Goal: Information Seeking & Learning: Learn about a topic

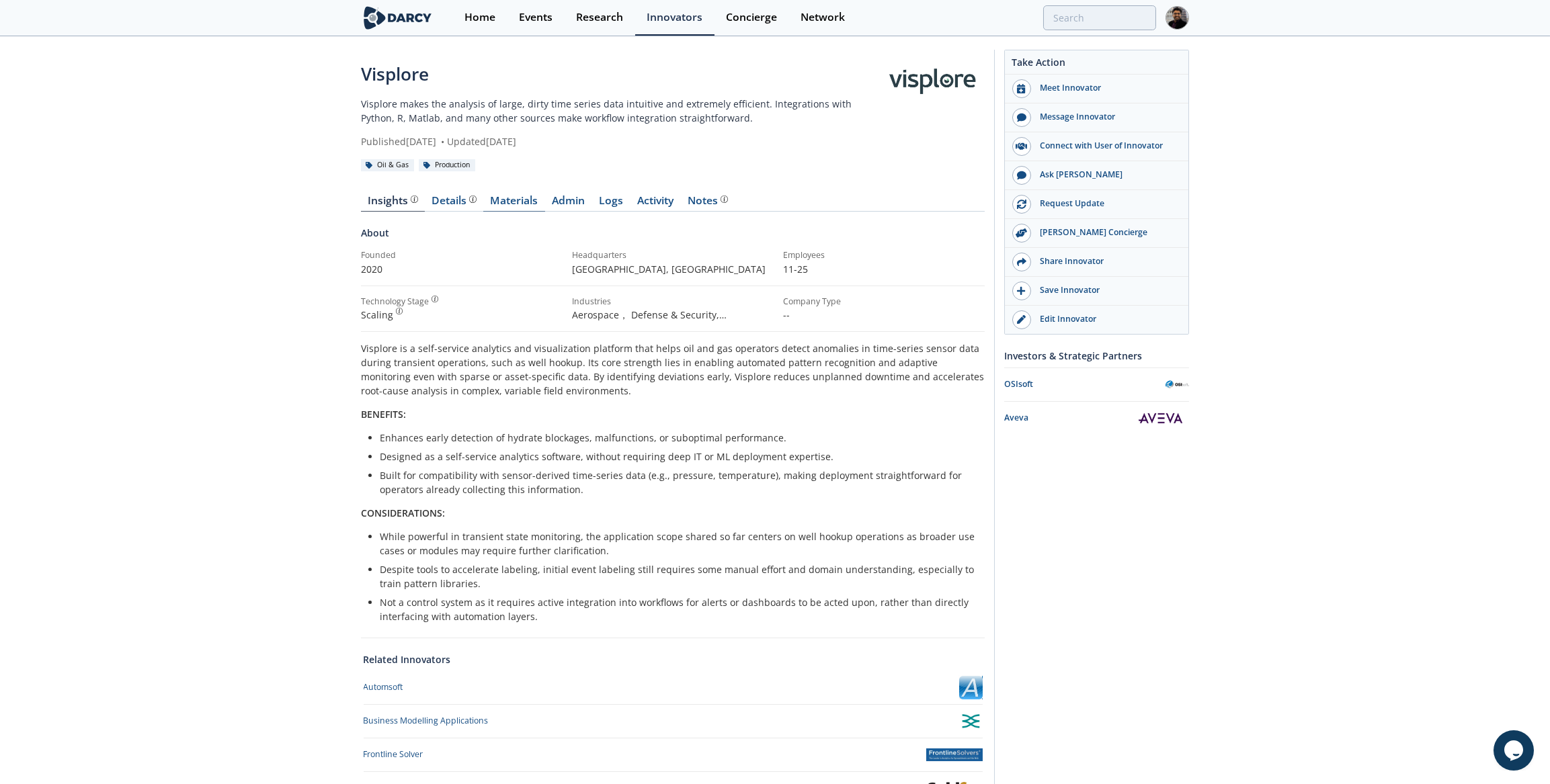
click at [535, 195] on link "Materials" at bounding box center [514, 203] width 62 height 16
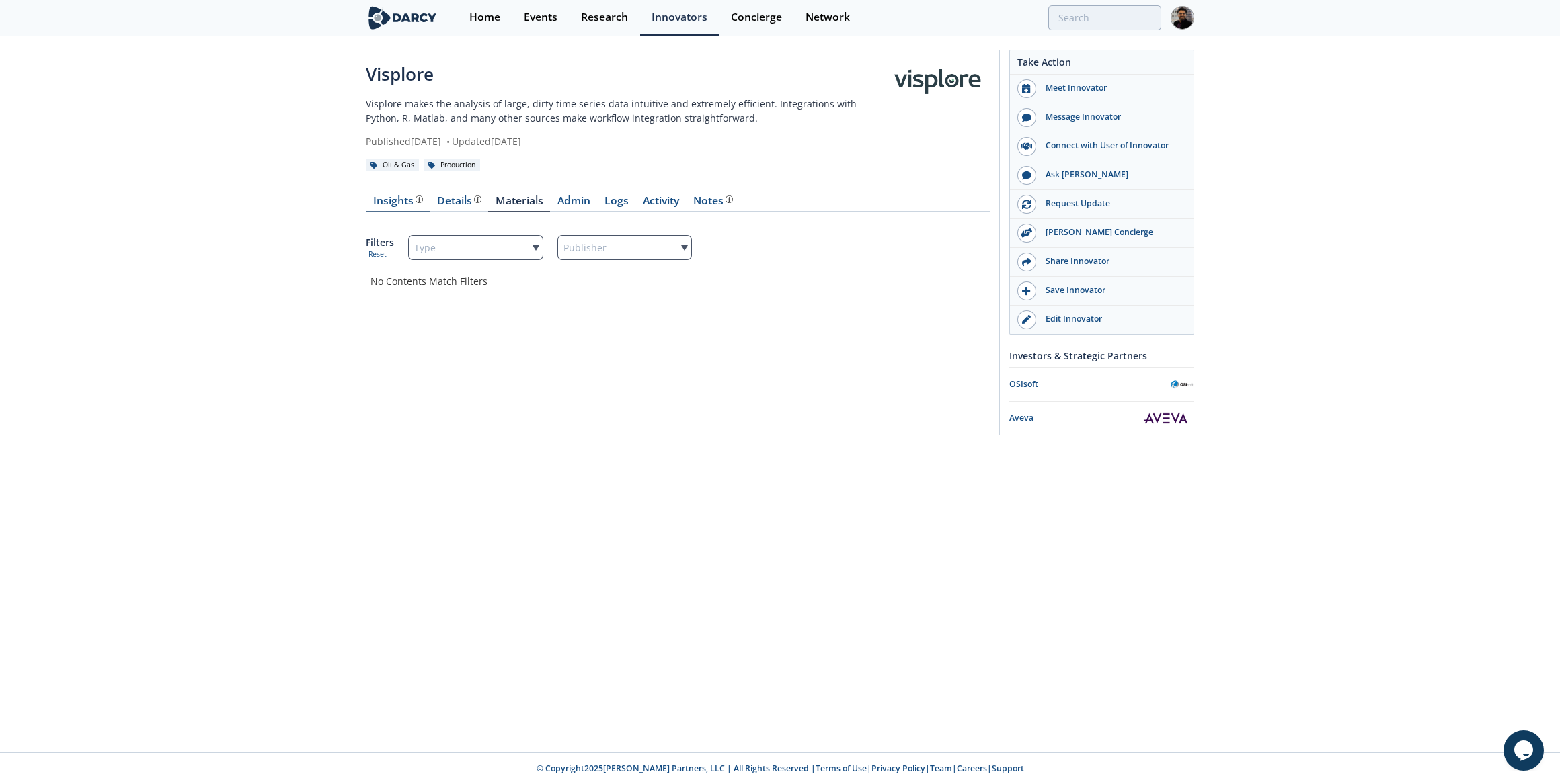
click at [401, 205] on div "Insights" at bounding box center [397, 200] width 49 height 10
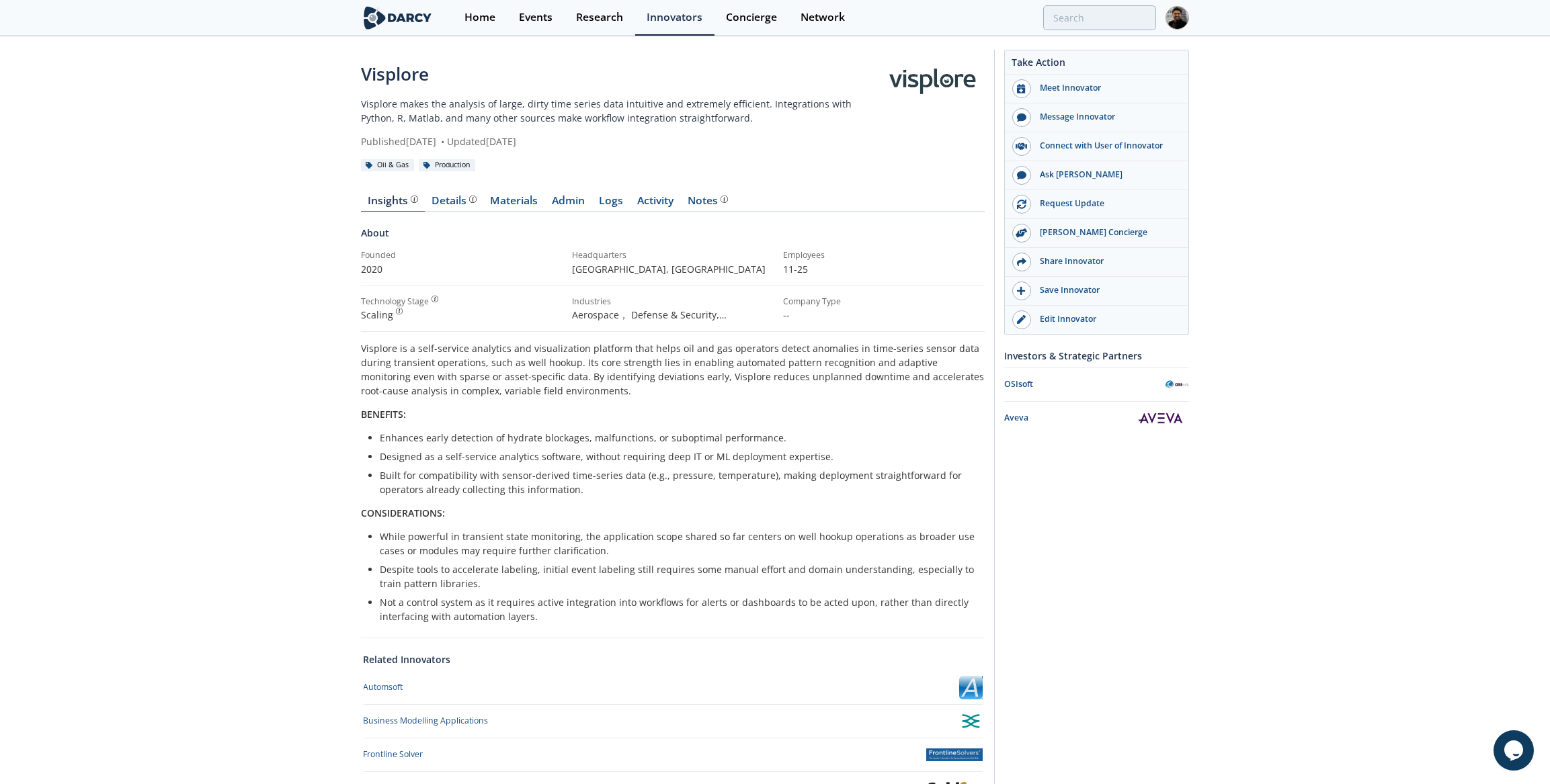
click at [162, 287] on div "Visplore Visplore makes the analysis of large, dirty time series data intuitive…" at bounding box center [775, 486] width 1550 height 897
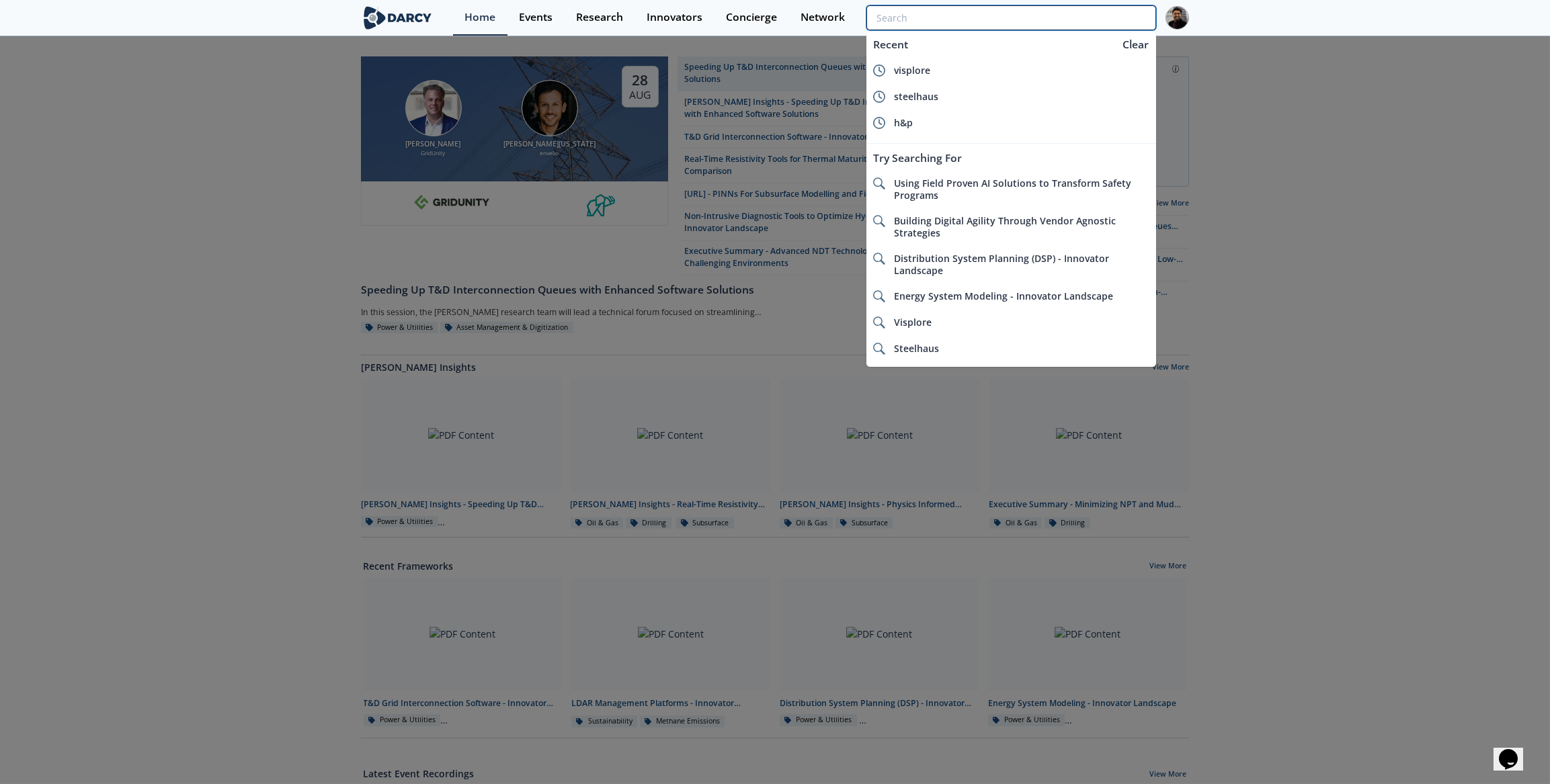
click at [1093, 22] on input "search" at bounding box center [1012, 18] width 290 height 25
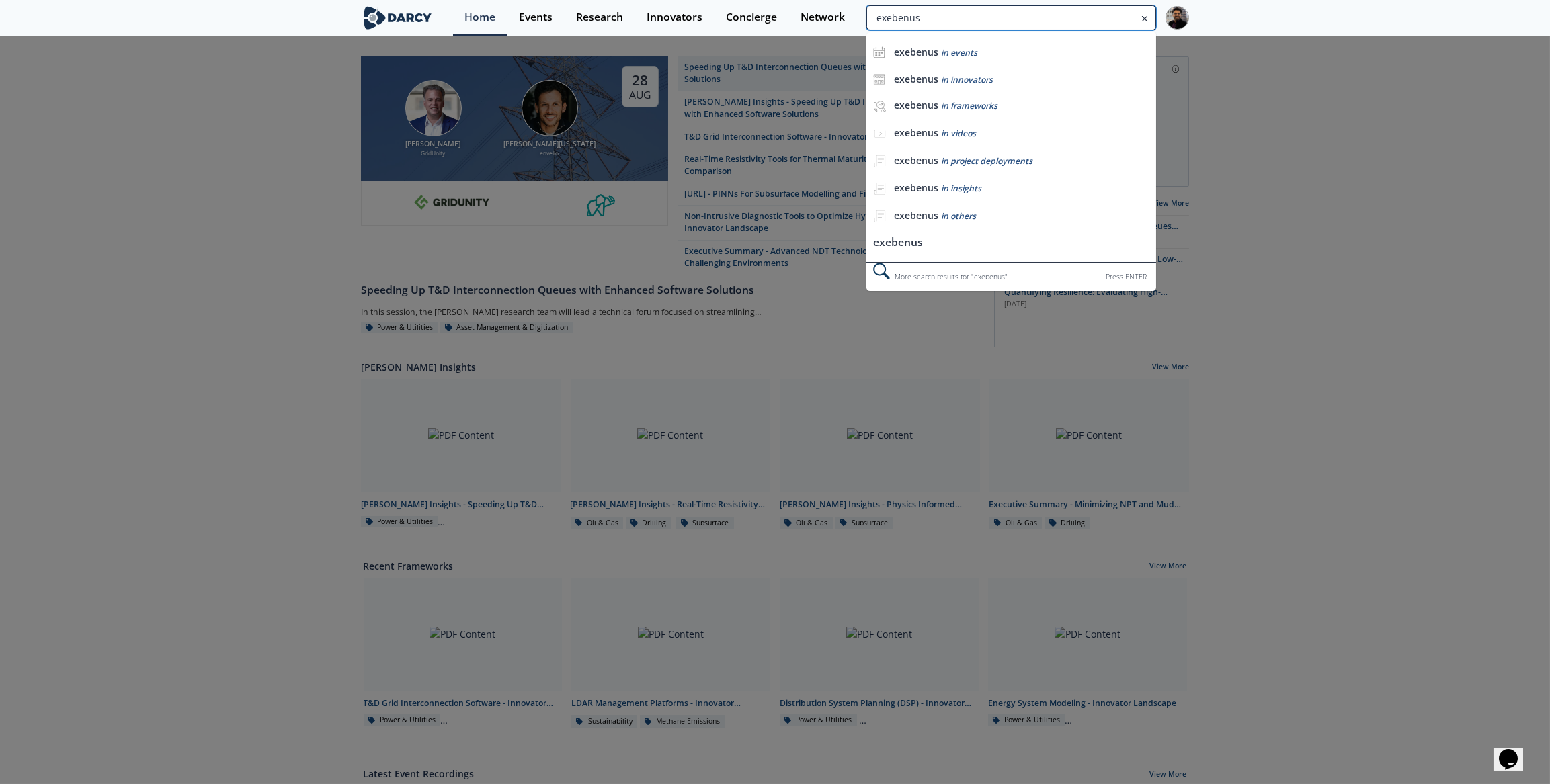
type input "exebenus"
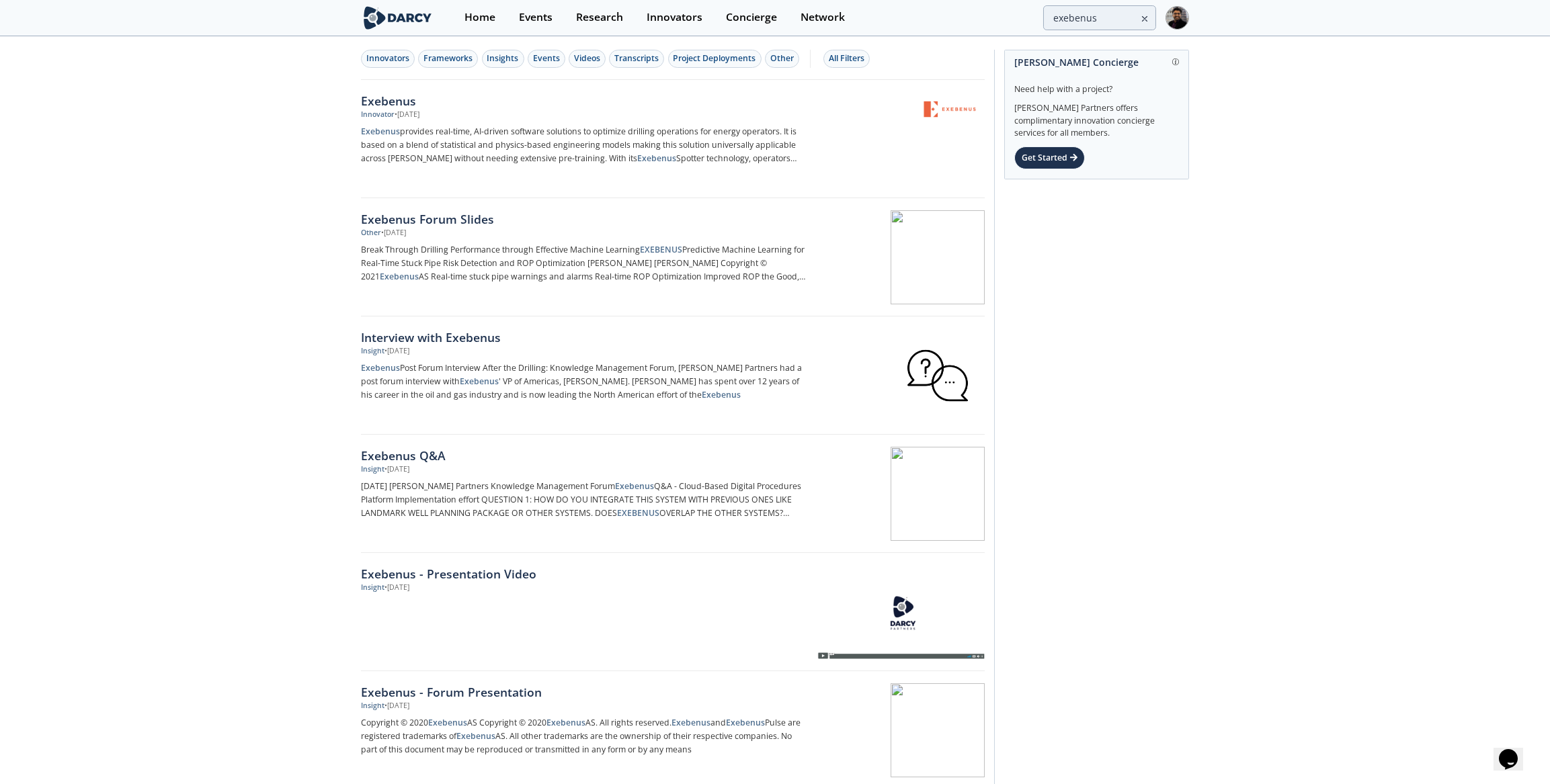
click at [627, 115] on div "Innovator • Nov 5, 2024" at bounding box center [583, 115] width 445 height 10
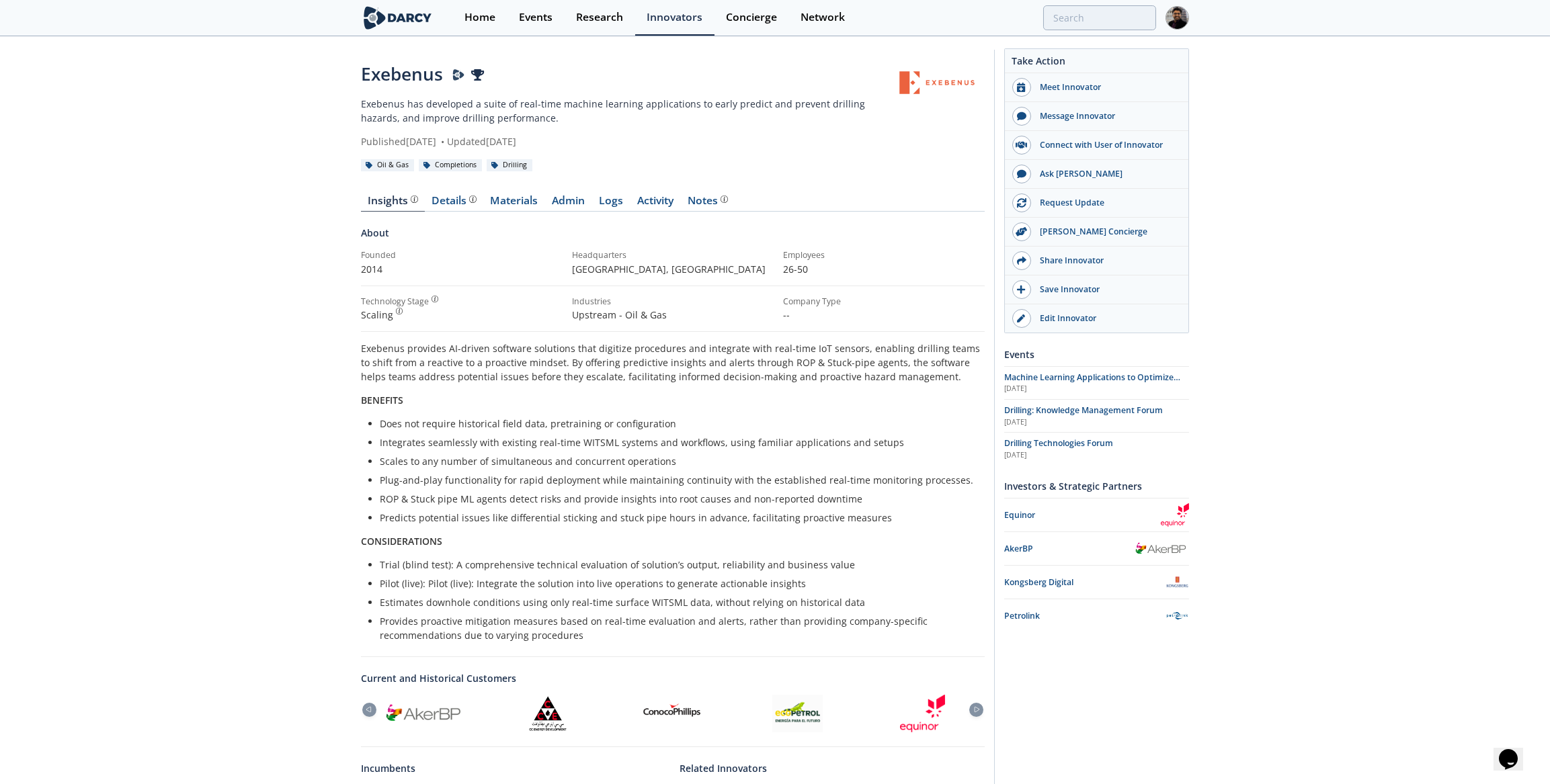
scroll to position [273, 0]
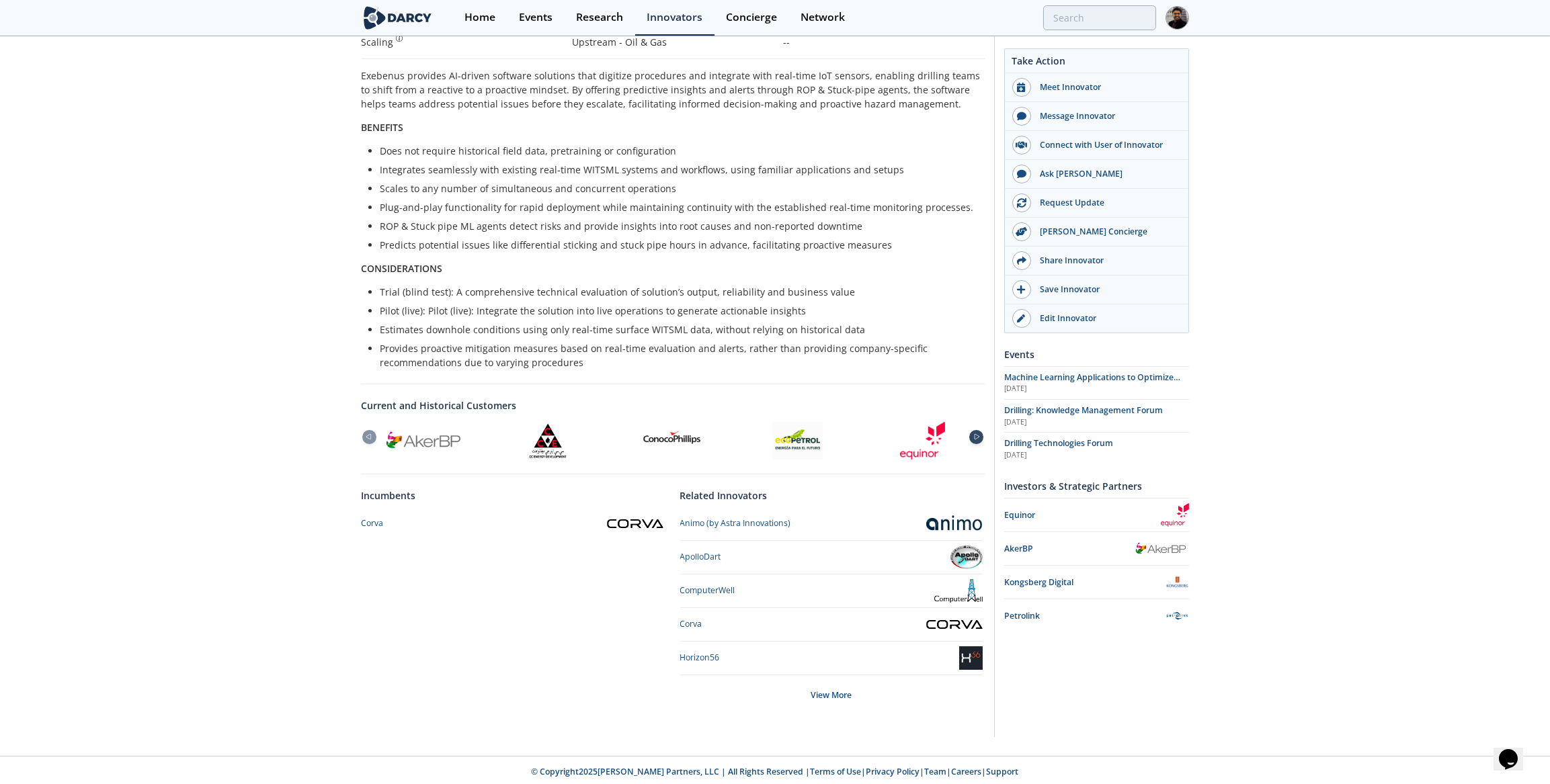
click at [976, 435] on icon at bounding box center [976, 437] width 16 height 6
click at [369, 434] on icon at bounding box center [369, 437] width 16 height 6
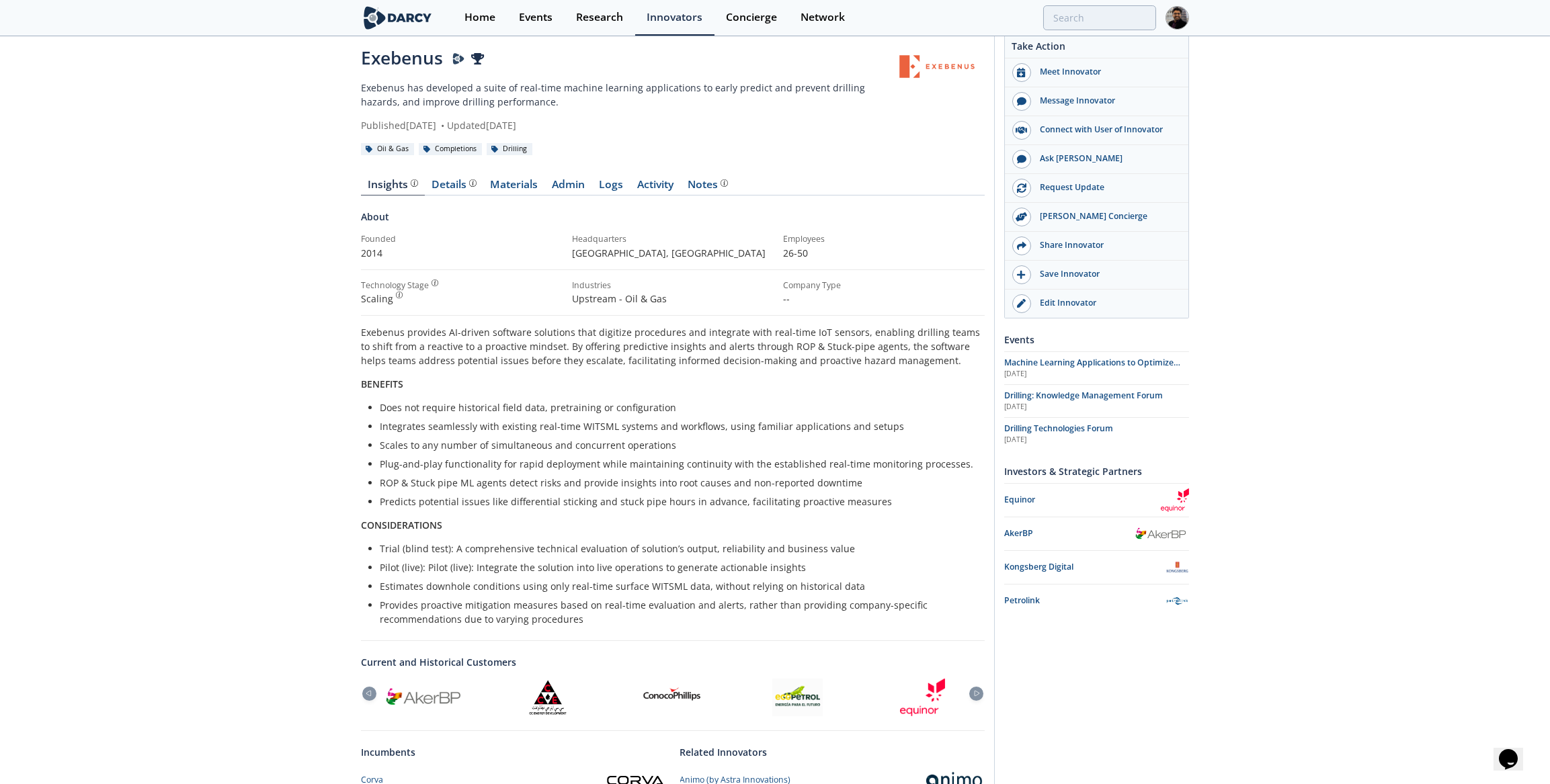
scroll to position [0, 0]
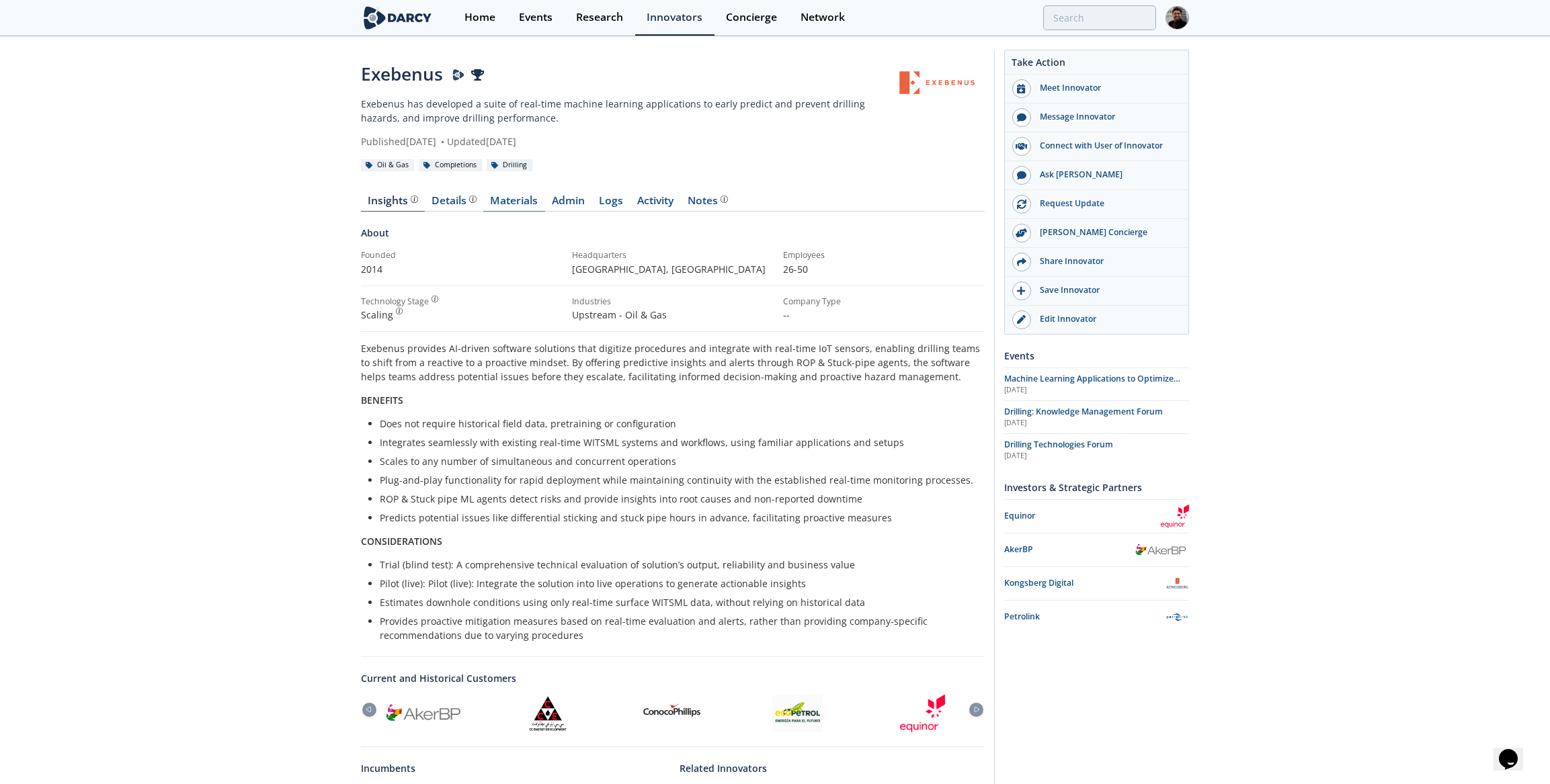
click at [535, 200] on link "Materials" at bounding box center [514, 203] width 62 height 16
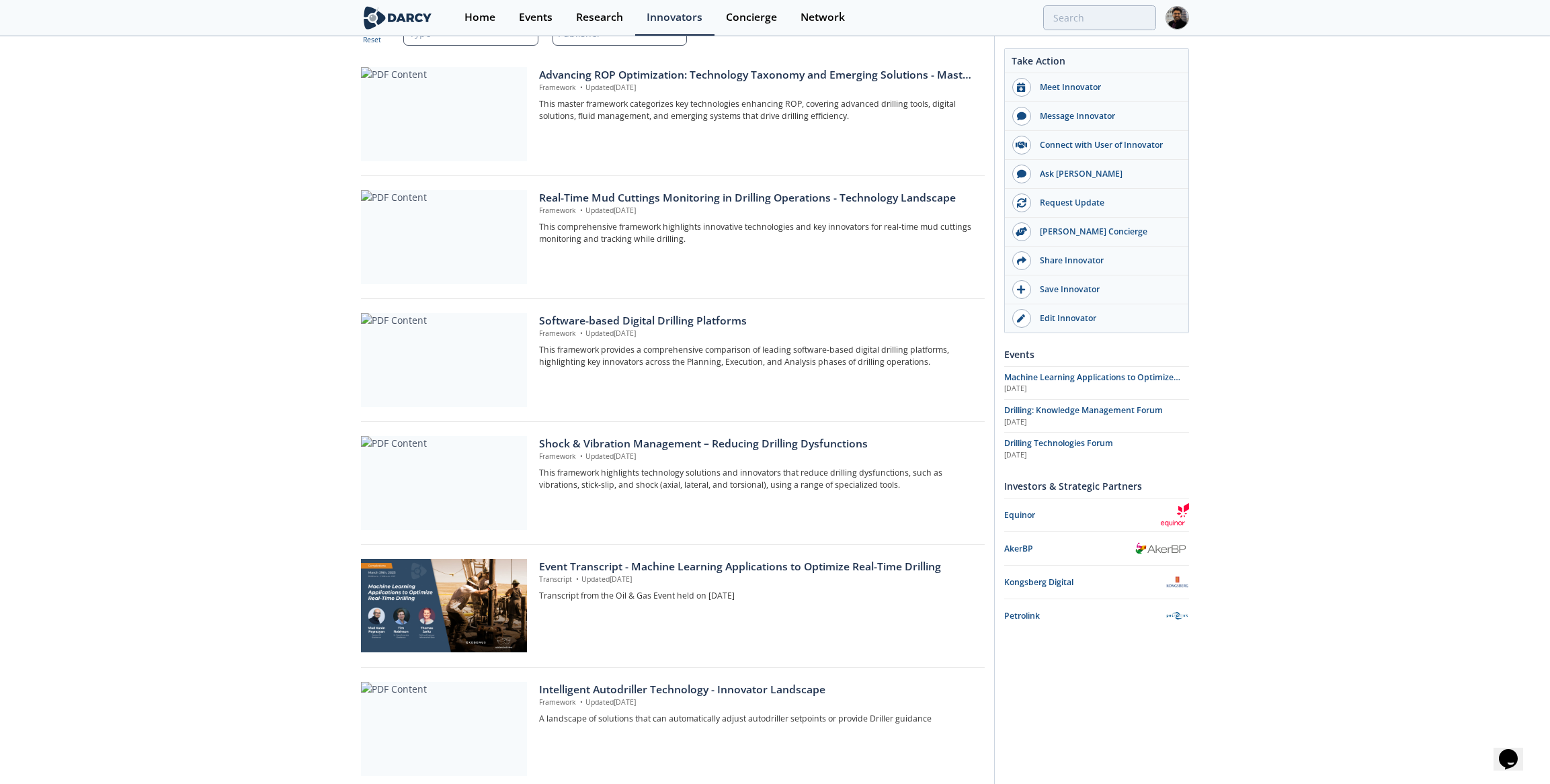
scroll to position [366, 0]
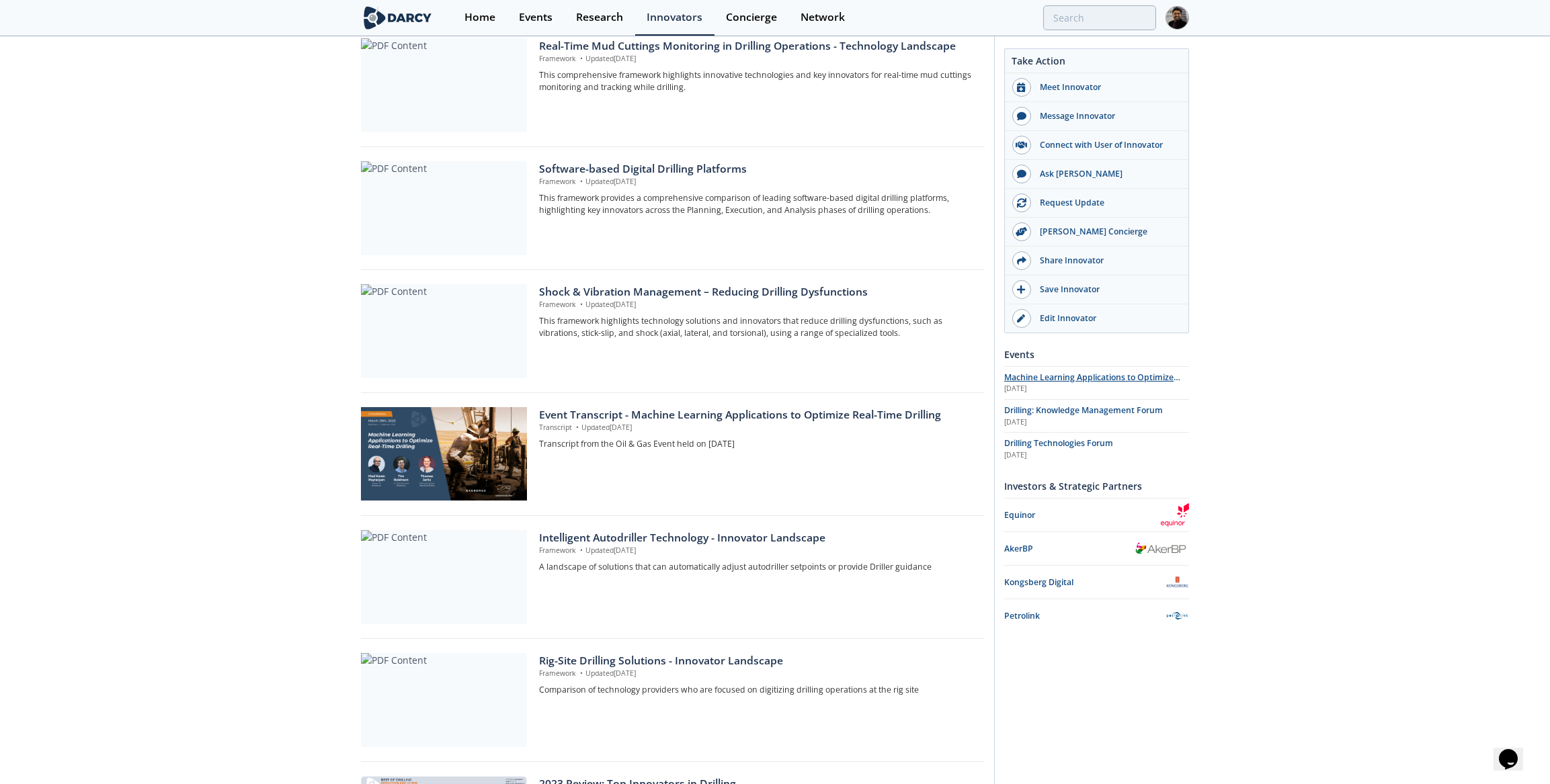
click at [1109, 374] on span "Machine Learning Applications to Optimize Real-Time Drilling" at bounding box center [1092, 383] width 176 height 24
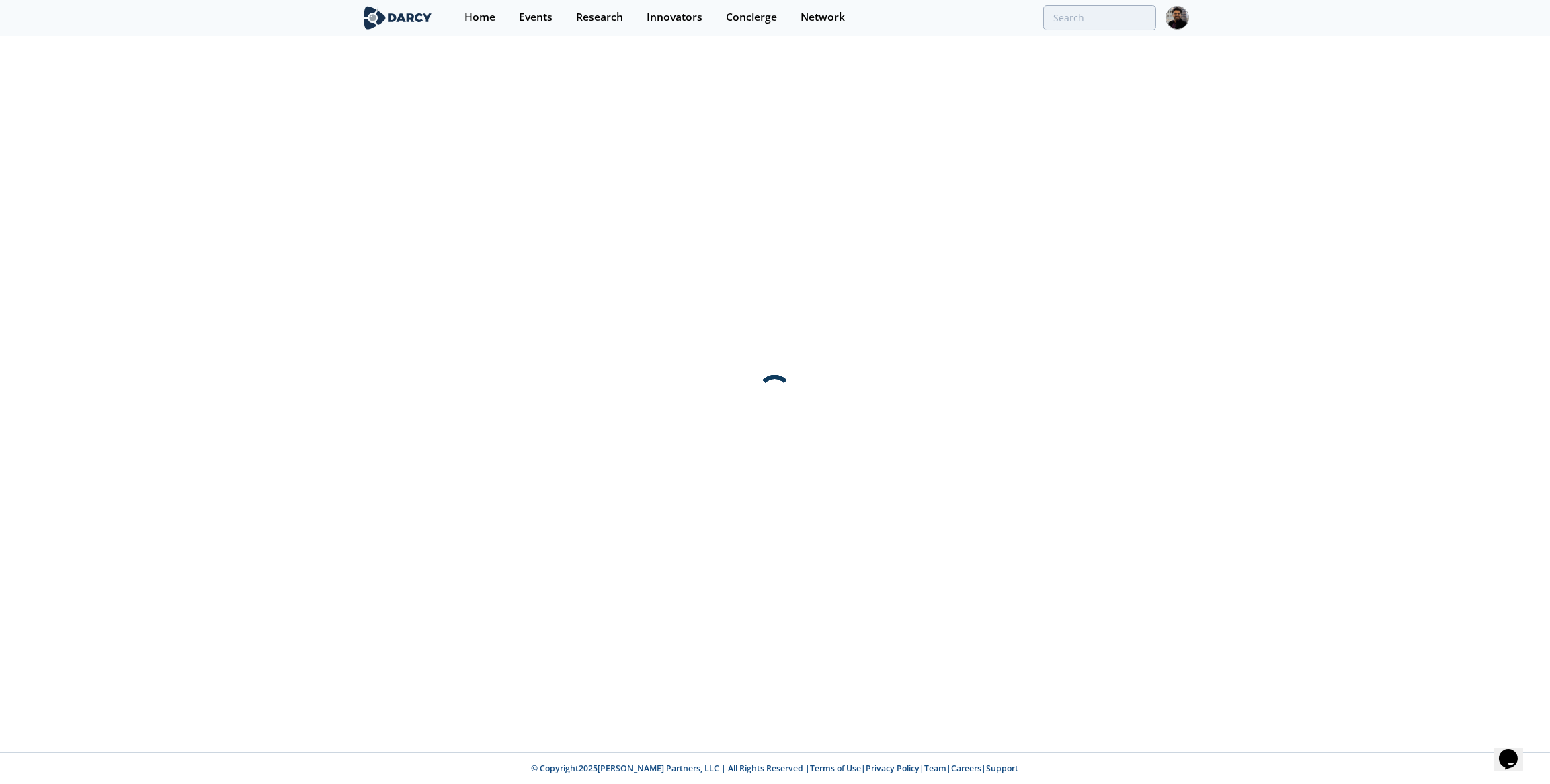
scroll to position [0, 0]
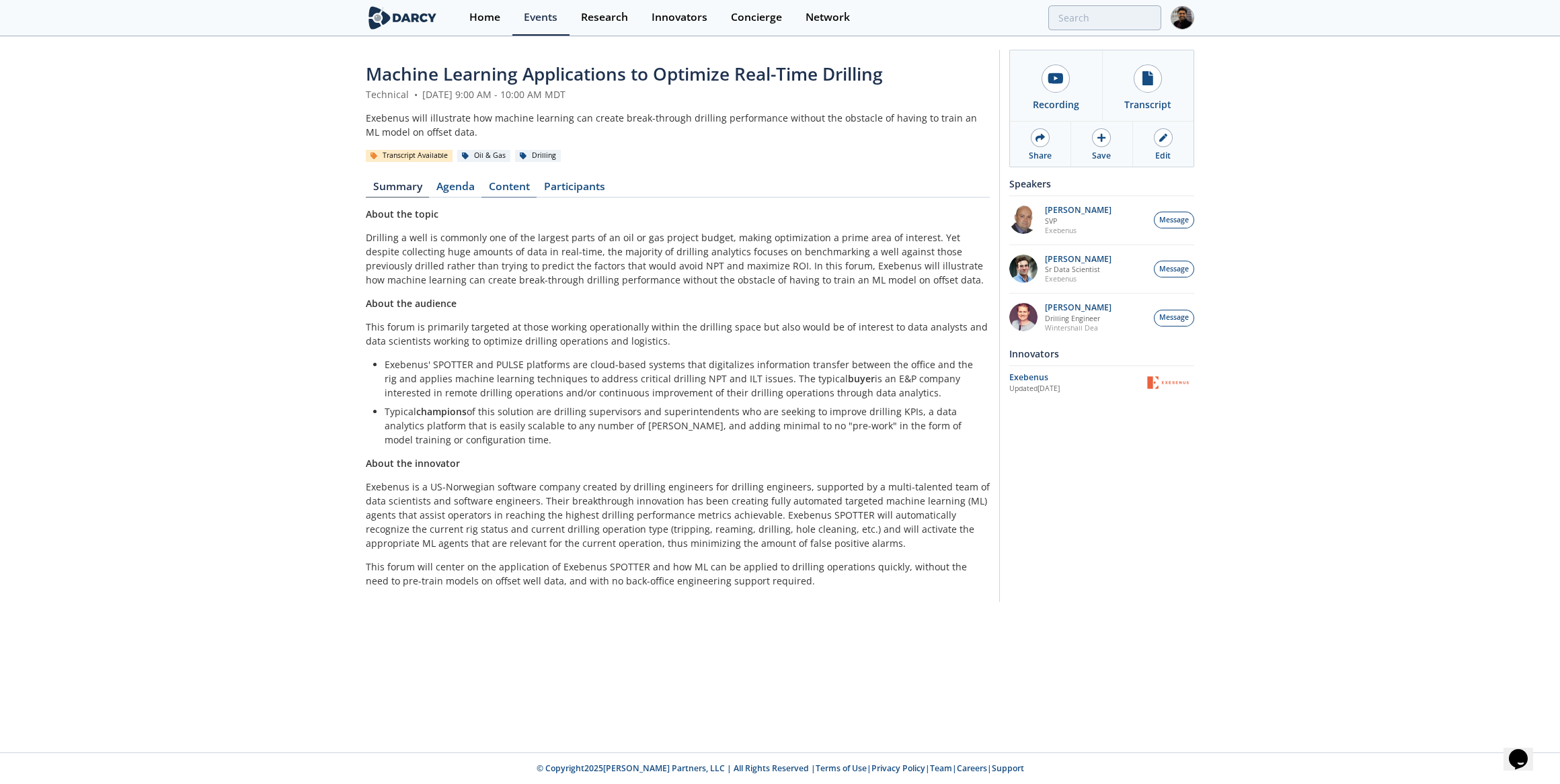
click at [513, 191] on link "Content" at bounding box center [509, 189] width 55 height 16
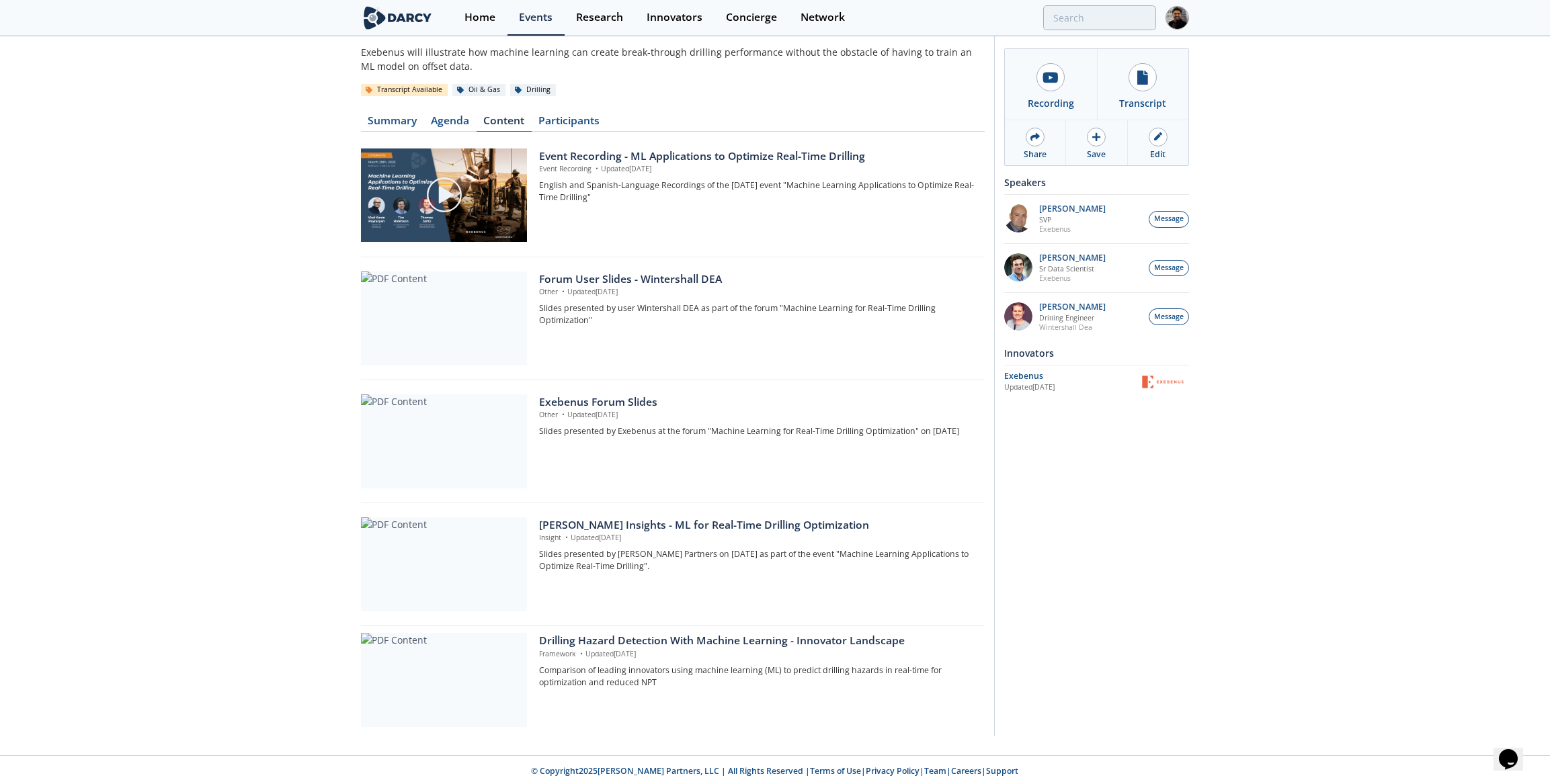
scroll to position [66, 0]
click at [495, 645] on div at bounding box center [444, 679] width 166 height 94
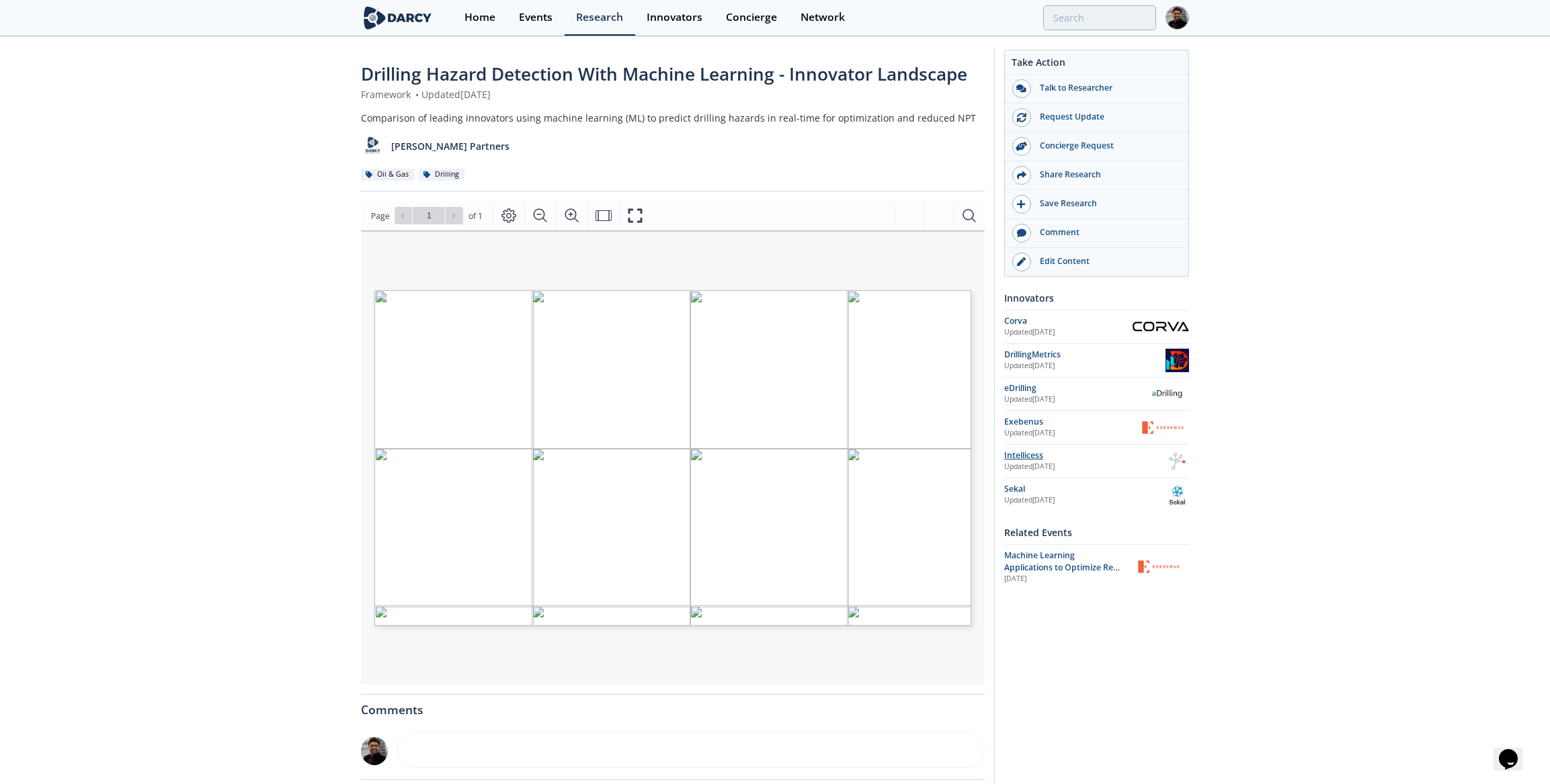
click at [1038, 453] on div "Intellicess" at bounding box center [1085, 455] width 161 height 12
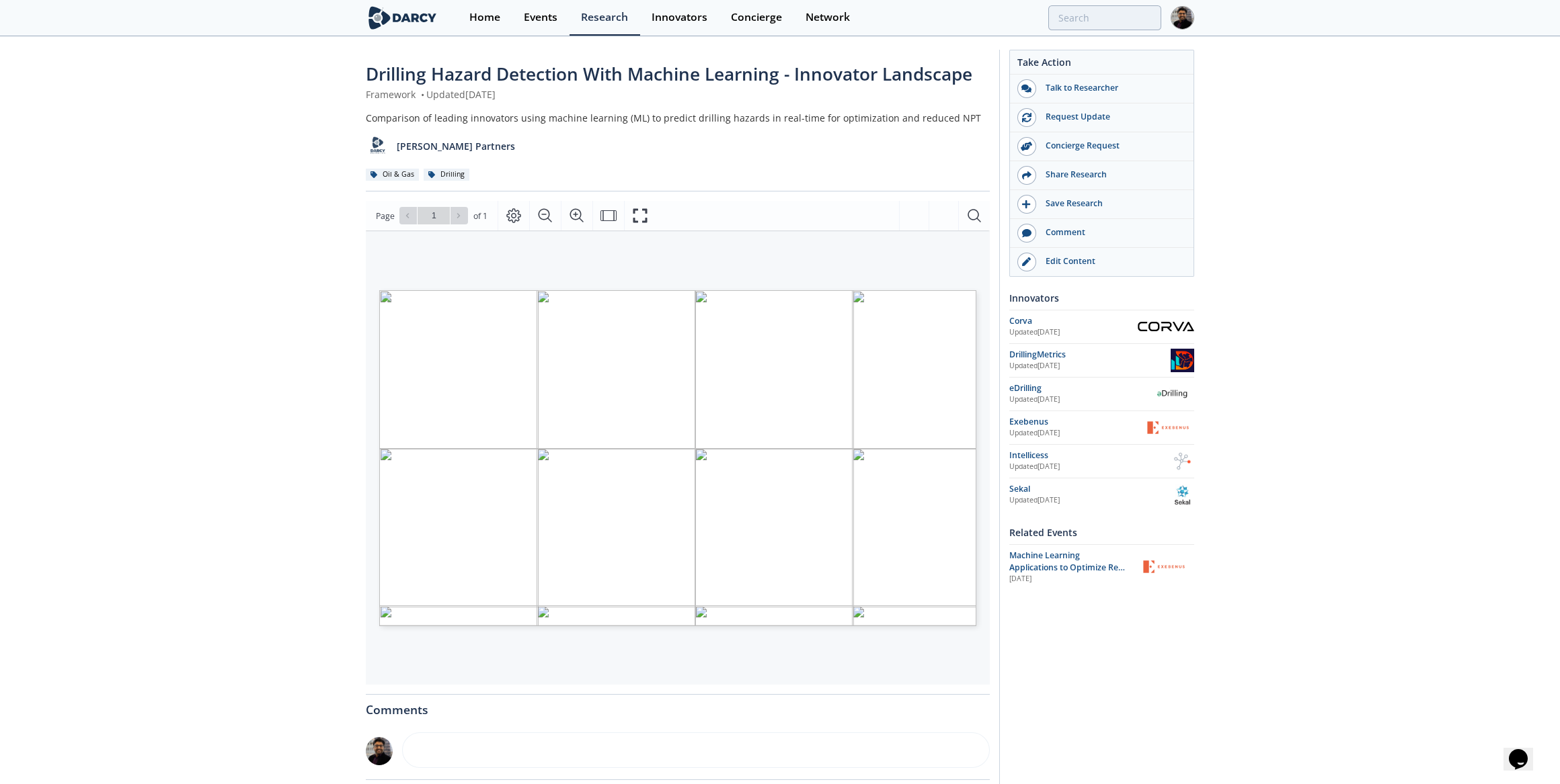
click at [438, 496] on div "Proprietary and confidential ** Clickable company logos link to Innovator store…" at bounding box center [655, 446] width 552 height 311
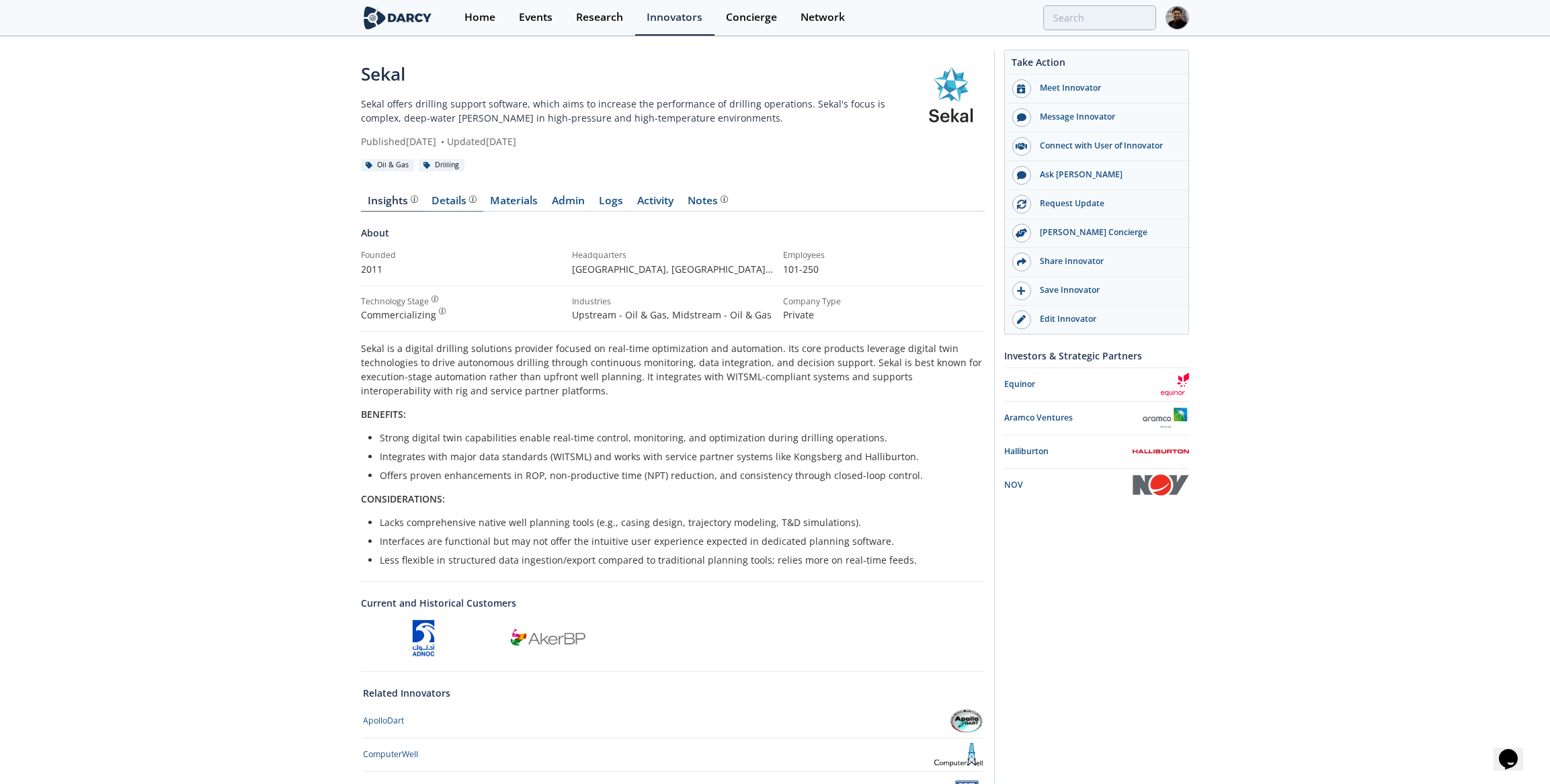
click at [456, 200] on div "Details" at bounding box center [454, 200] width 45 height 10
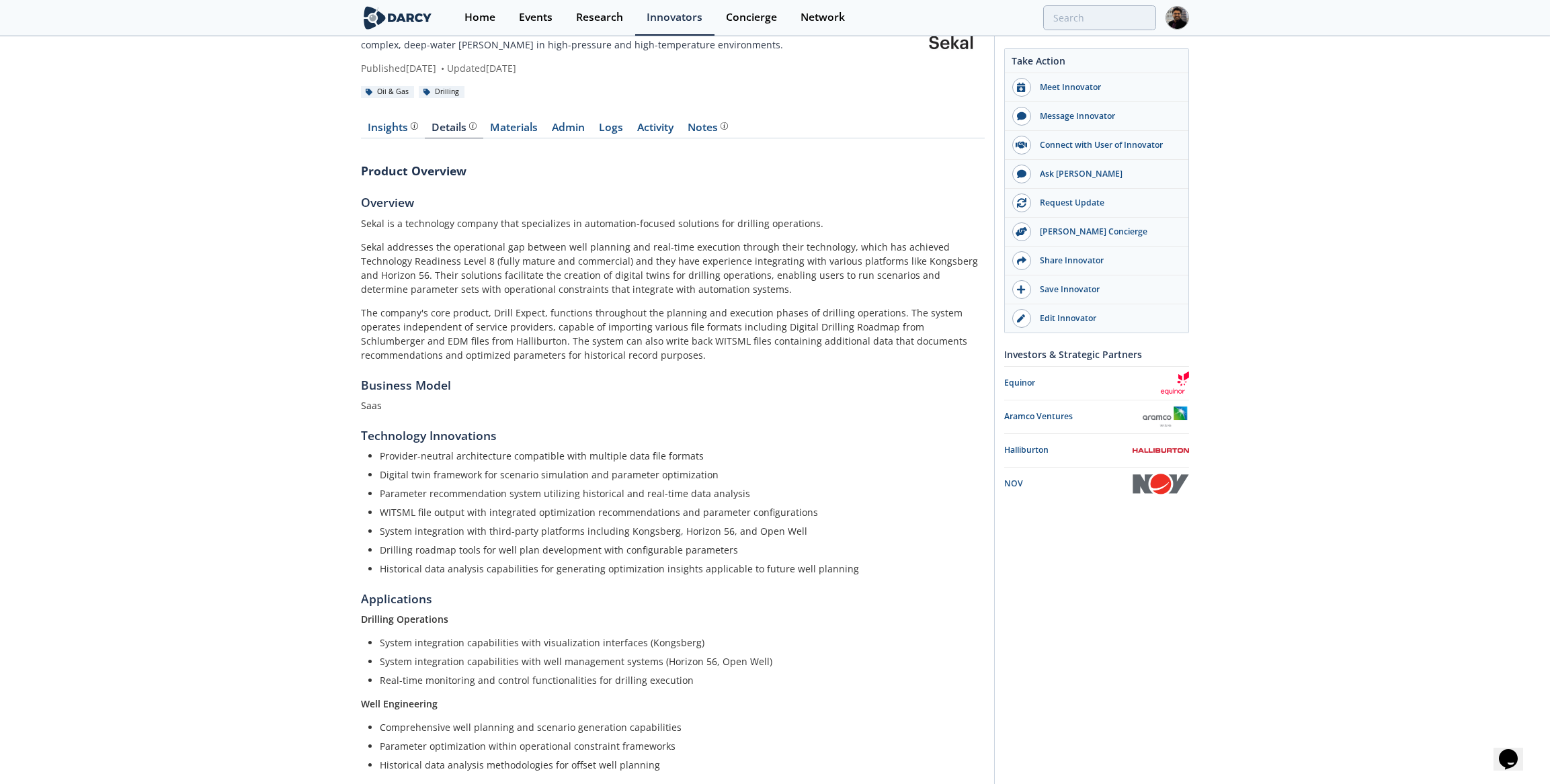
scroll to position [17, 0]
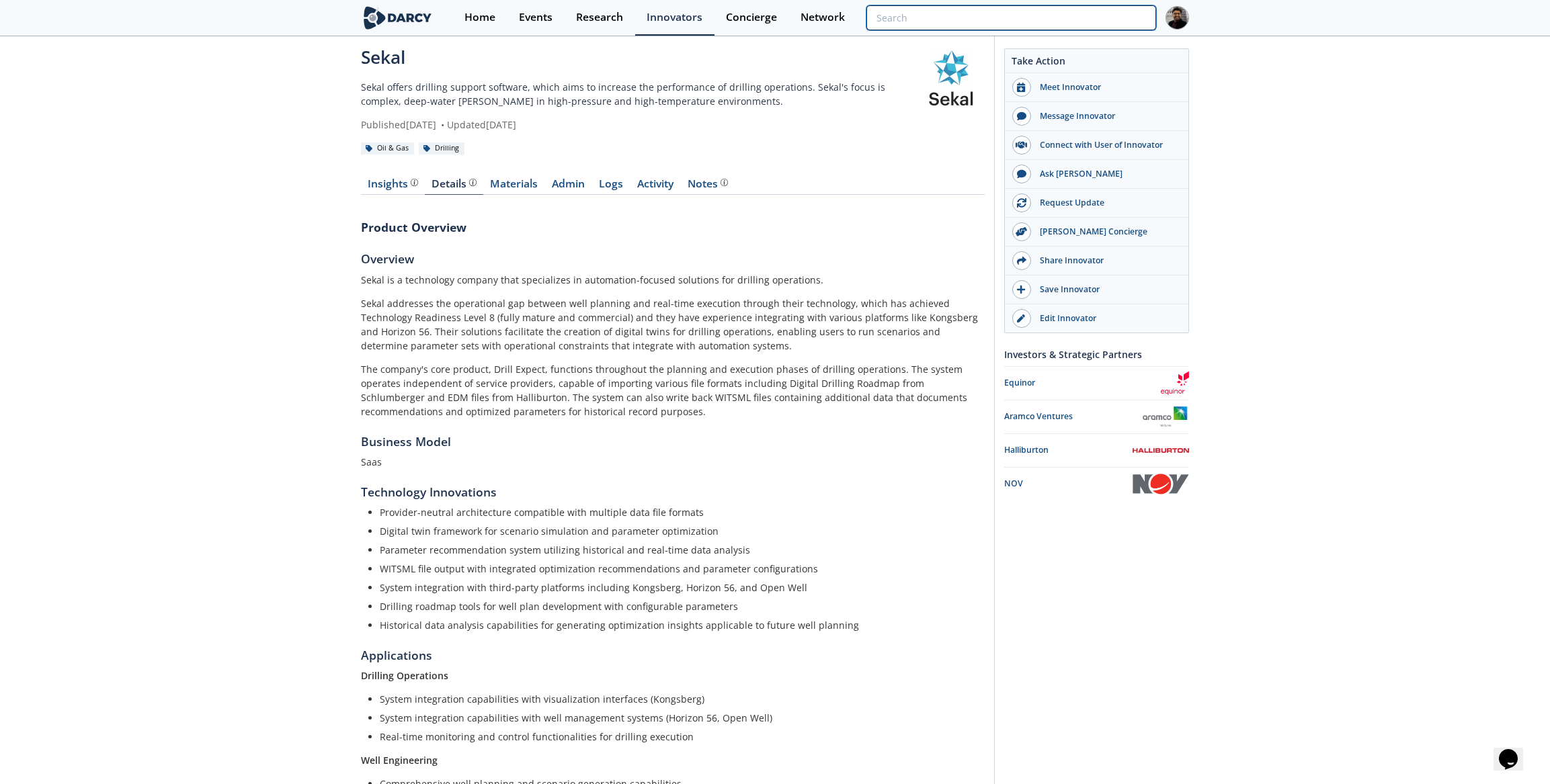
click at [1098, 22] on input "search" at bounding box center [1012, 18] width 290 height 25
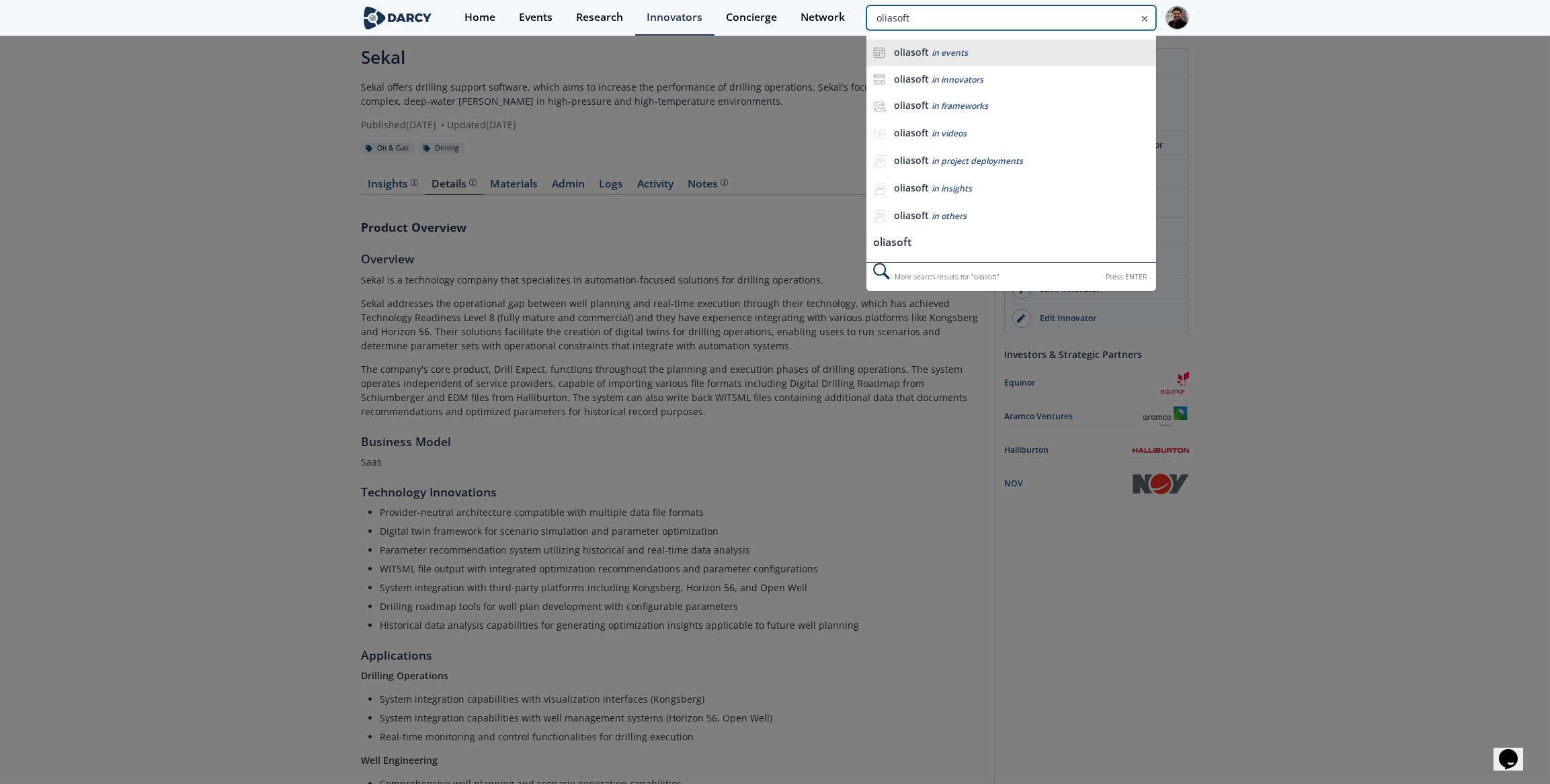
type input "oliasoft"
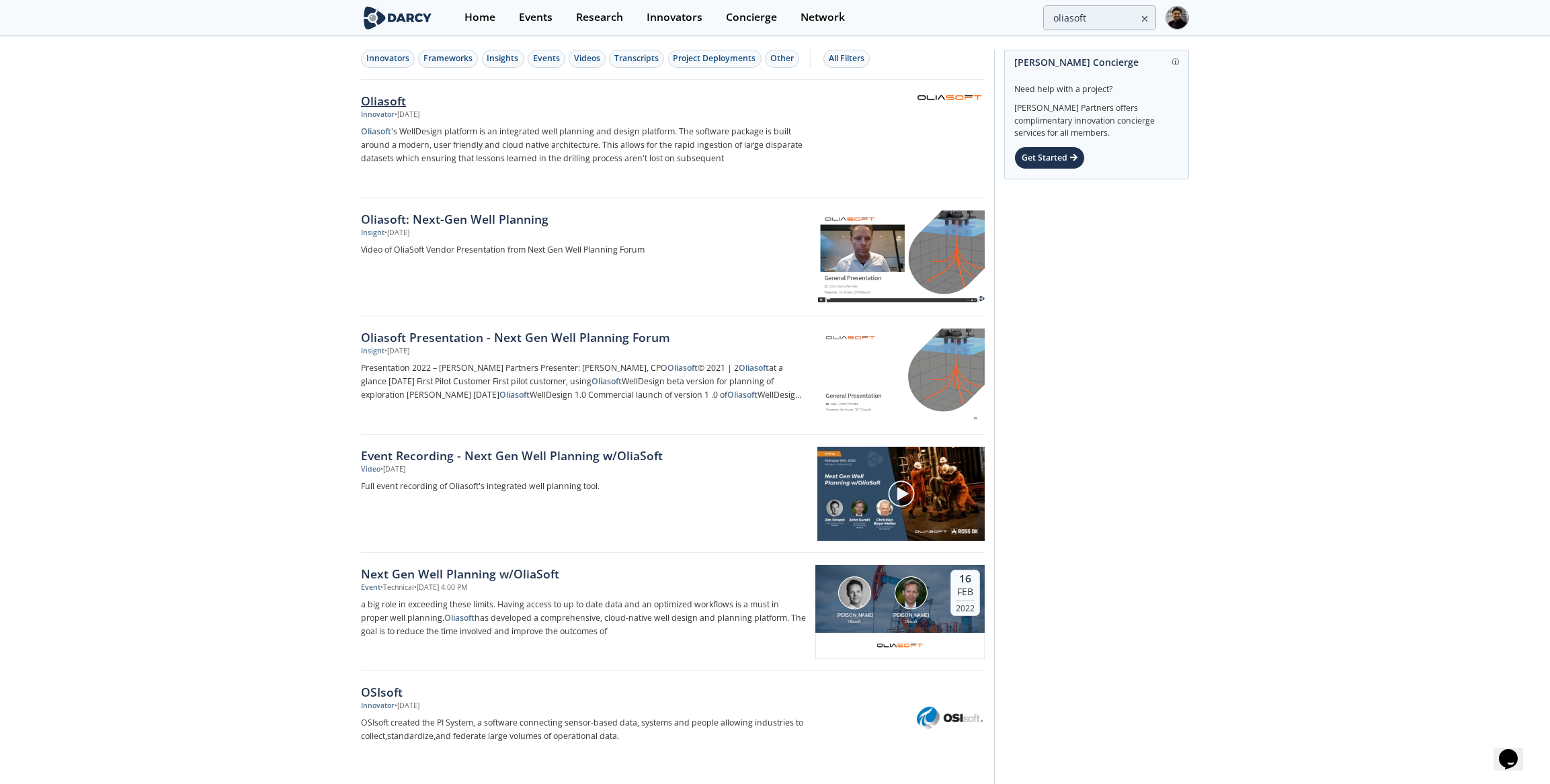
click at [394, 104] on div "Oliasoft" at bounding box center [583, 100] width 445 height 17
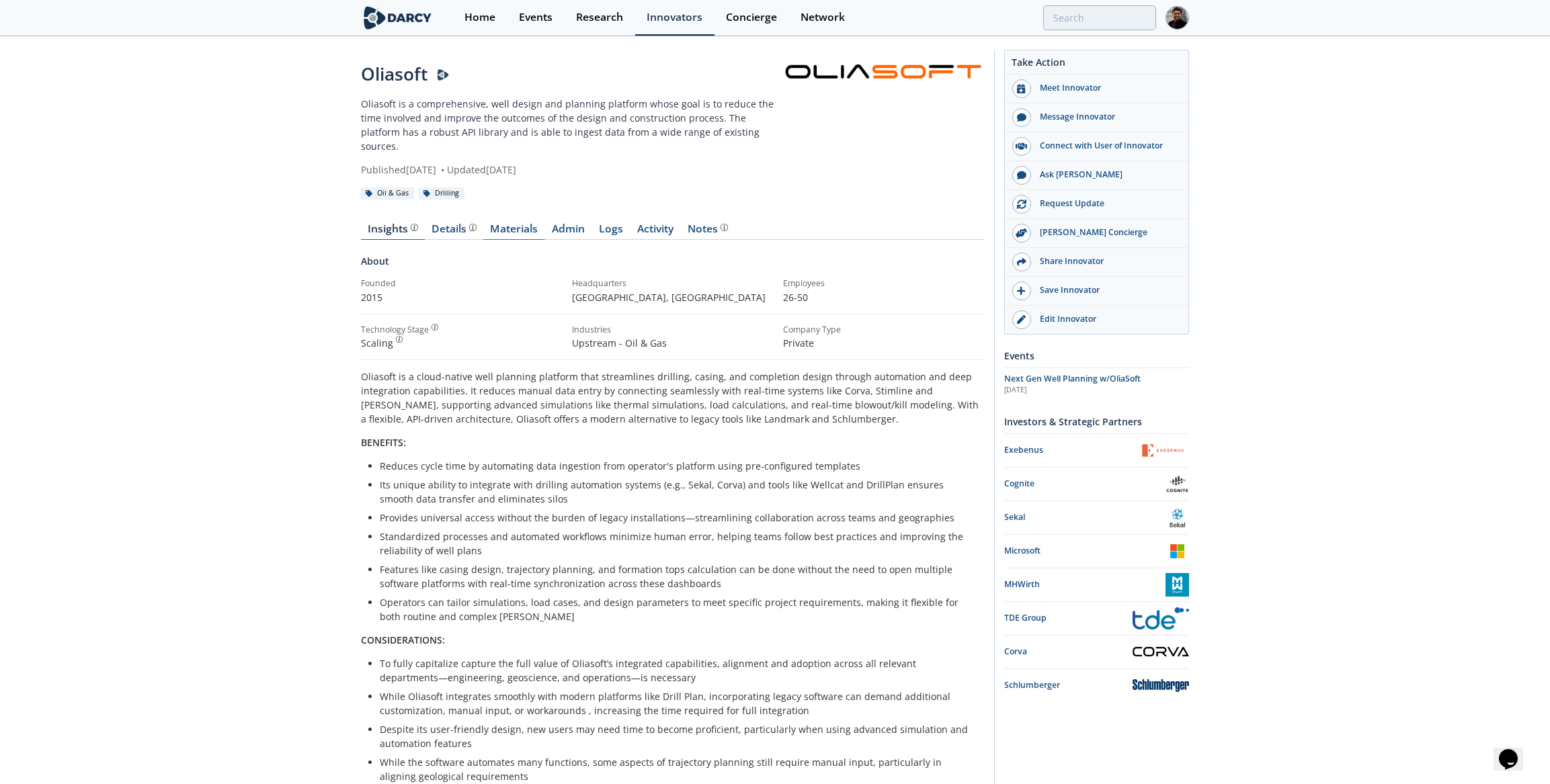
click at [522, 224] on link "Materials" at bounding box center [514, 231] width 62 height 16
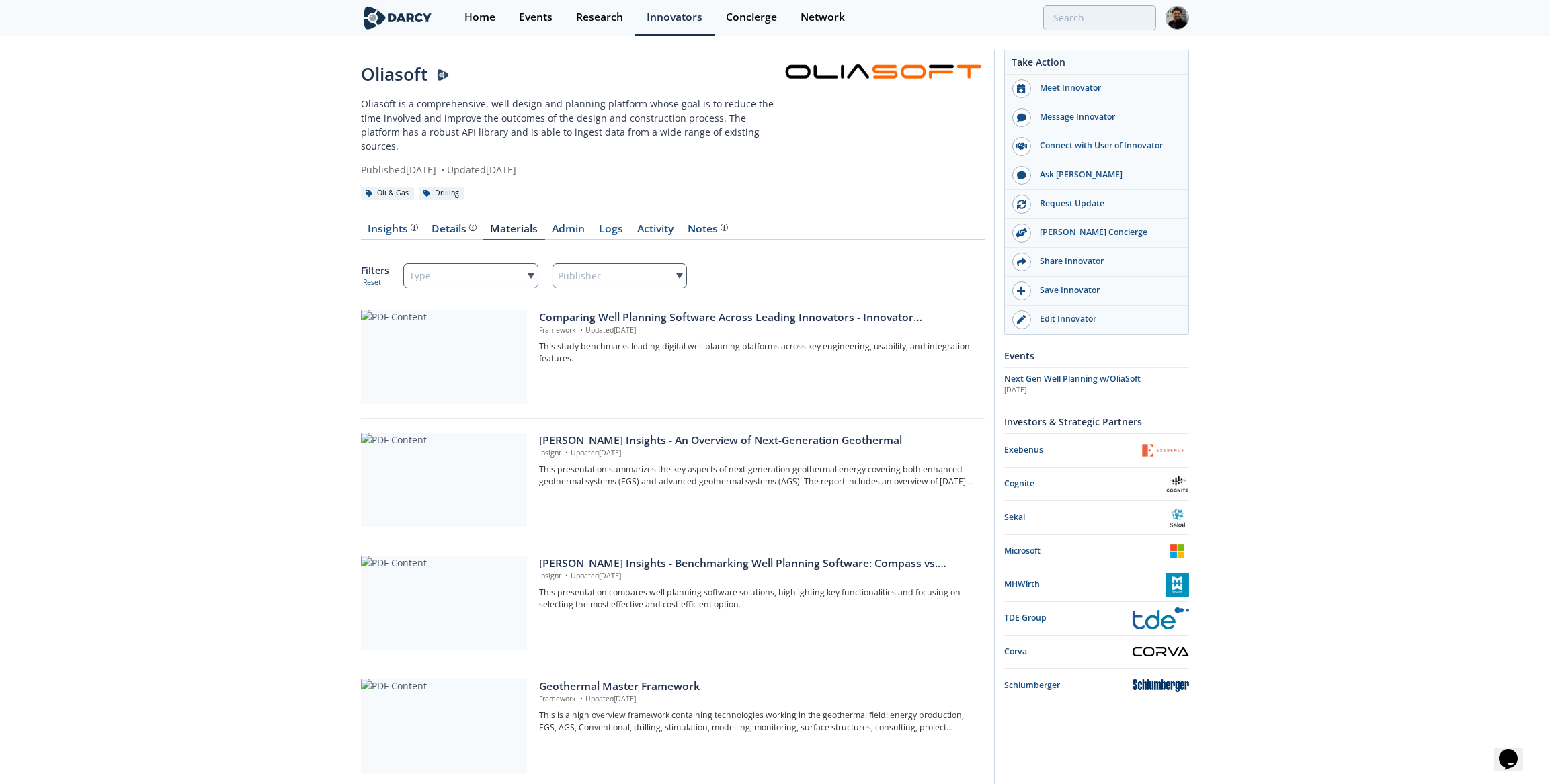
click at [443, 358] on div at bounding box center [444, 356] width 166 height 94
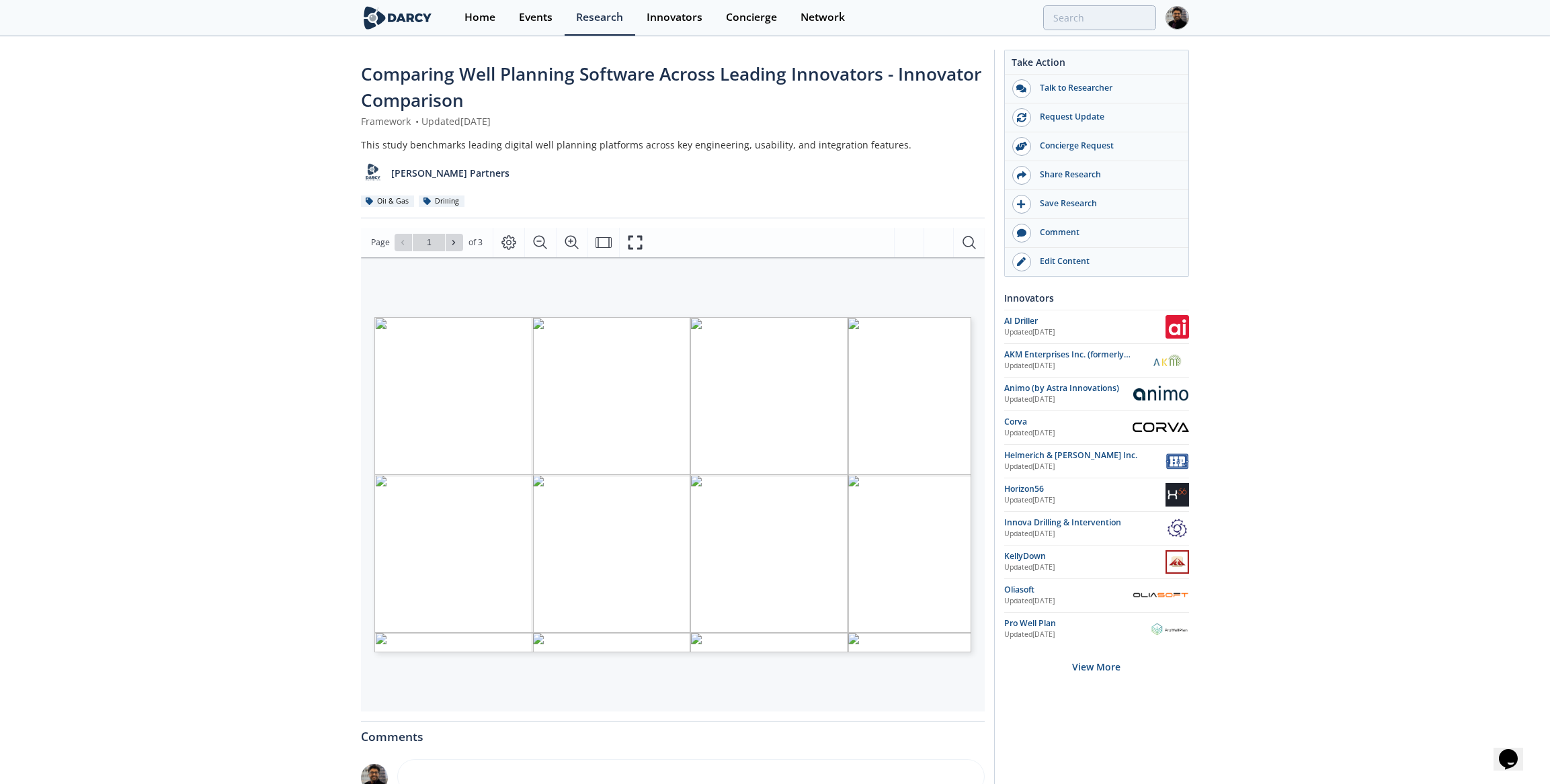
click at [1075, 517] on div "Innova Drilling & Intervention" at bounding box center [1085, 522] width 161 height 12
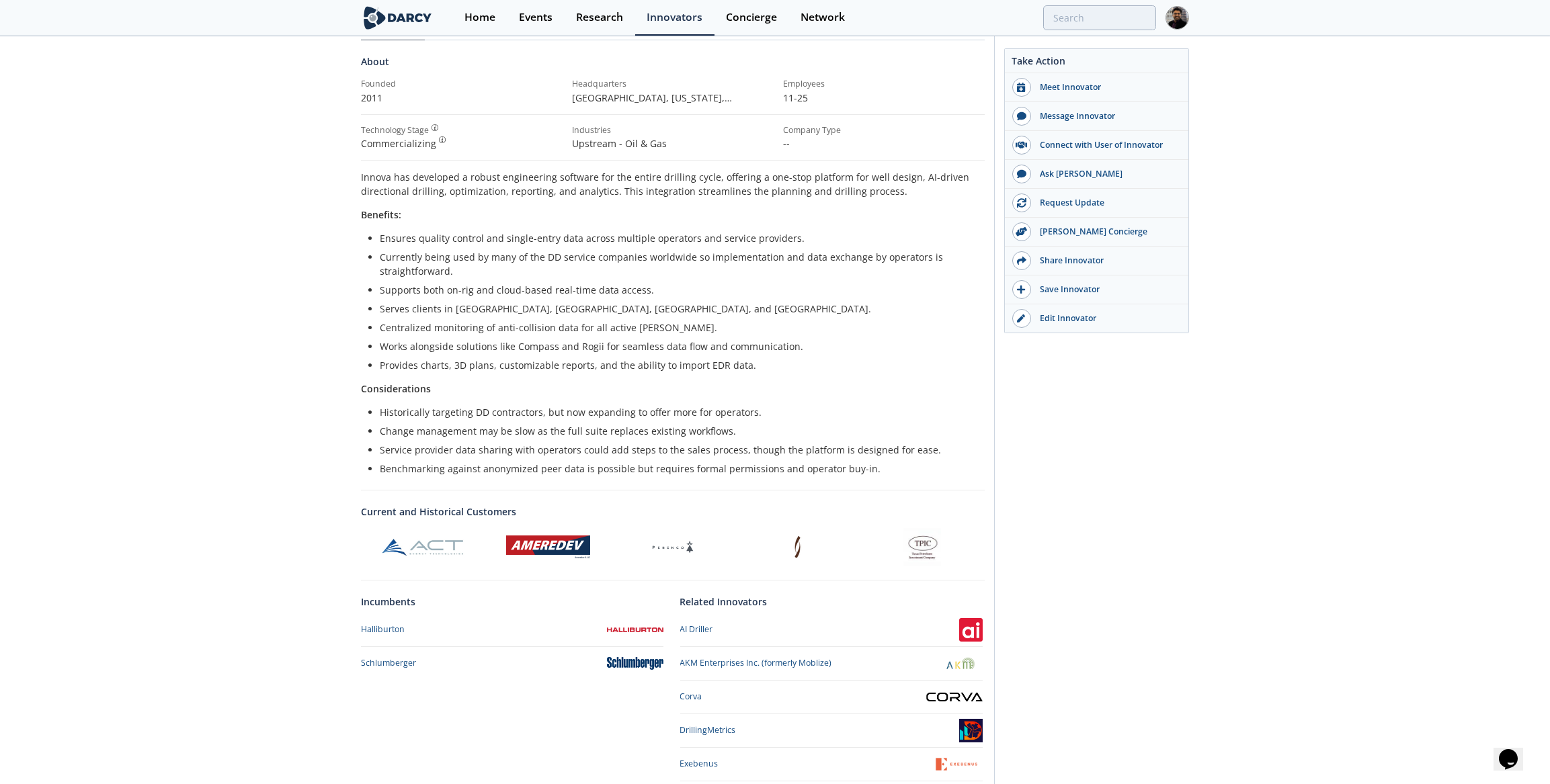
scroll to position [277, 0]
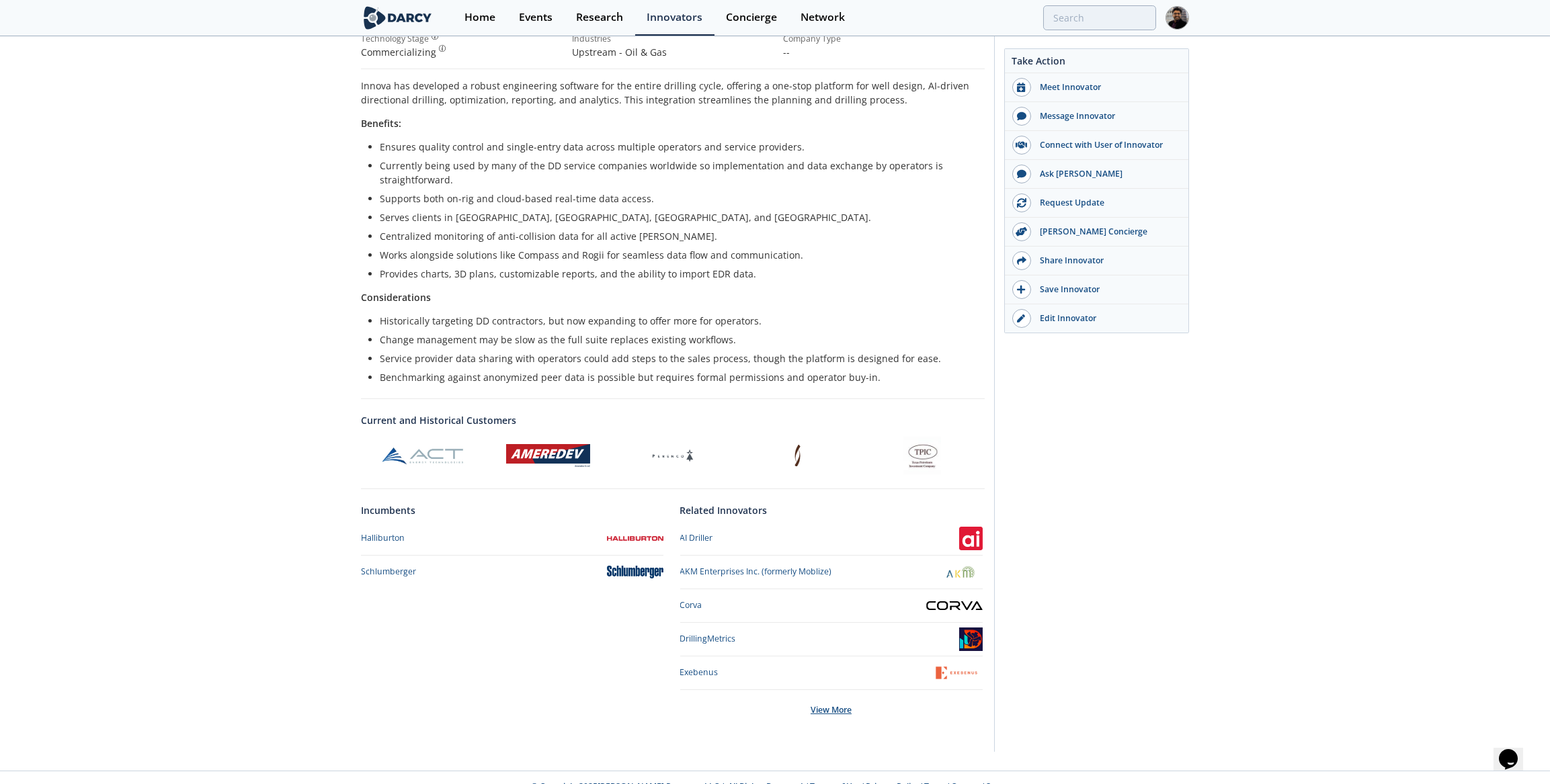
click at [815, 690] on div "View More" at bounding box center [830, 710] width 302 height 41
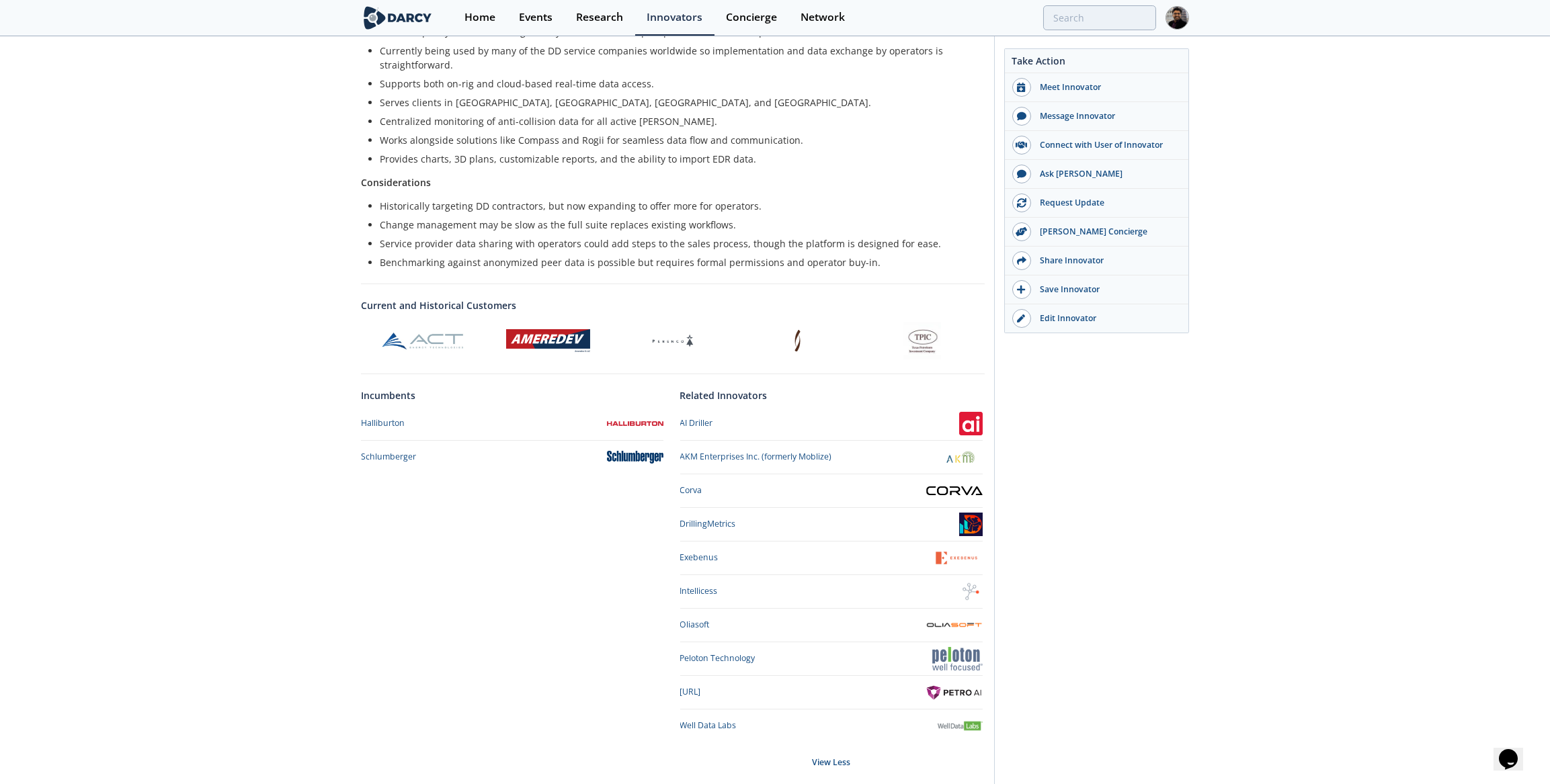
scroll to position [393, 0]
click at [707, 583] on div "Intellicess" at bounding box center [699, 589] width 38 height 12
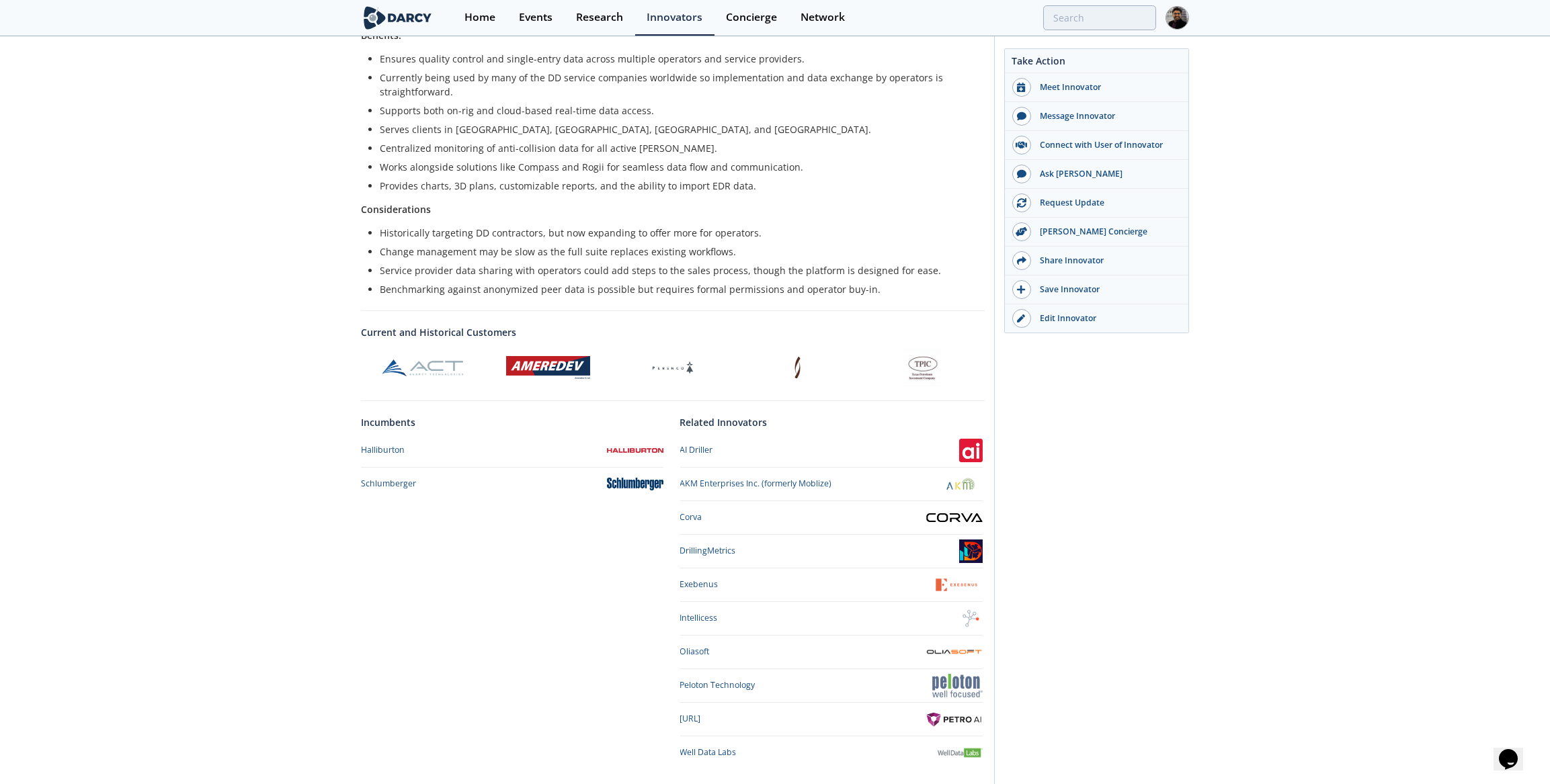
scroll to position [393, 0]
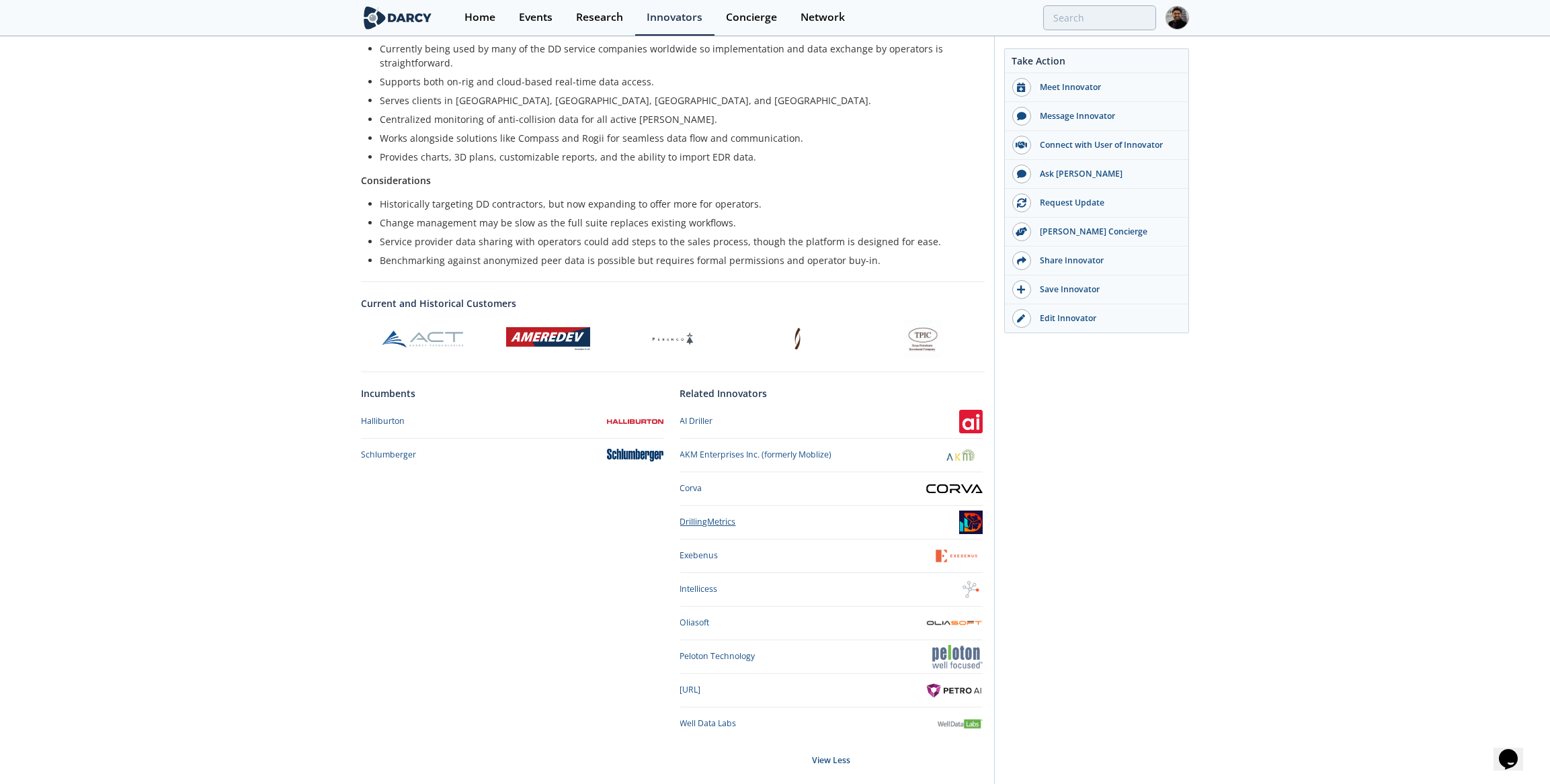
click at [707, 516] on div "DrillingMetrics" at bounding box center [707, 521] width 56 height 12
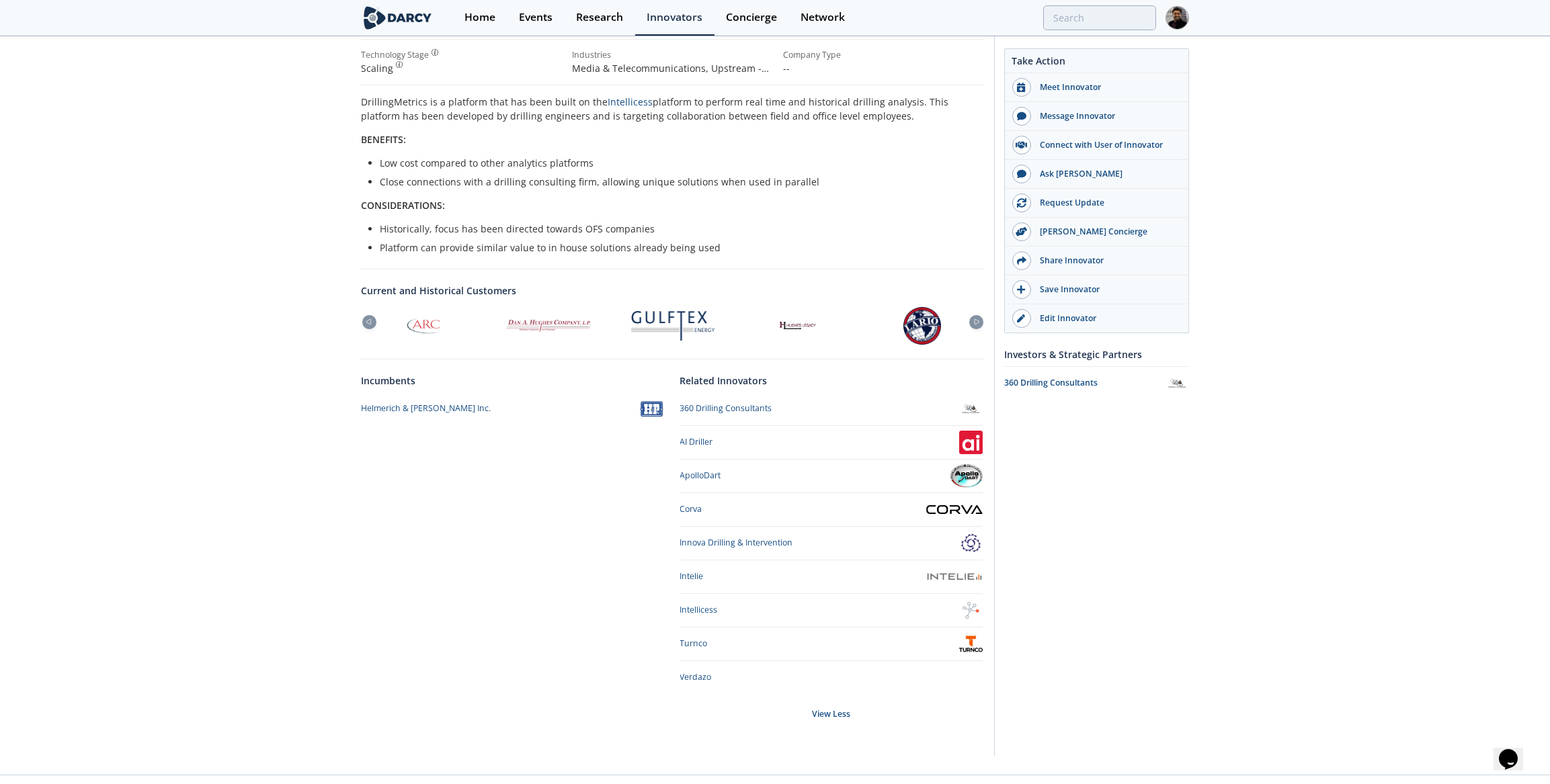
scroll to position [264, 0]
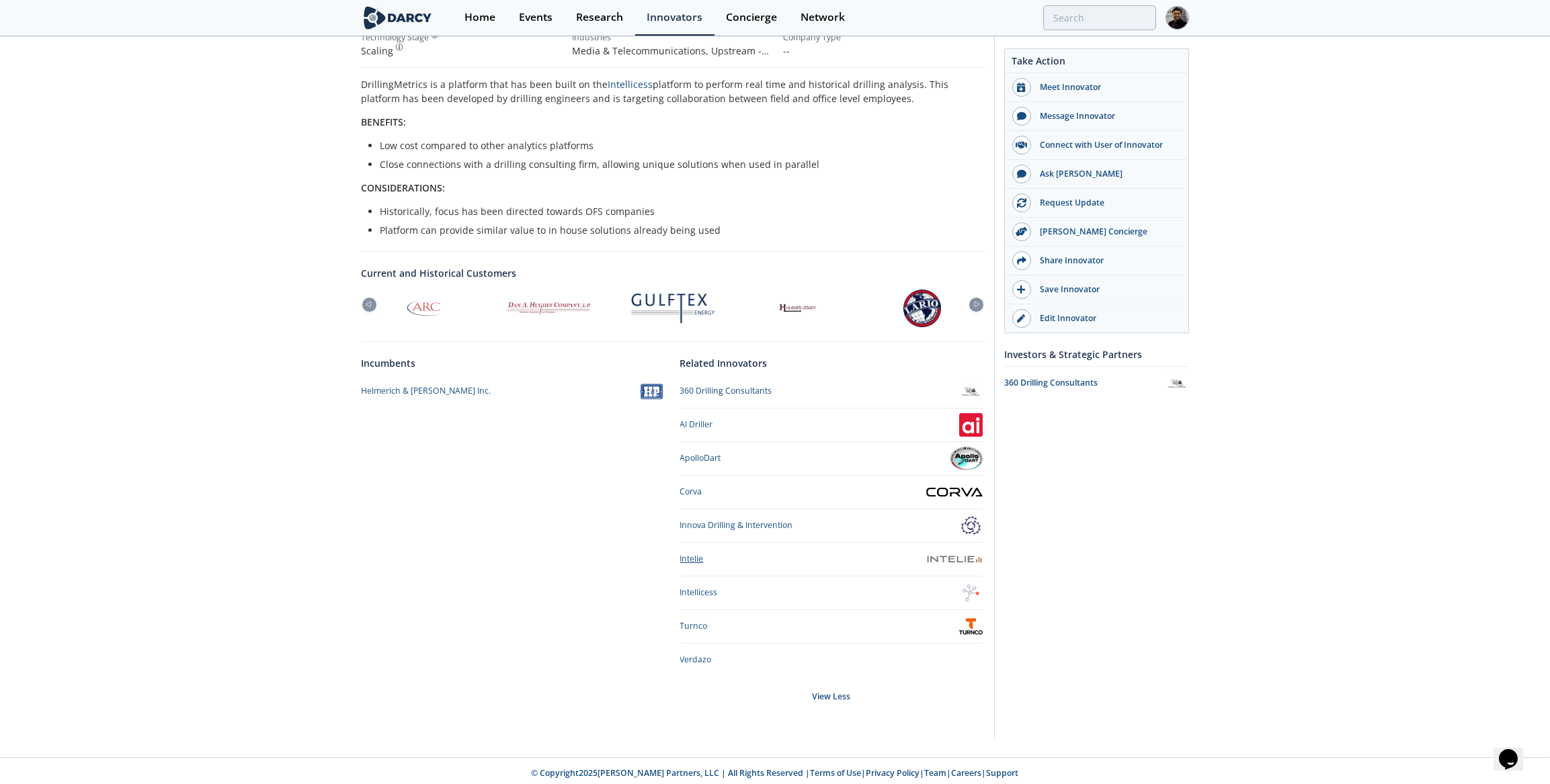
click at [684, 553] on div "Intelie" at bounding box center [691, 558] width 24 height 12
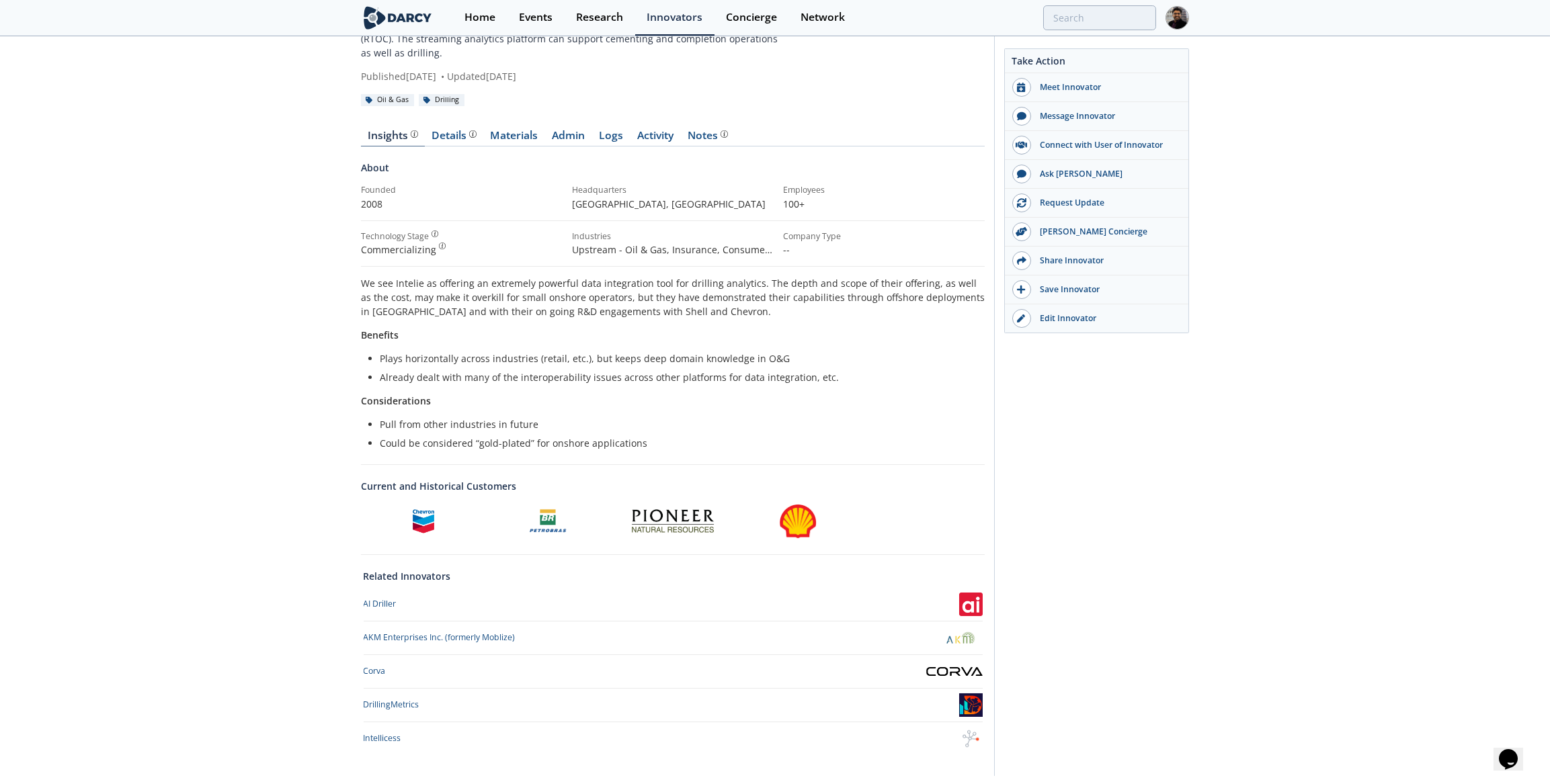
scroll to position [133, 0]
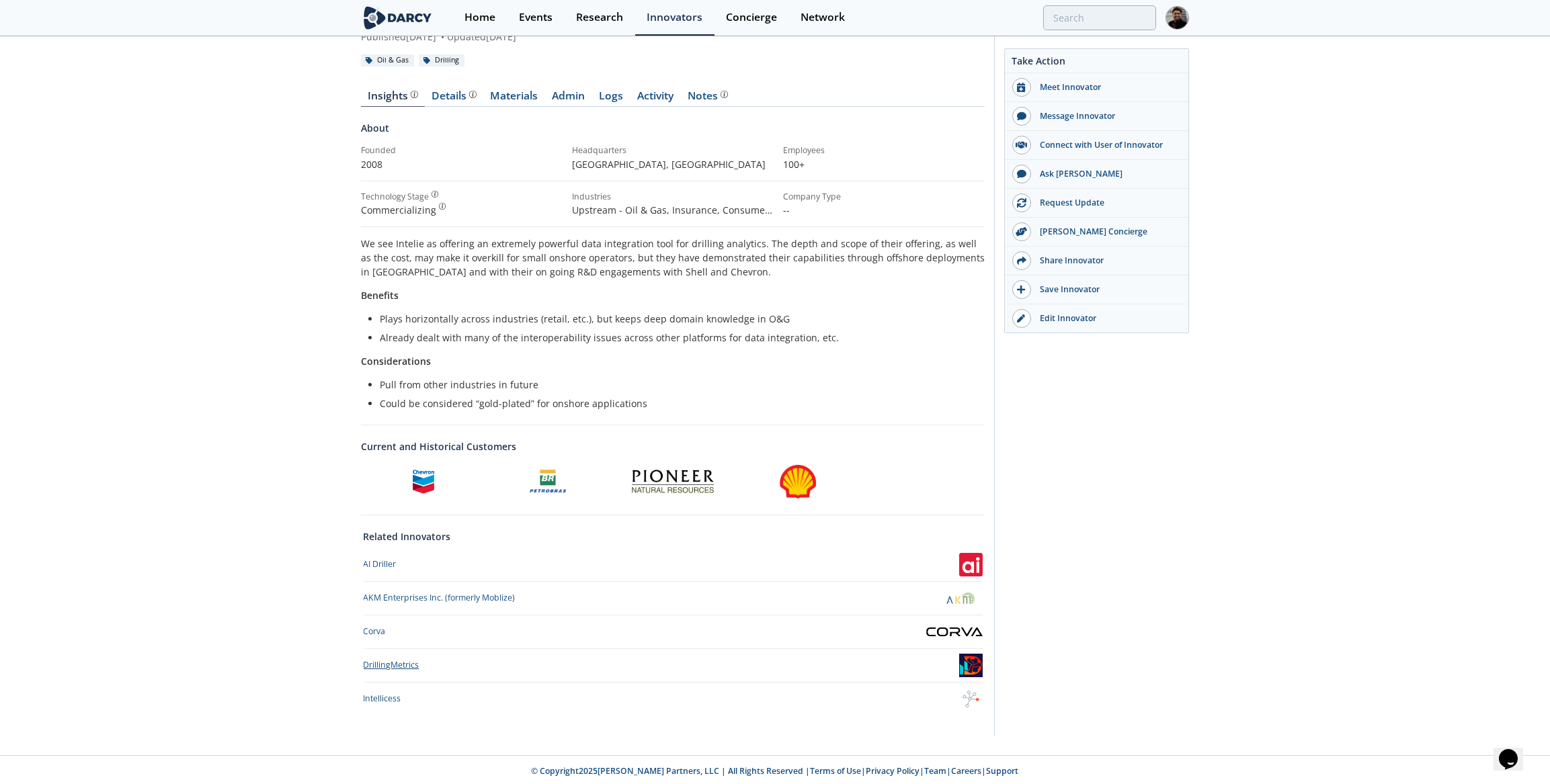
click at [415, 665] on div "DrillingMetrics" at bounding box center [392, 665] width 56 height 12
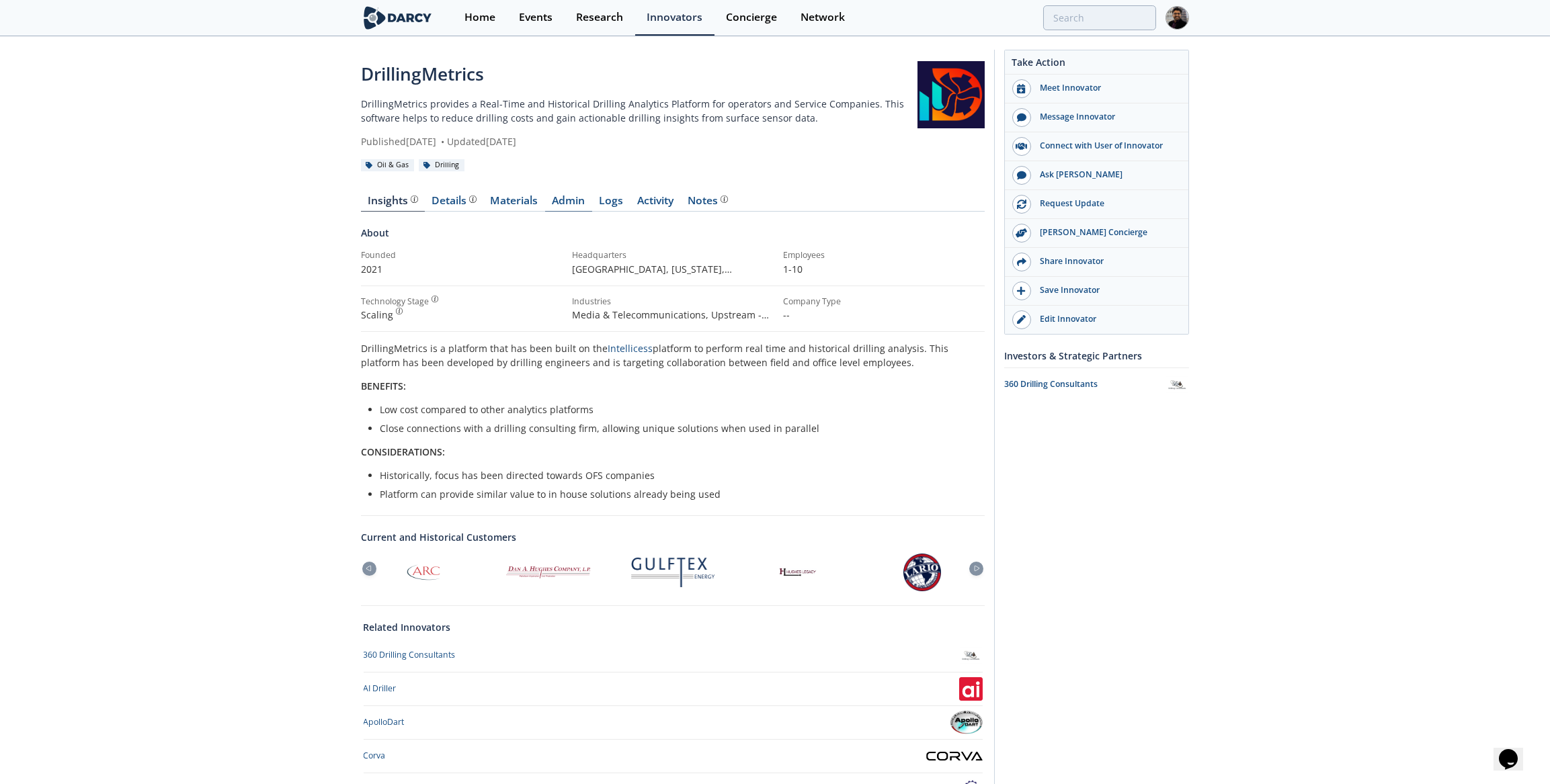
click at [578, 200] on link "Admin" at bounding box center [569, 203] width 47 height 16
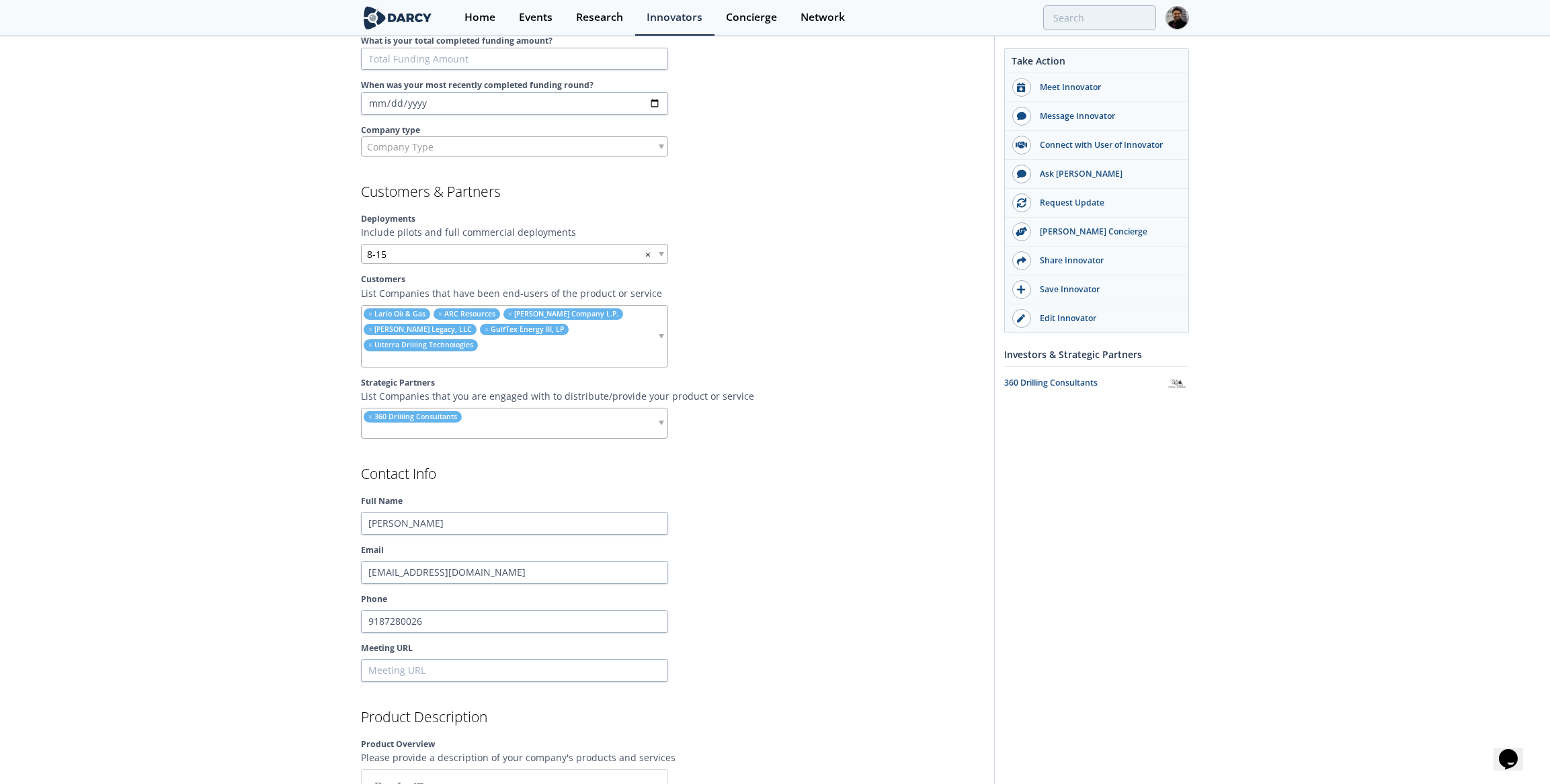
scroll to position [977, 0]
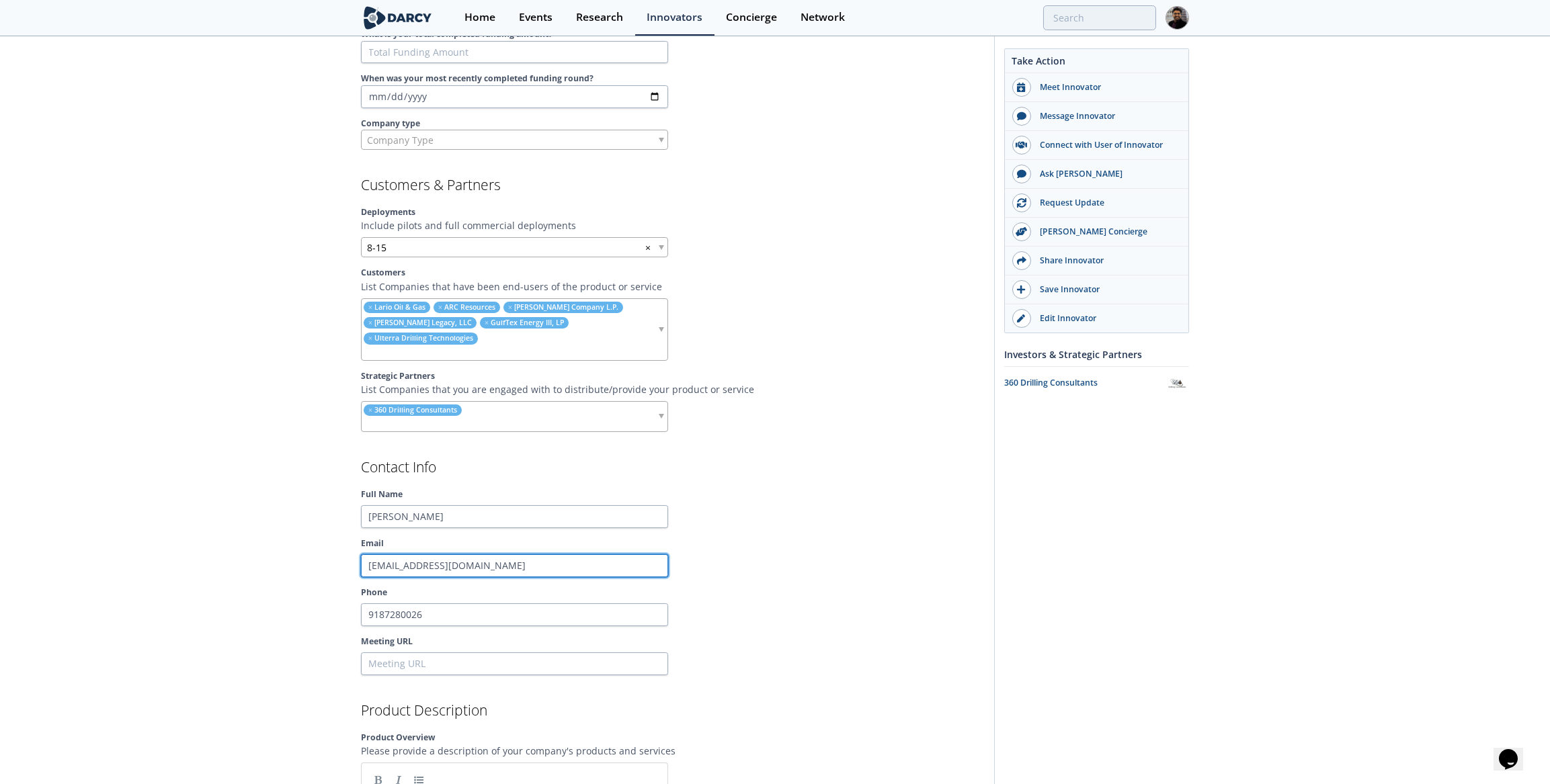
click at [412, 555] on input "Bahri@DrillingMetrics.com" at bounding box center [515, 566] width 307 height 23
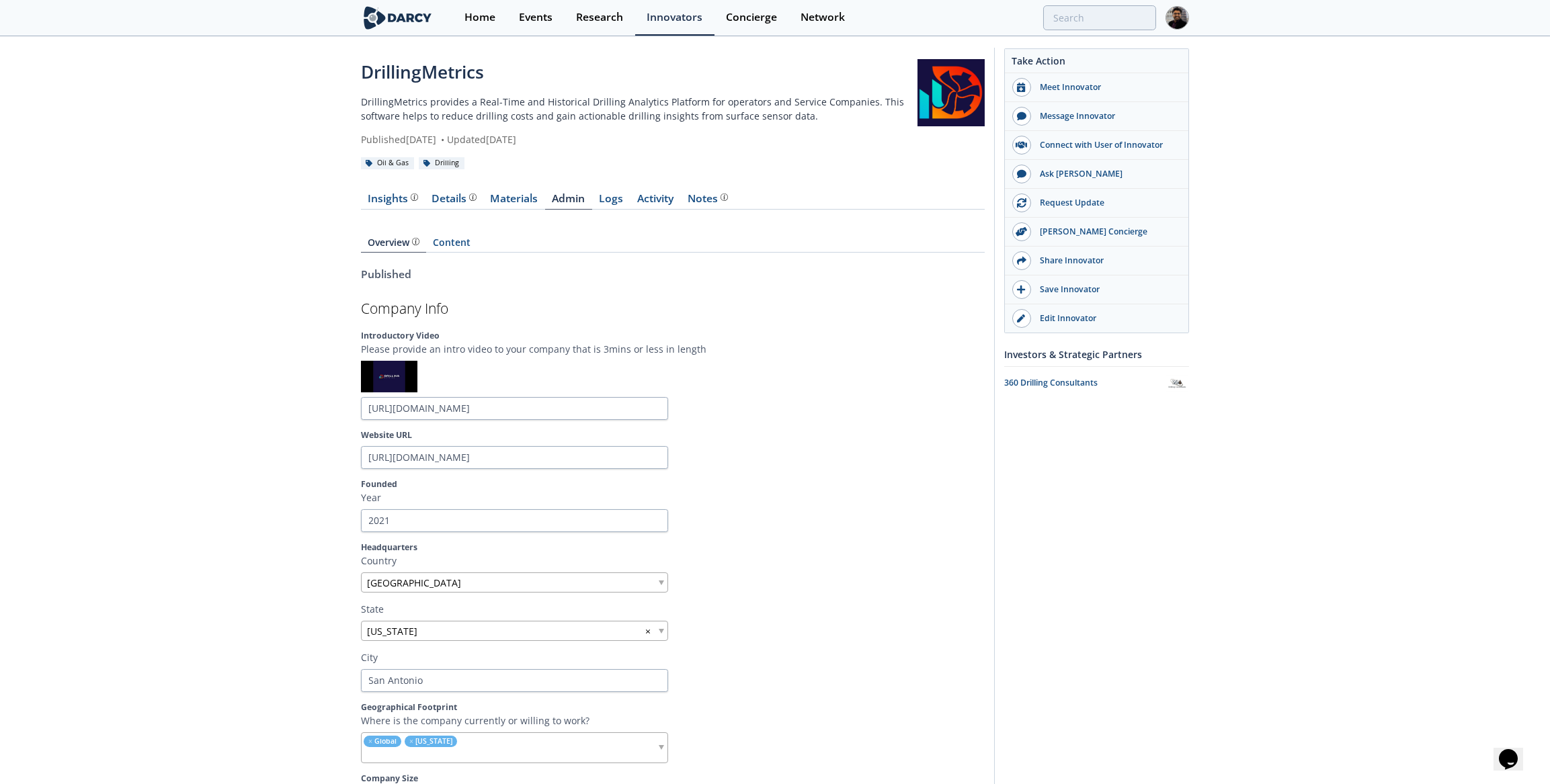
scroll to position [0, 0]
click at [404, 207] on div "Insights" at bounding box center [392, 200] width 49 height 10
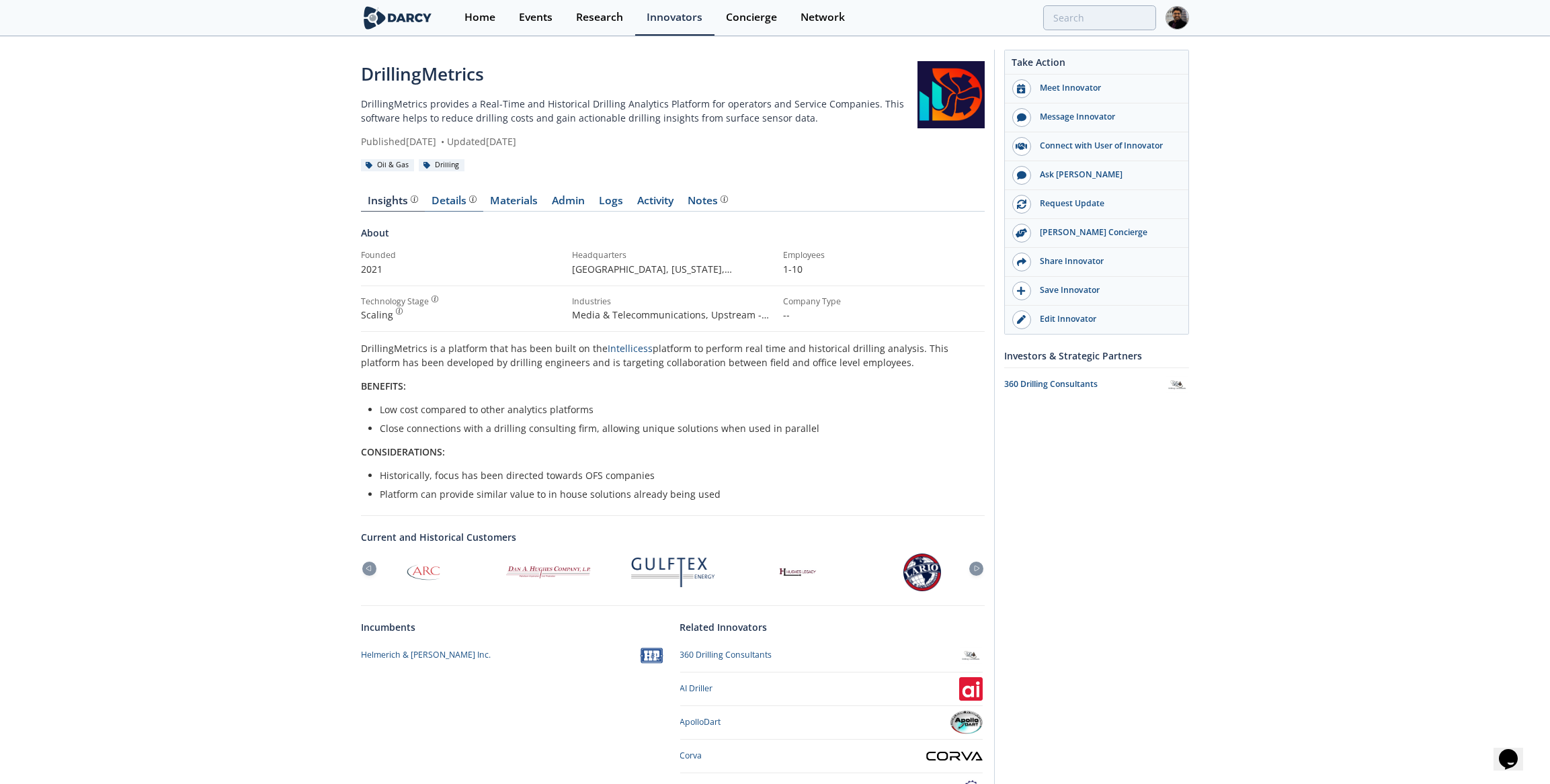
click at [446, 204] on div "Details" at bounding box center [454, 200] width 45 height 10
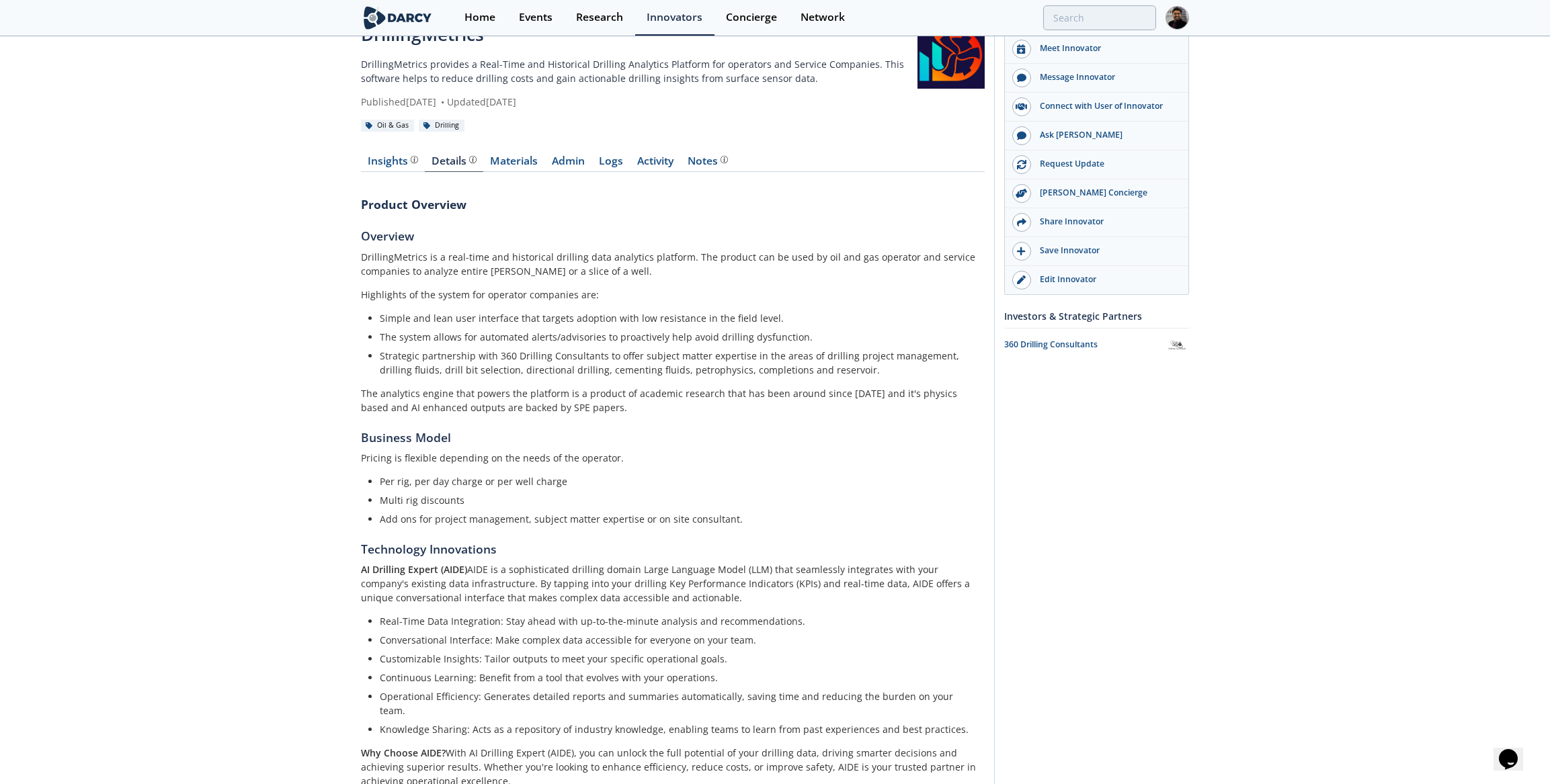
scroll to position [305, 0]
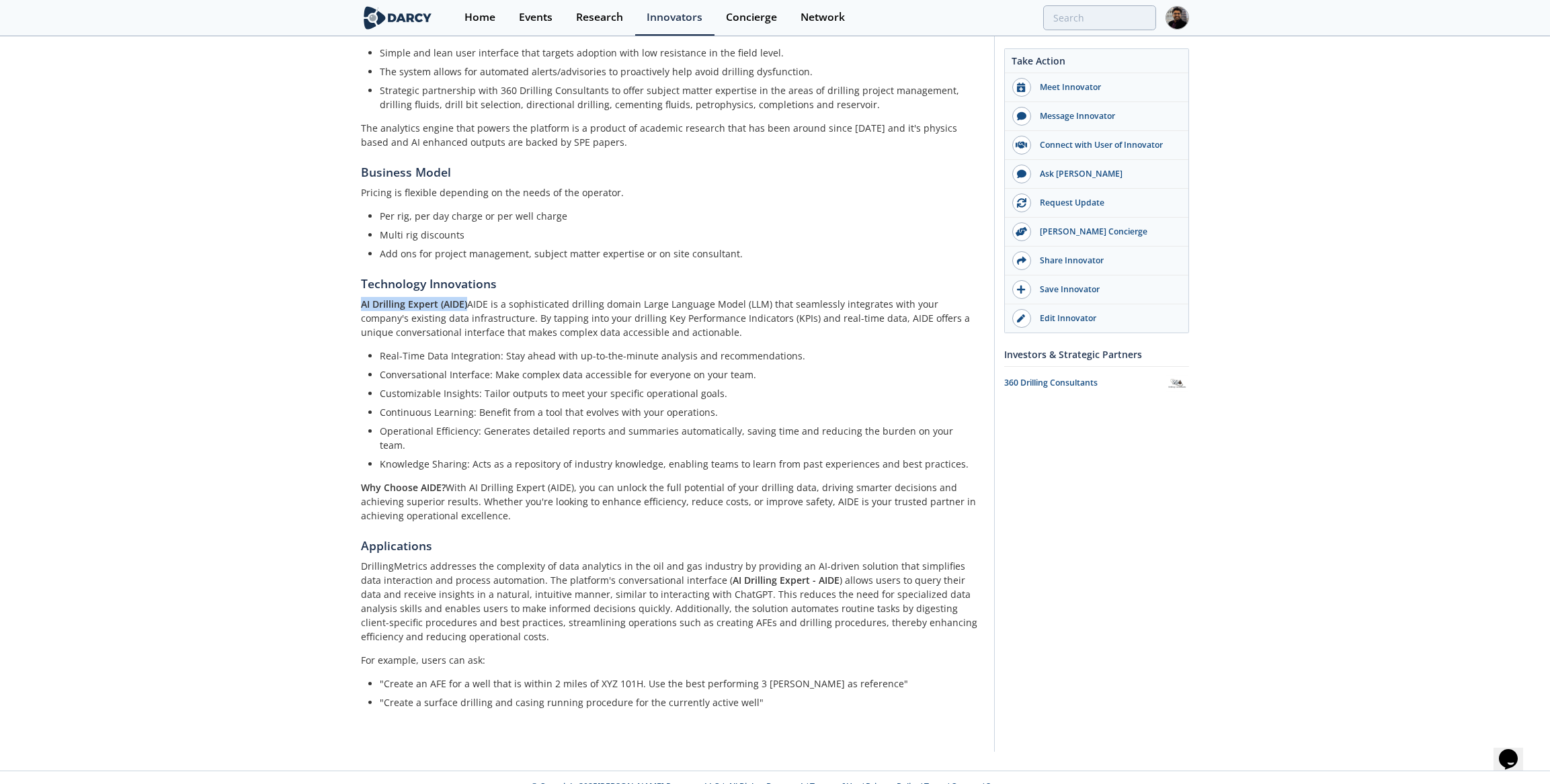
drag, startPoint x: 361, startPoint y: 304, endPoint x: 466, endPoint y: 306, distance: 105.0
click at [466, 306] on p "AI Drilling Expert (AIDE) AIDE is a sophisticated drilling domain Large Languag…" at bounding box center [673, 318] width 624 height 43
copy strong "AI Drilling Expert (AIDE)"
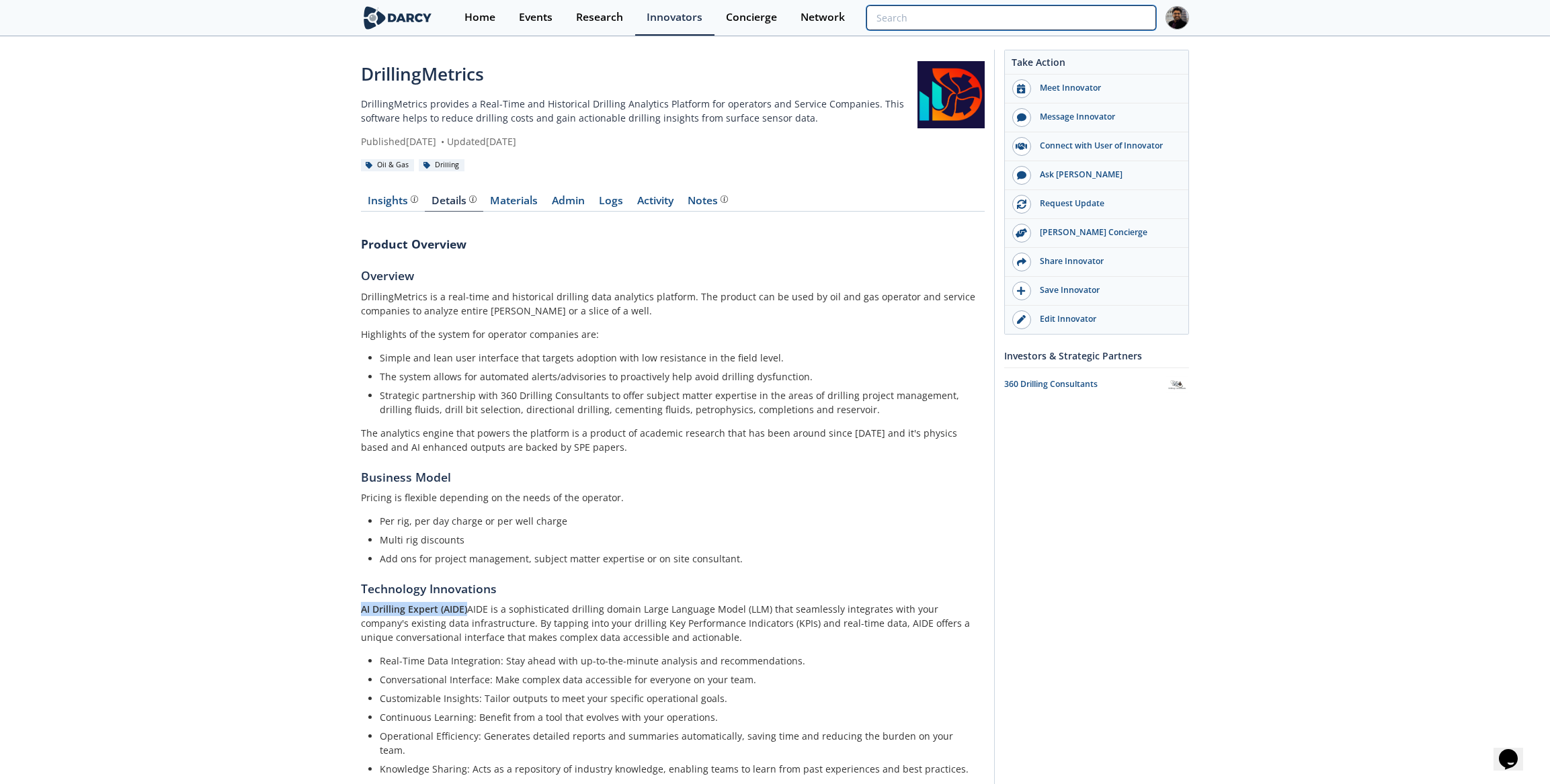
click at [1096, 11] on input "search" at bounding box center [1012, 18] width 290 height 25
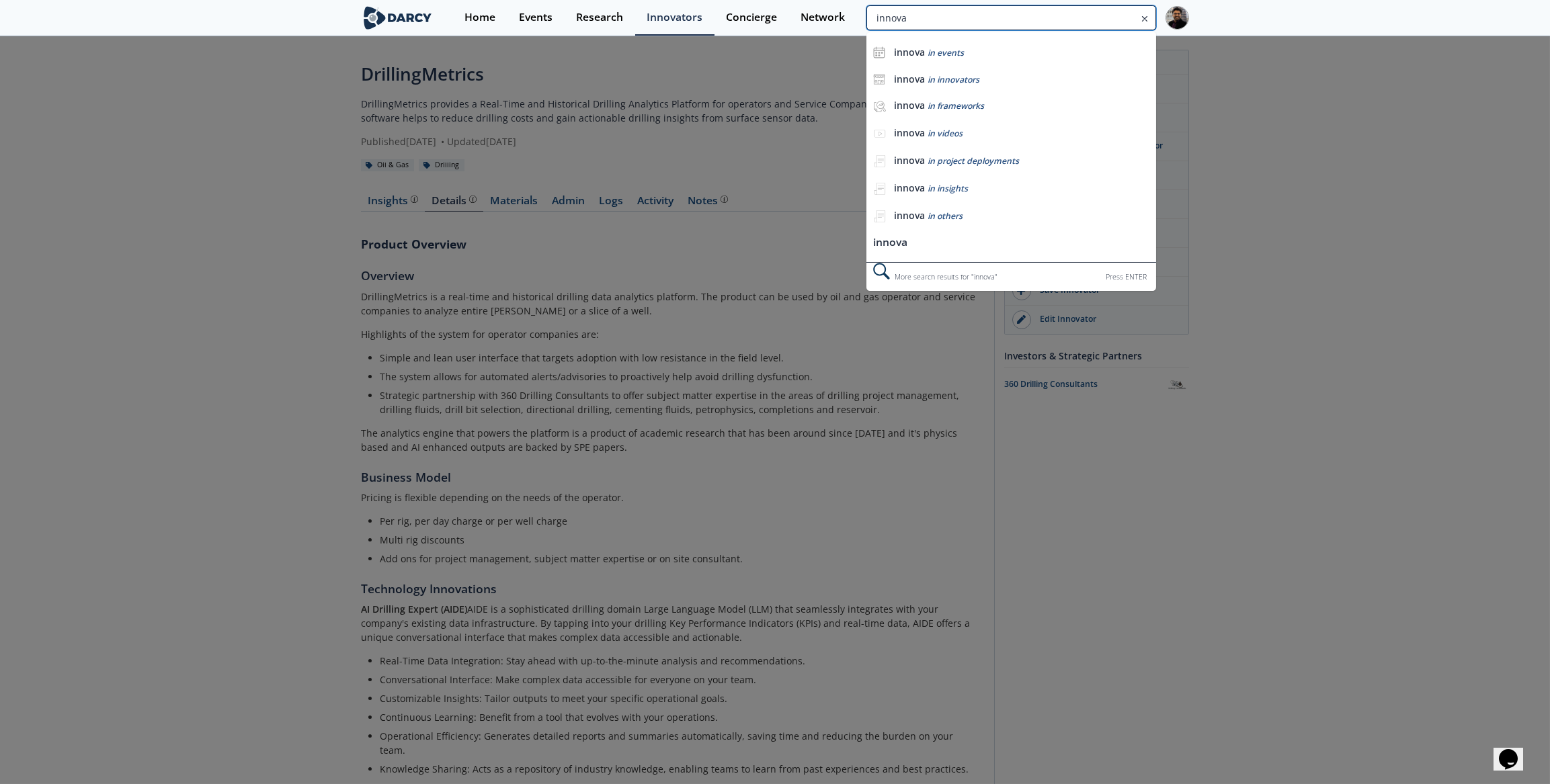
type input "innova"
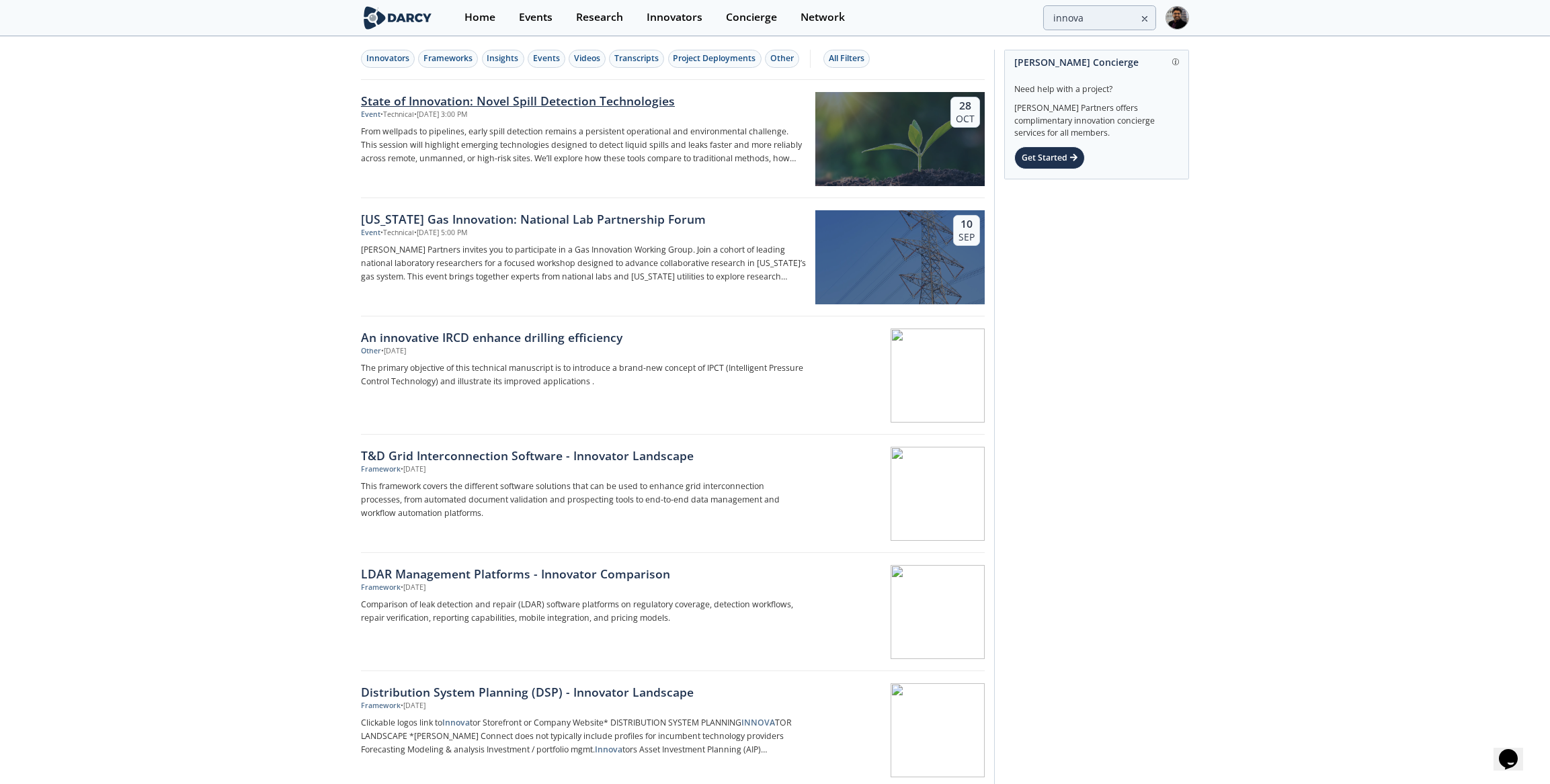
click at [479, 123] on div "State of Innovation: Novel Spill Detection Technologies Event • Technical • Oct…" at bounding box center [588, 138] width 454 height 94
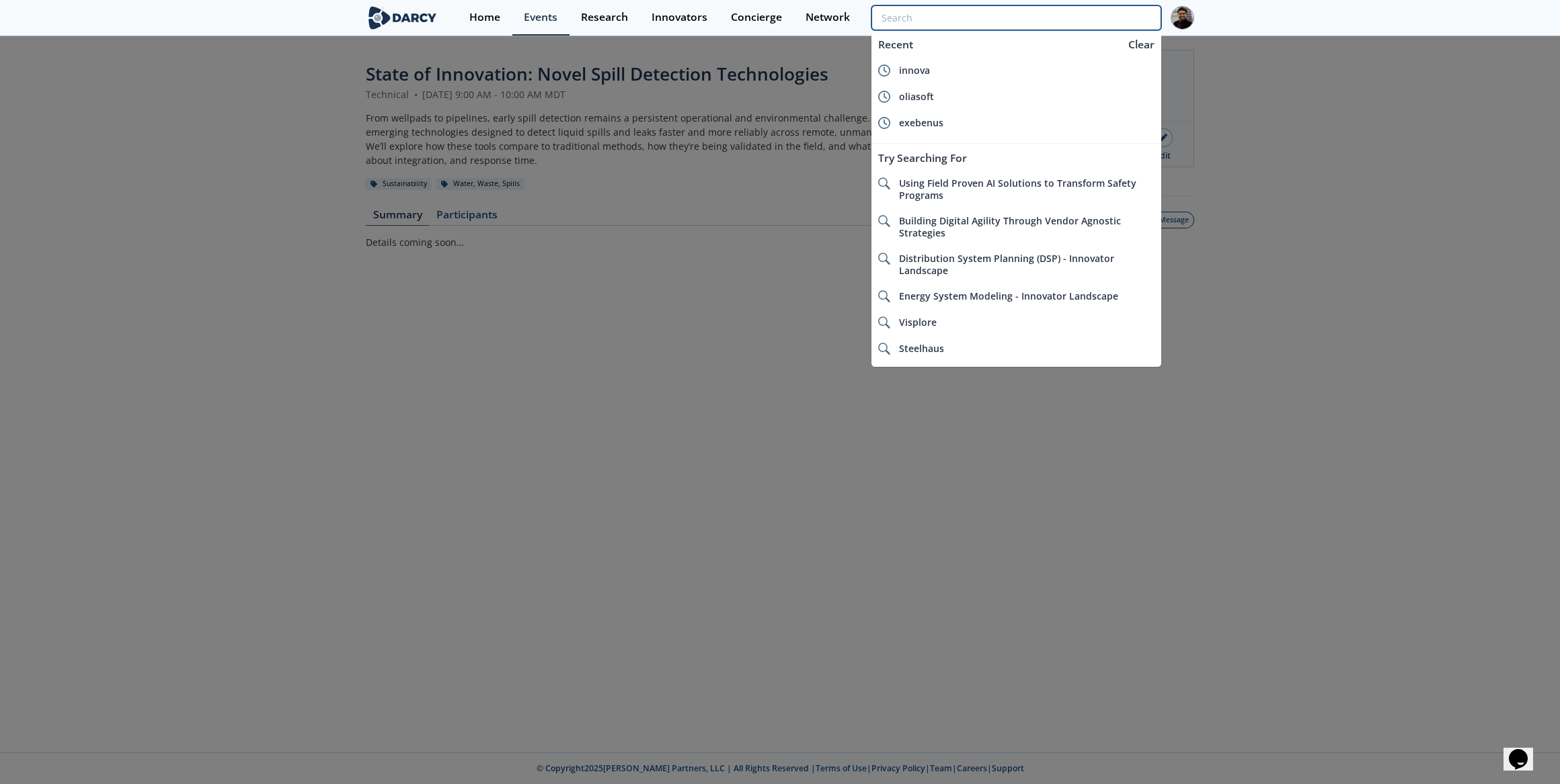
click at [1116, 14] on input "search" at bounding box center [1017, 18] width 290 height 25
type input "innova"
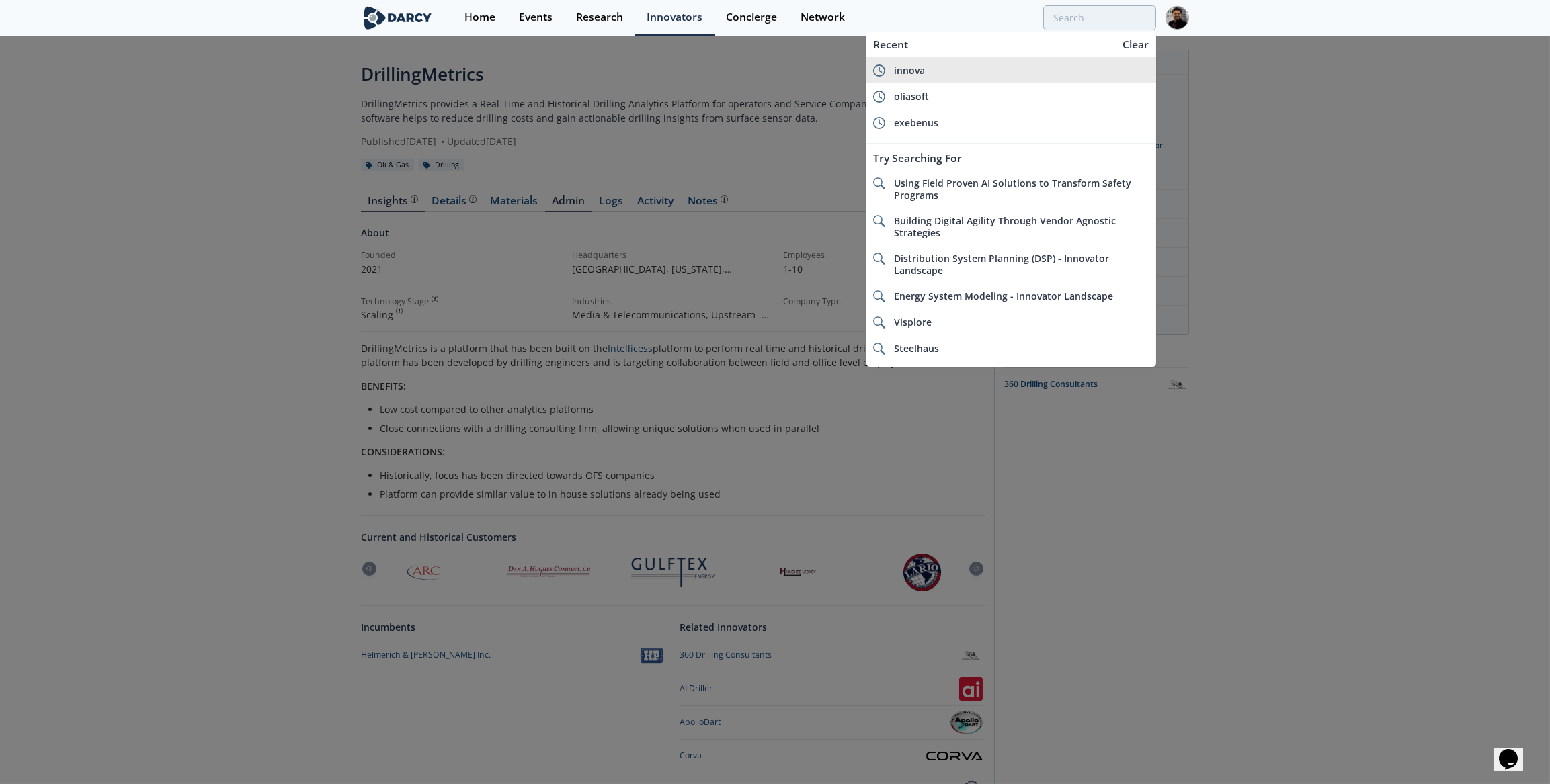
click at [932, 73] on div "innova" at bounding box center [1021, 70] width 255 height 12
type input "innova"
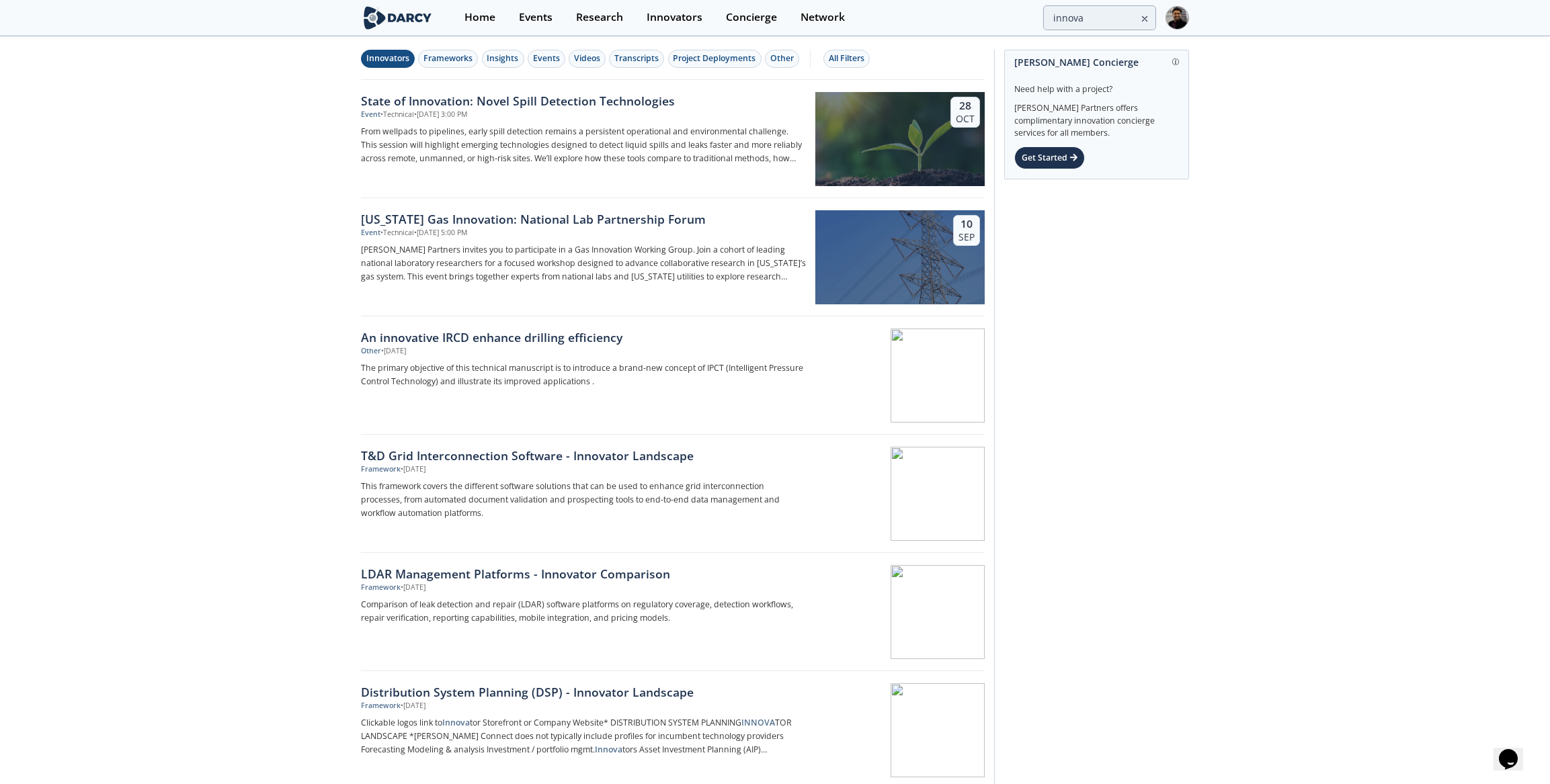
click at [398, 57] on div "Innovators" at bounding box center [387, 58] width 43 height 12
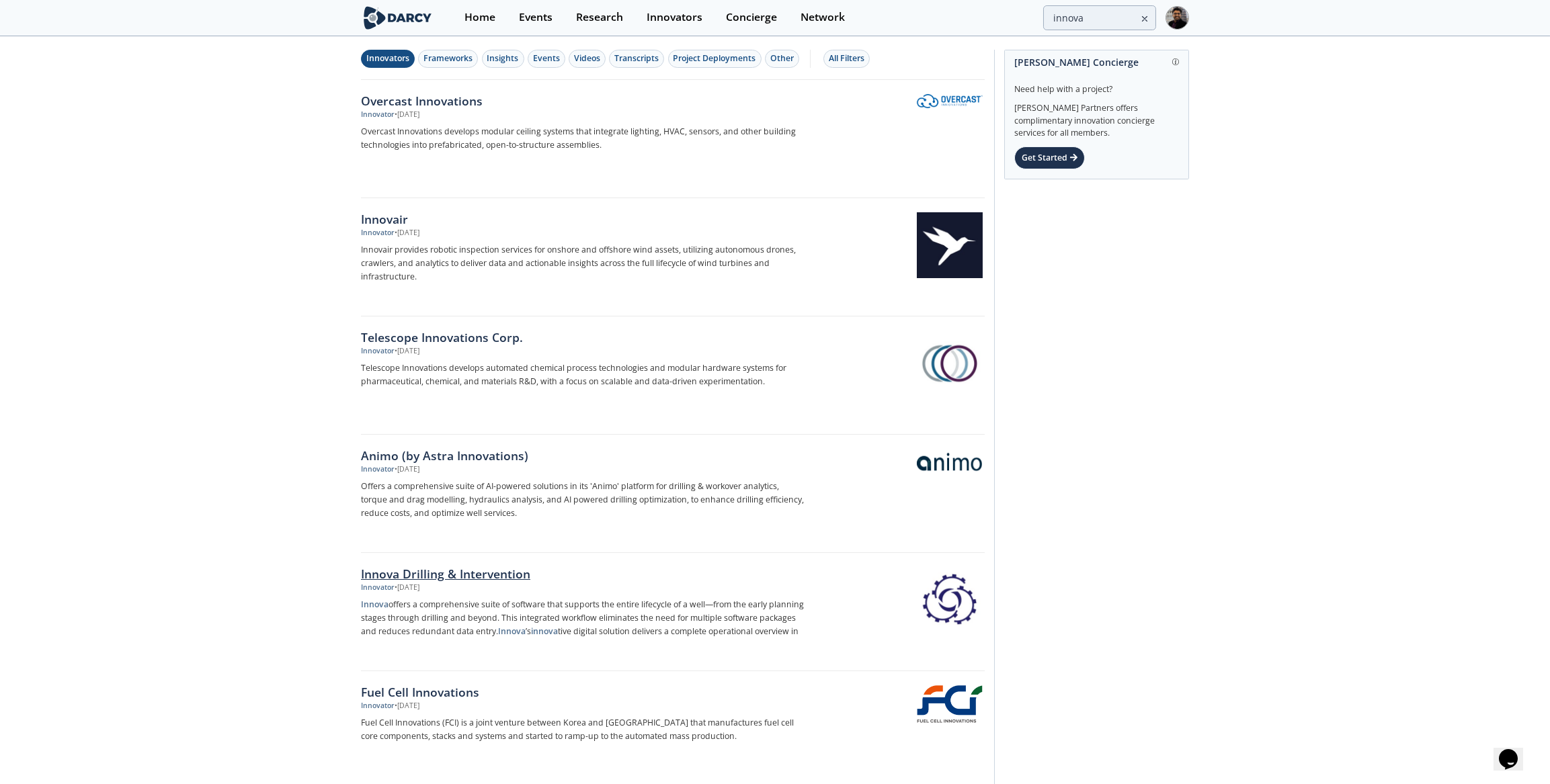
click at [557, 567] on div "Innova Drilling & Intervention" at bounding box center [583, 574] width 445 height 17
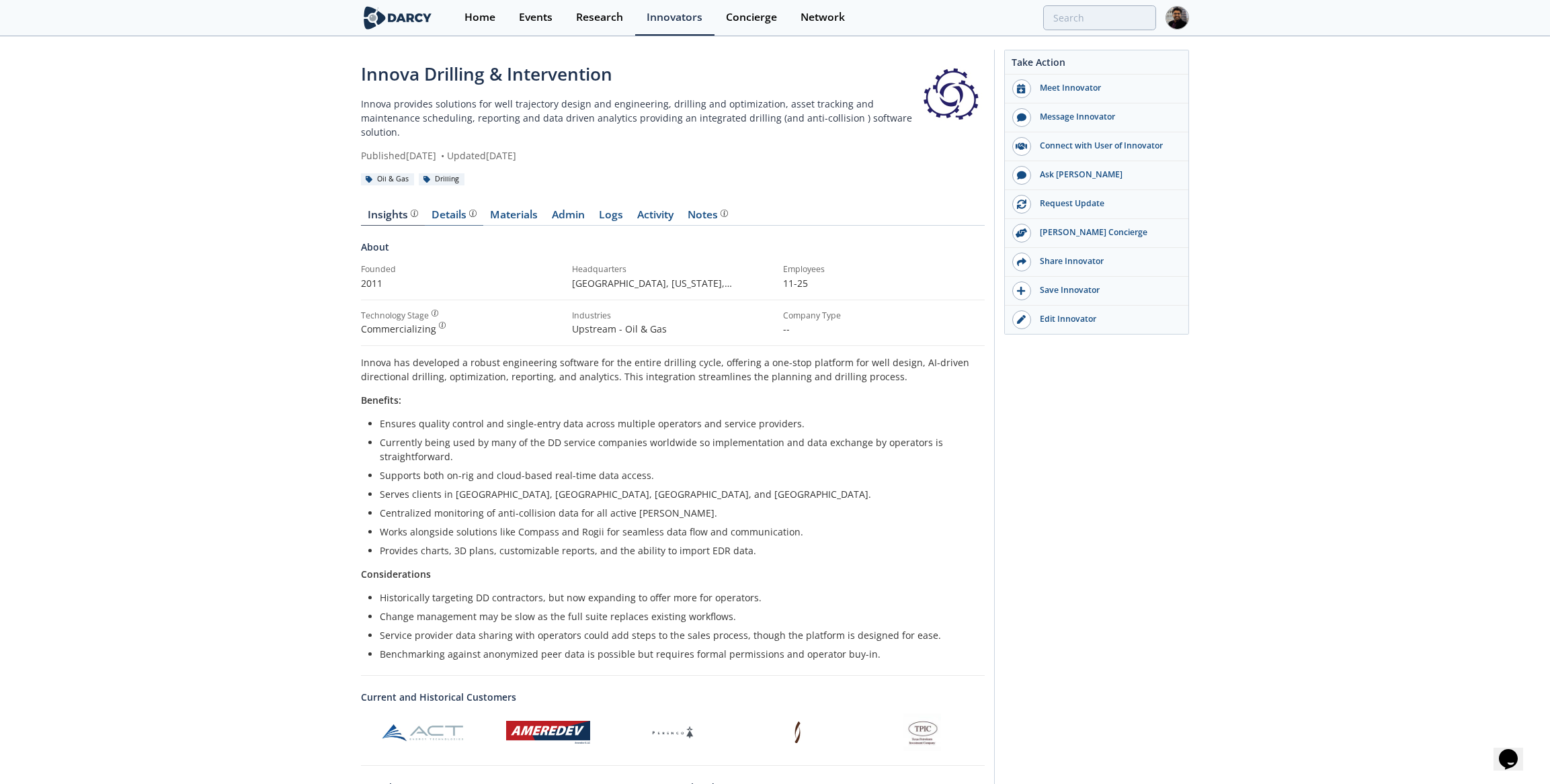
click at [448, 210] on div "Details" at bounding box center [454, 214] width 45 height 10
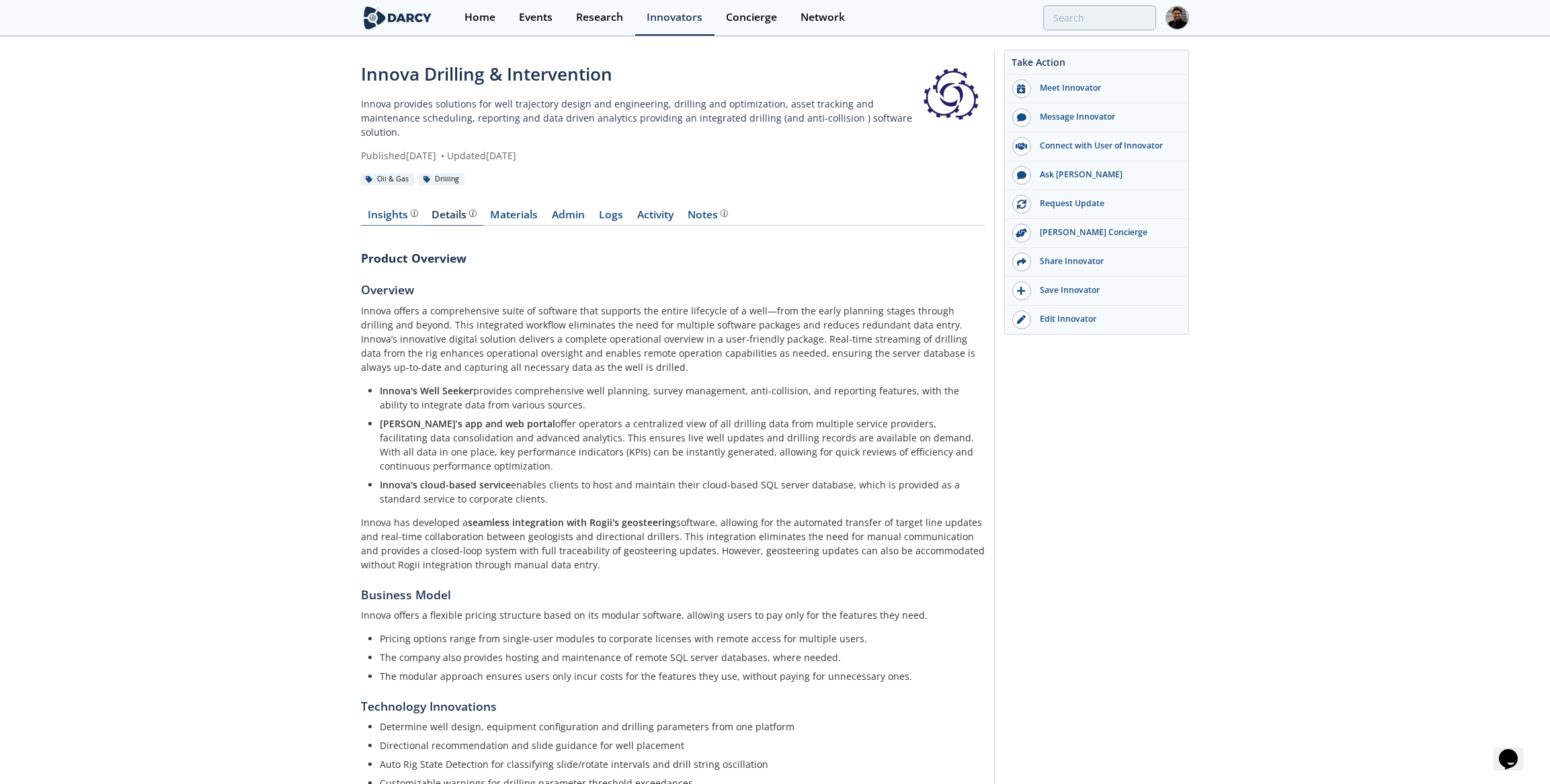
click at [381, 210] on div "Insights" at bounding box center [392, 214] width 49 height 10
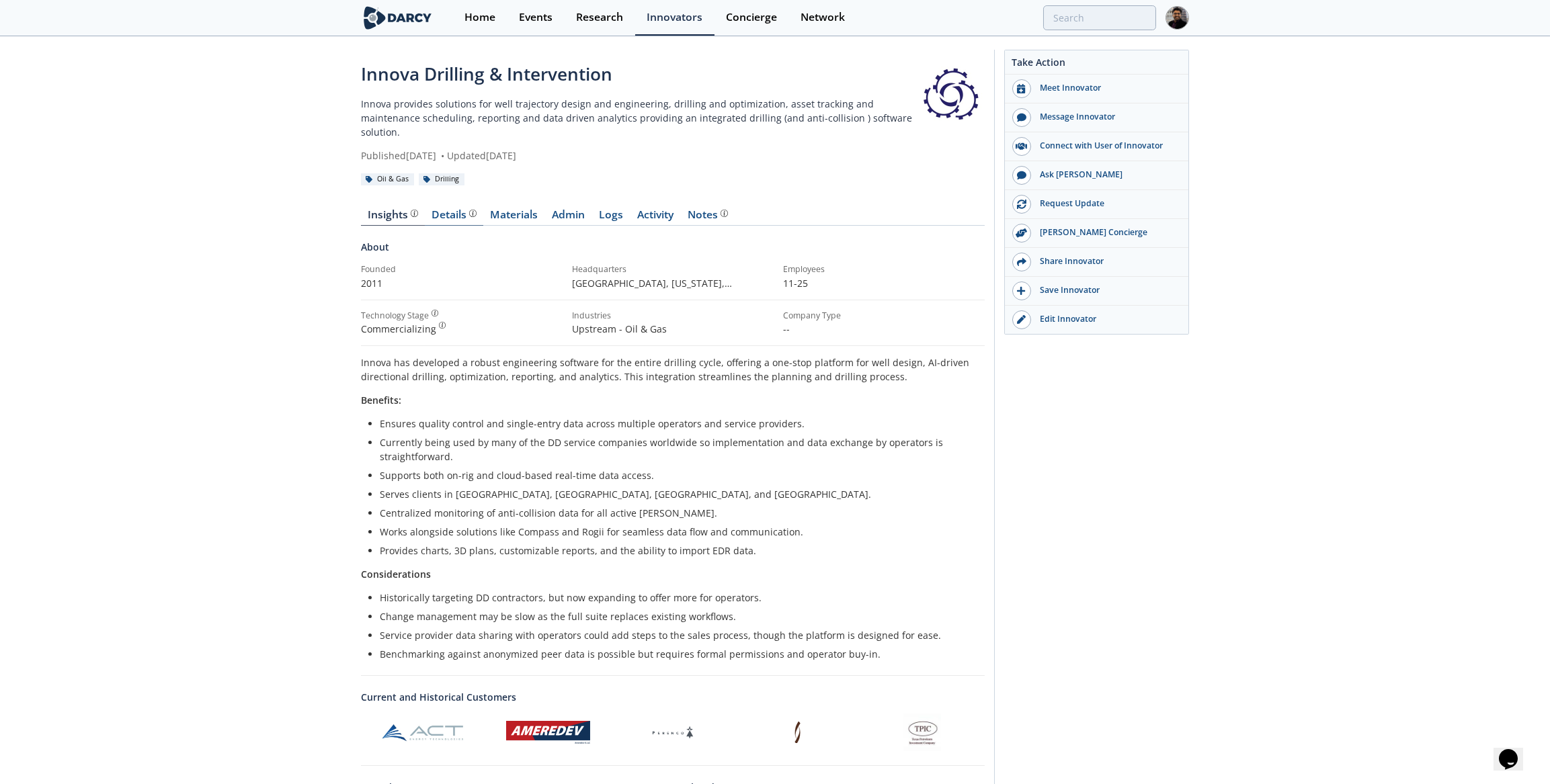
click at [437, 210] on div "Details" at bounding box center [454, 214] width 45 height 10
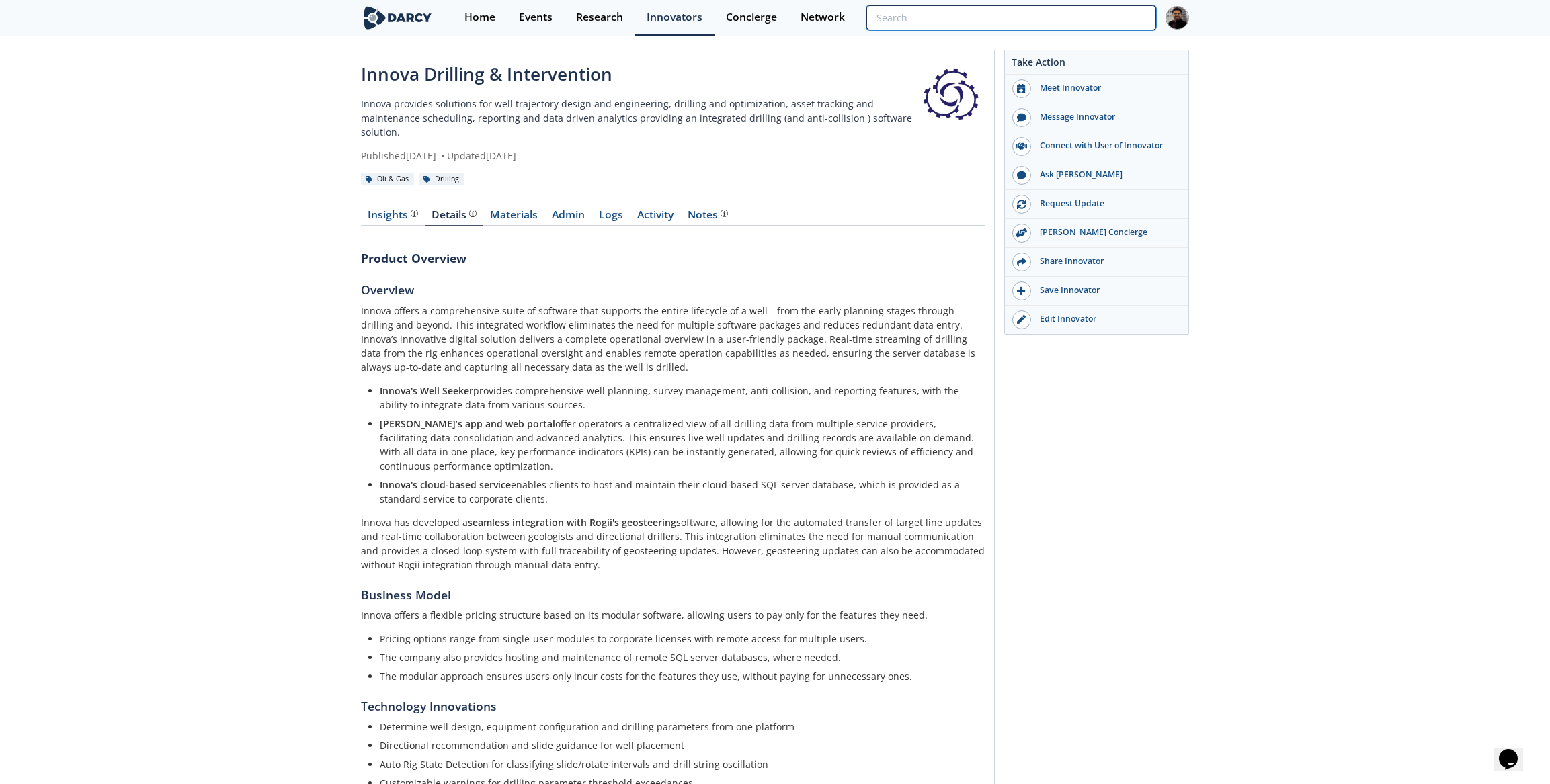
click at [1062, 22] on input "search" at bounding box center [1012, 18] width 290 height 25
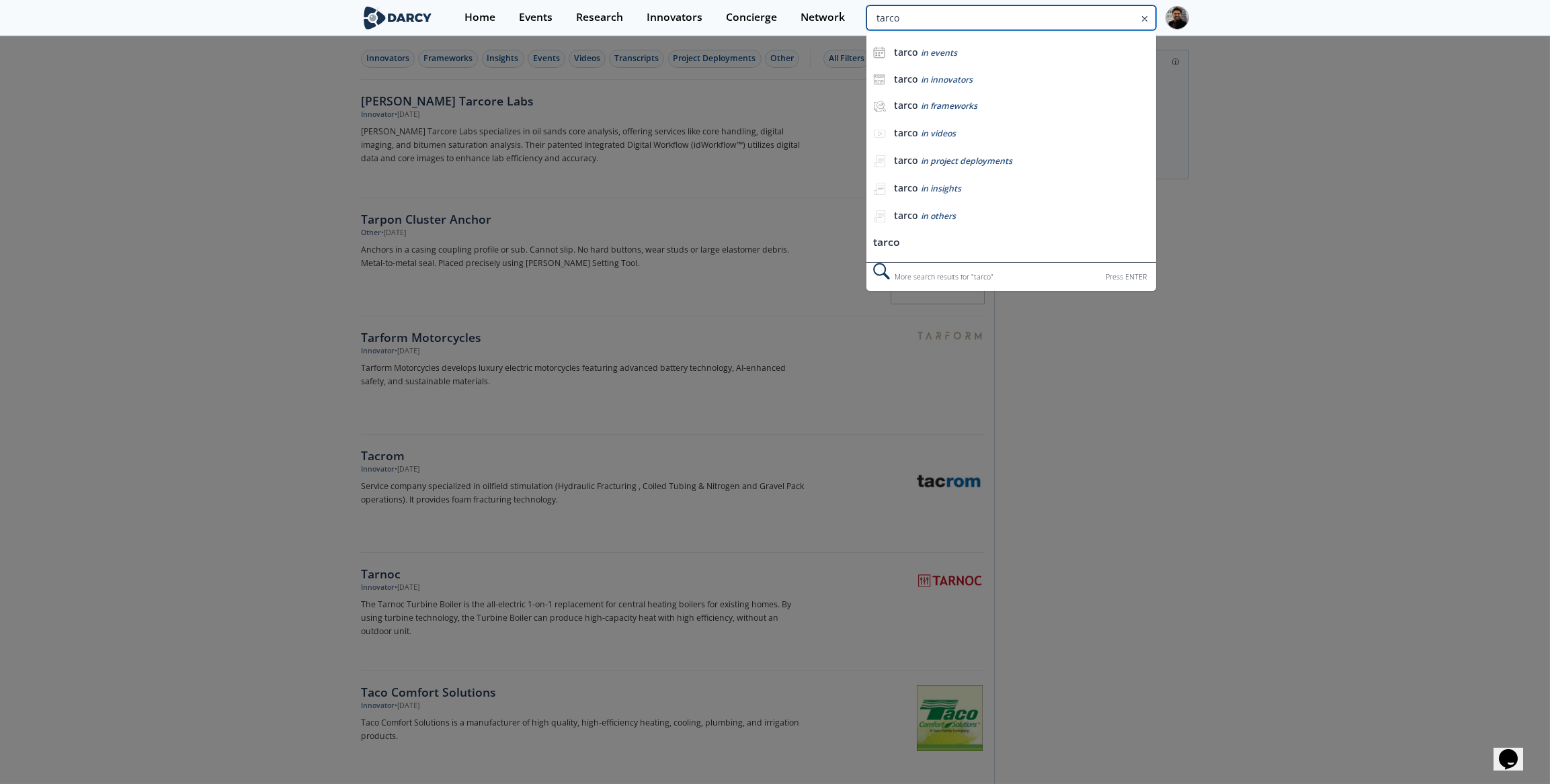
click at [1078, 16] on input "tarco" at bounding box center [1012, 18] width 290 height 25
type input "visplore"
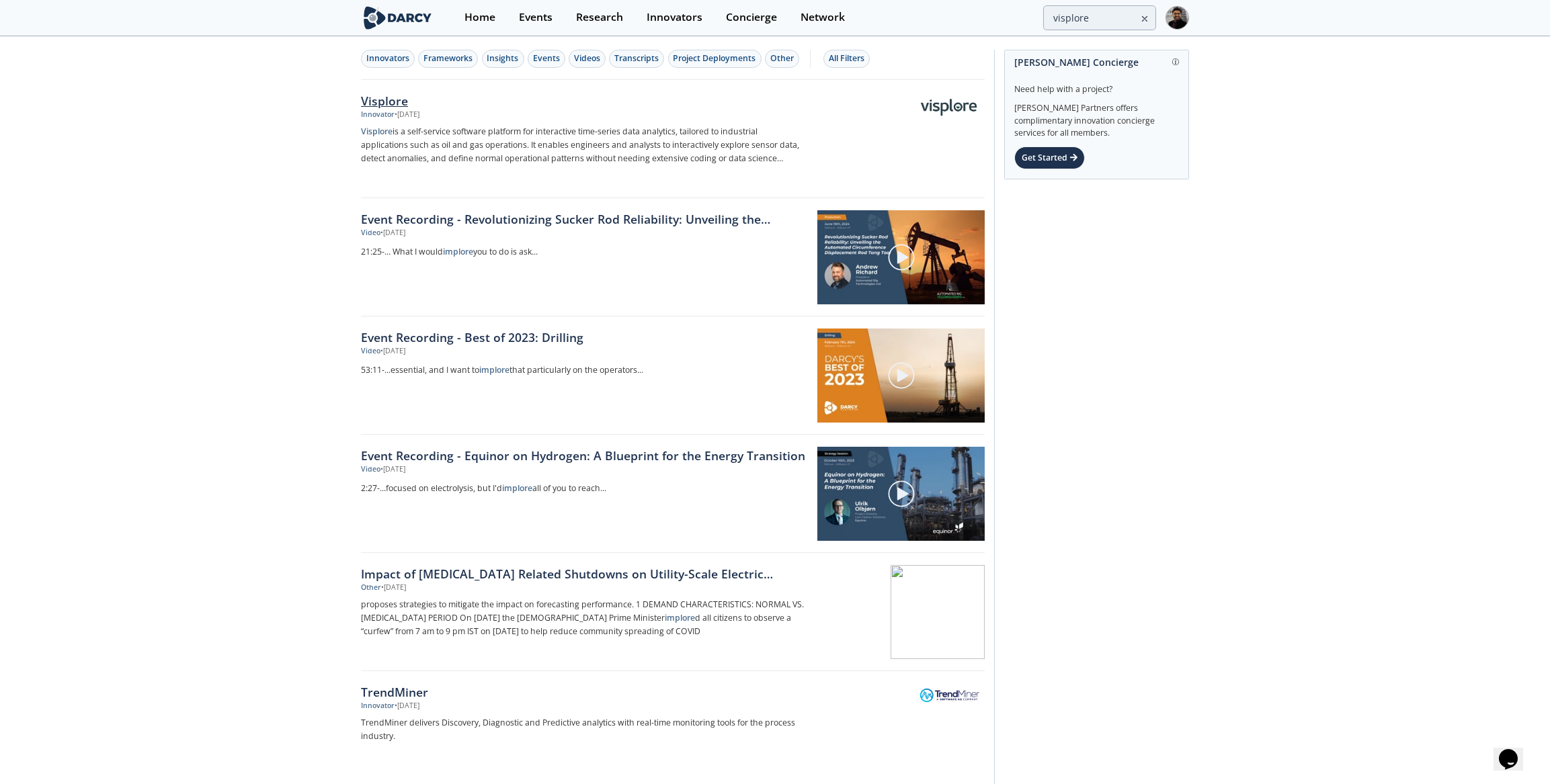
click at [481, 121] on div "Visplore Innovator • Aug 28, 2025 Visplore is a self-service software platform …" at bounding box center [588, 138] width 454 height 94
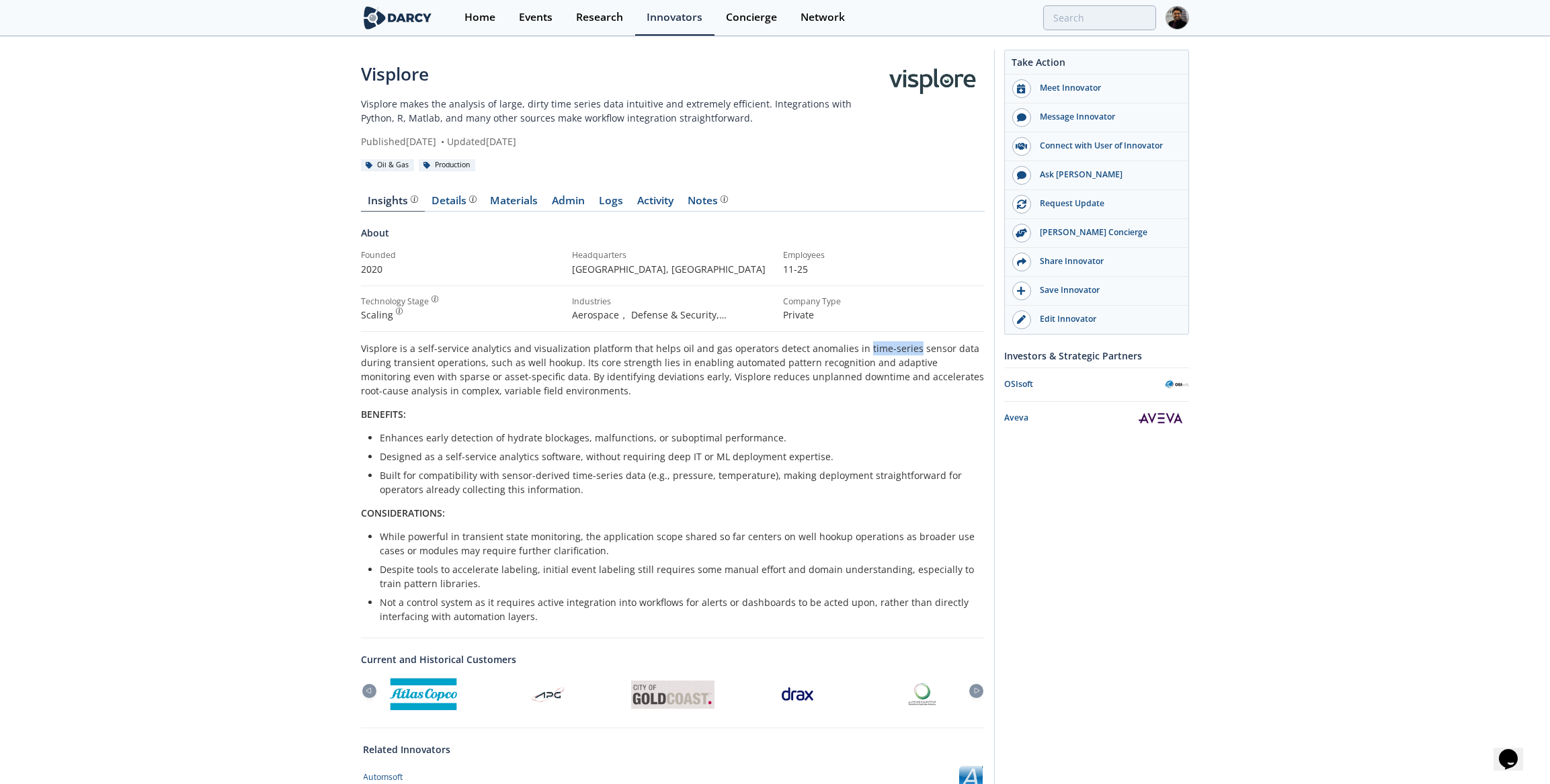
drag, startPoint x: 853, startPoint y: 346, endPoint x: 900, endPoint y: 350, distance: 47.2
click at [900, 350] on p "Visplore is a self-service analytics and visualization platform that helps oil …" at bounding box center [673, 370] width 624 height 57
click at [556, 201] on link "Admin" at bounding box center [569, 203] width 47 height 16
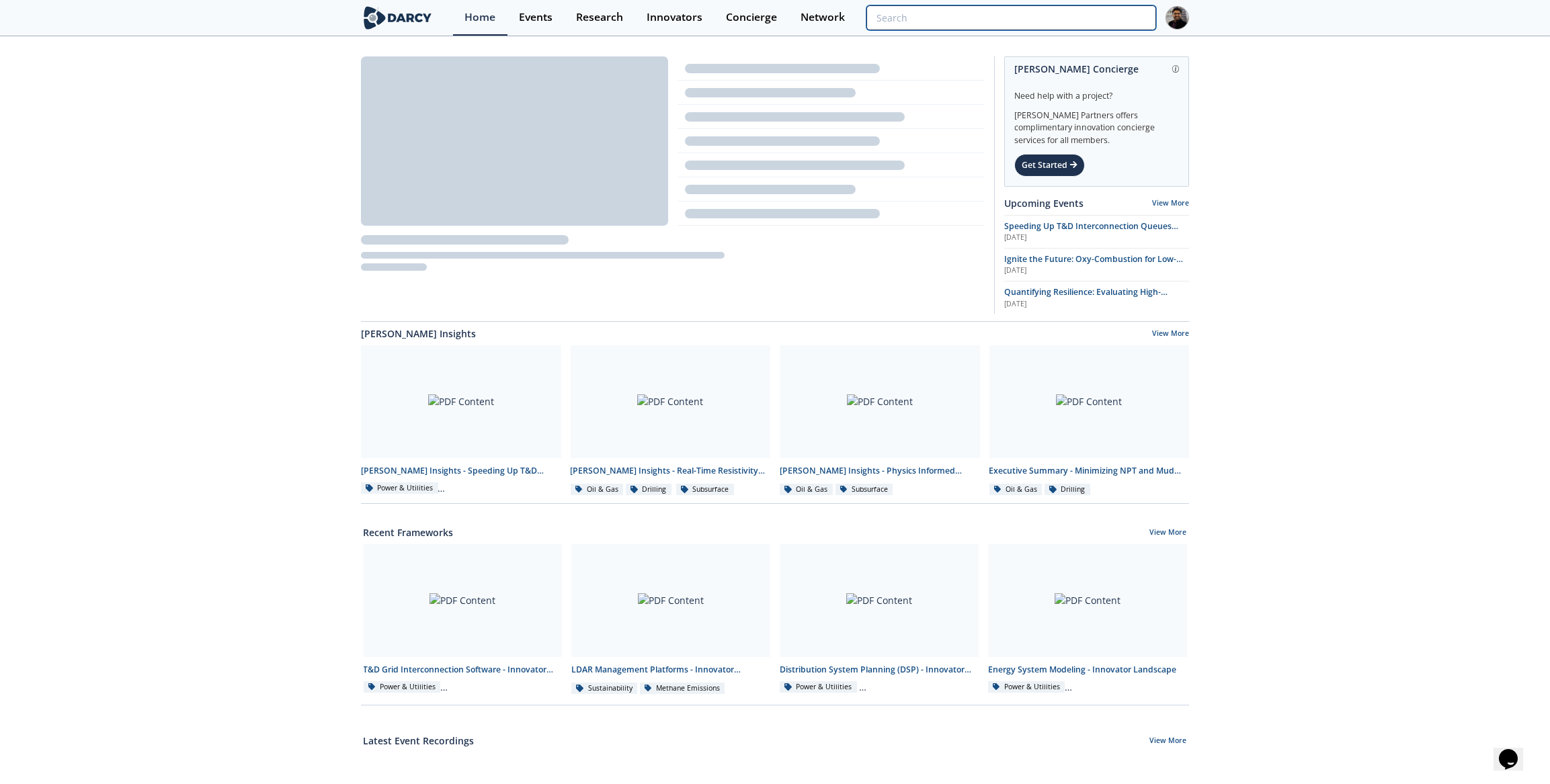
click at [1057, 20] on input "search" at bounding box center [1012, 18] width 290 height 25
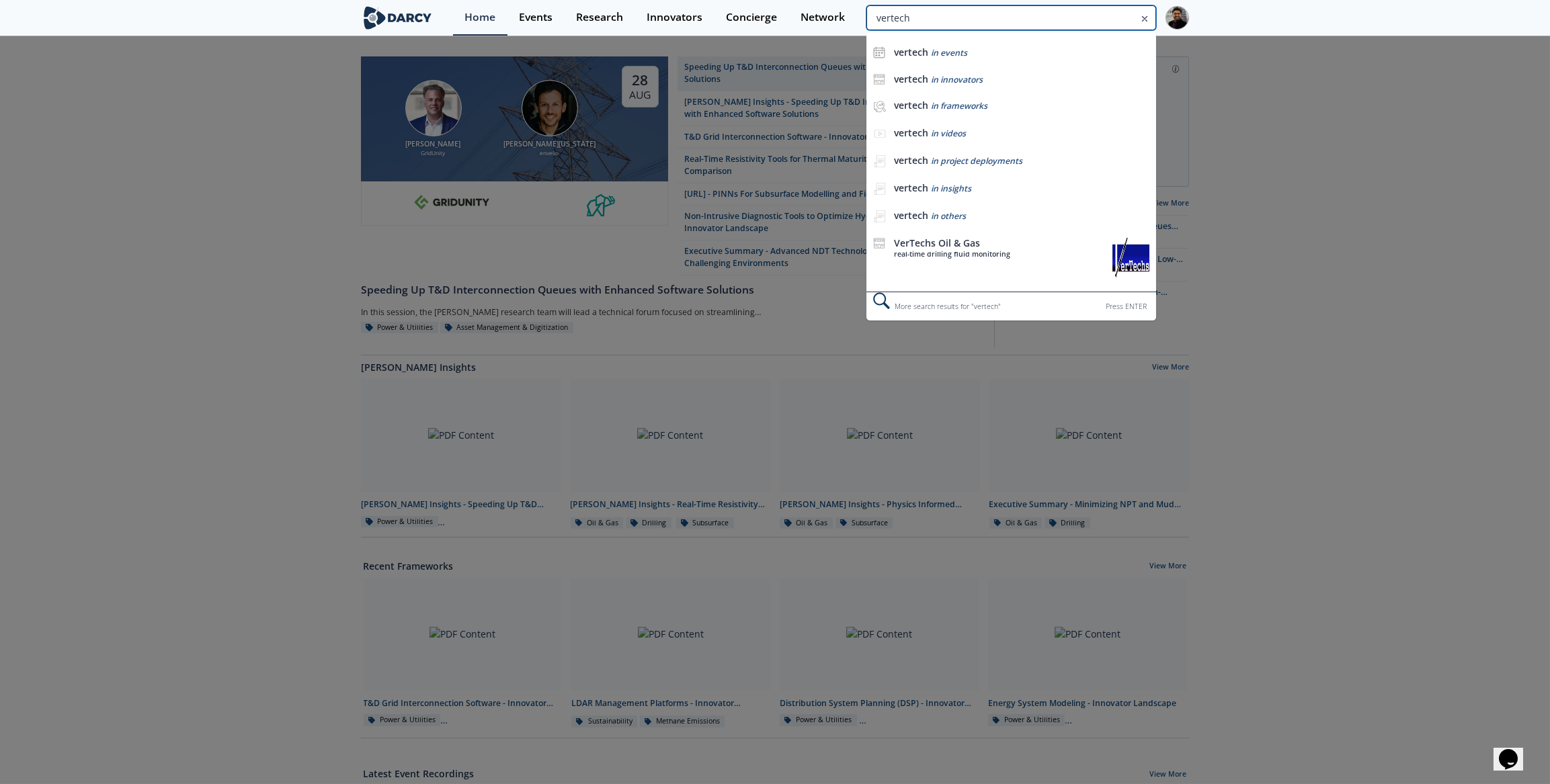
type input "vertech"
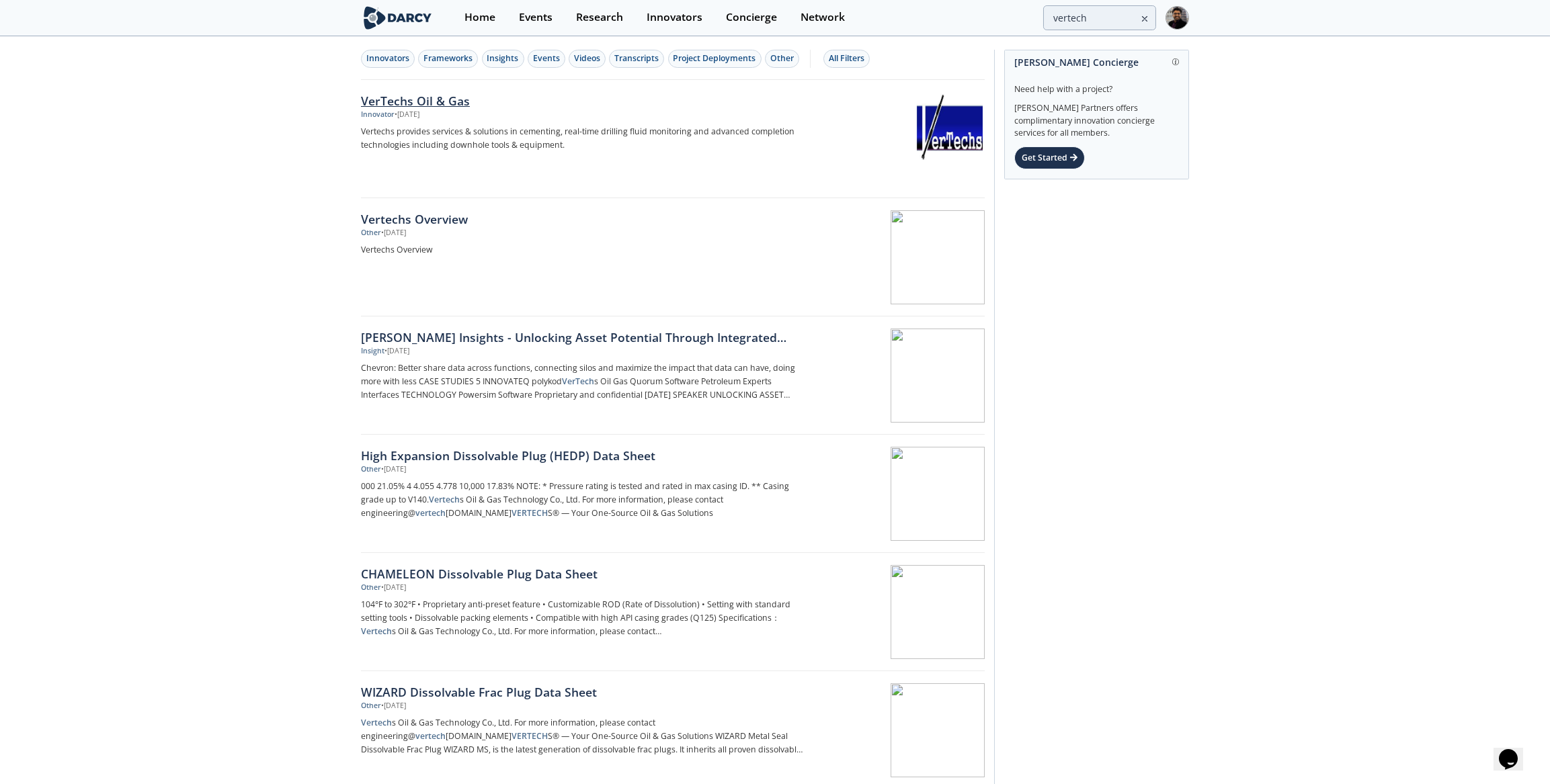
click at [467, 142] on p "Vertechs provides services & solutions in cementing, real-time drilling fluid m…" at bounding box center [583, 138] width 445 height 27
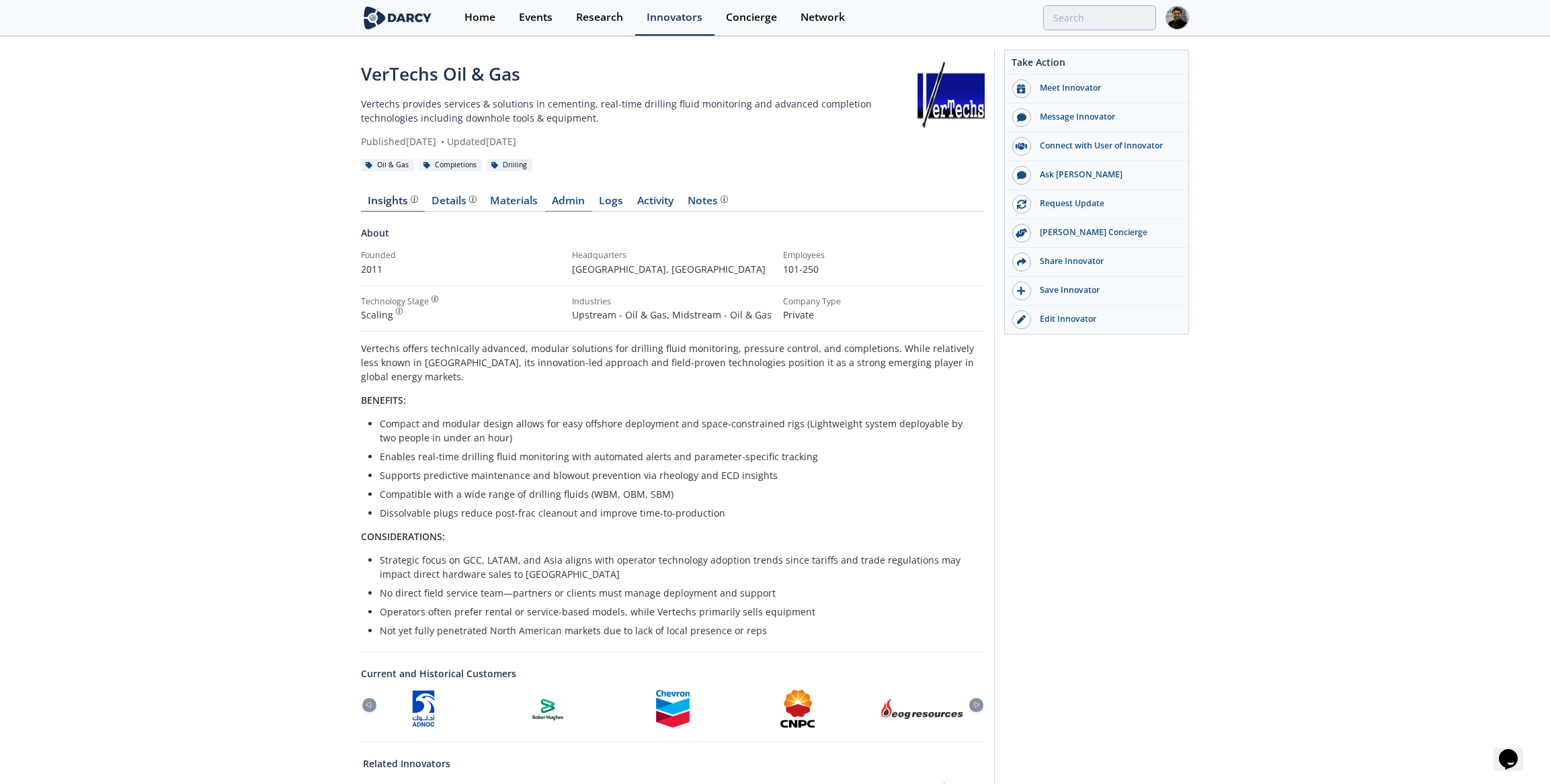
click at [556, 203] on link "Admin" at bounding box center [569, 203] width 47 height 16
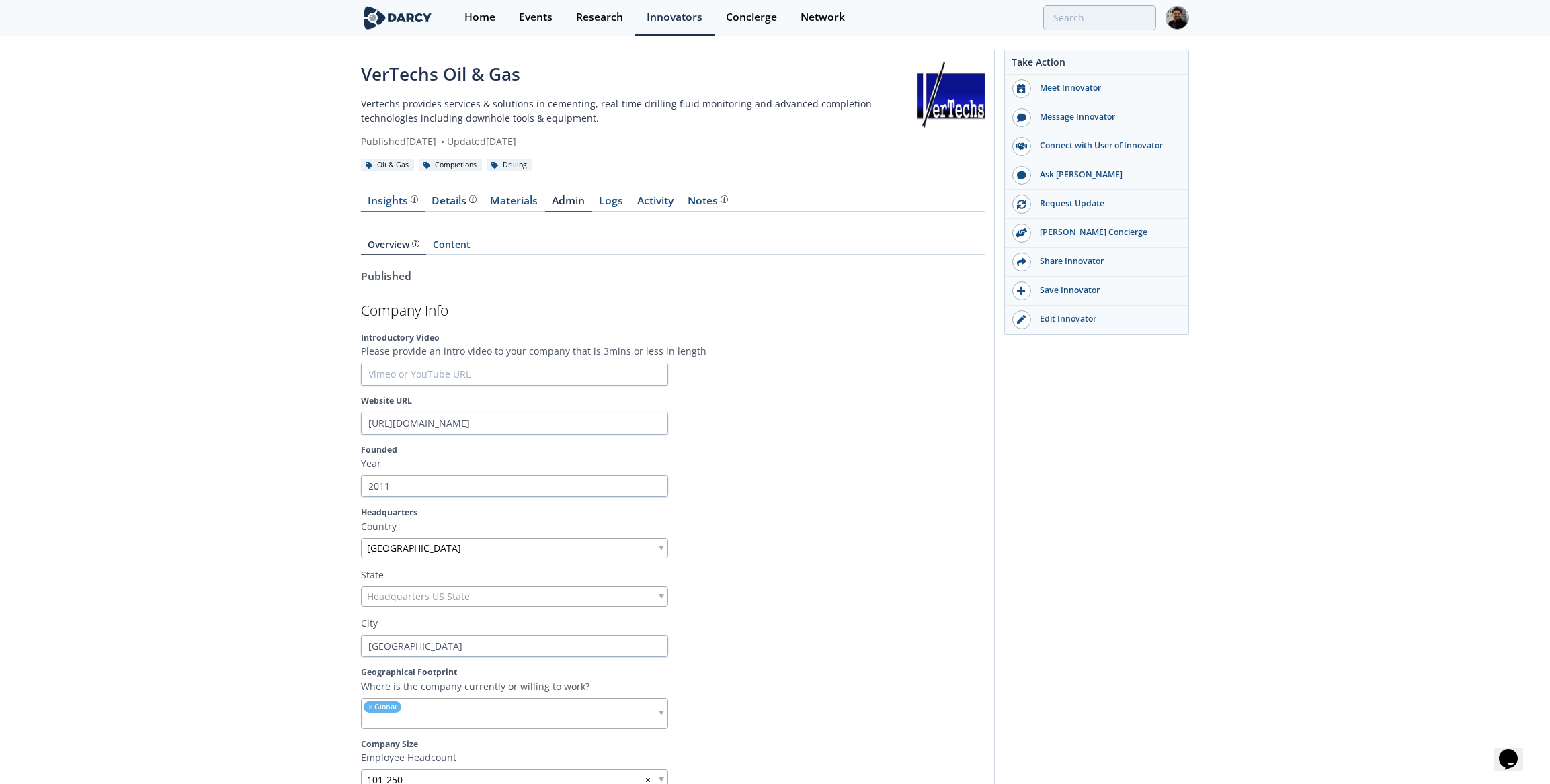
click at [399, 207] on div "Insights" at bounding box center [392, 200] width 49 height 10
